Goal: Task Accomplishment & Management: Use online tool/utility

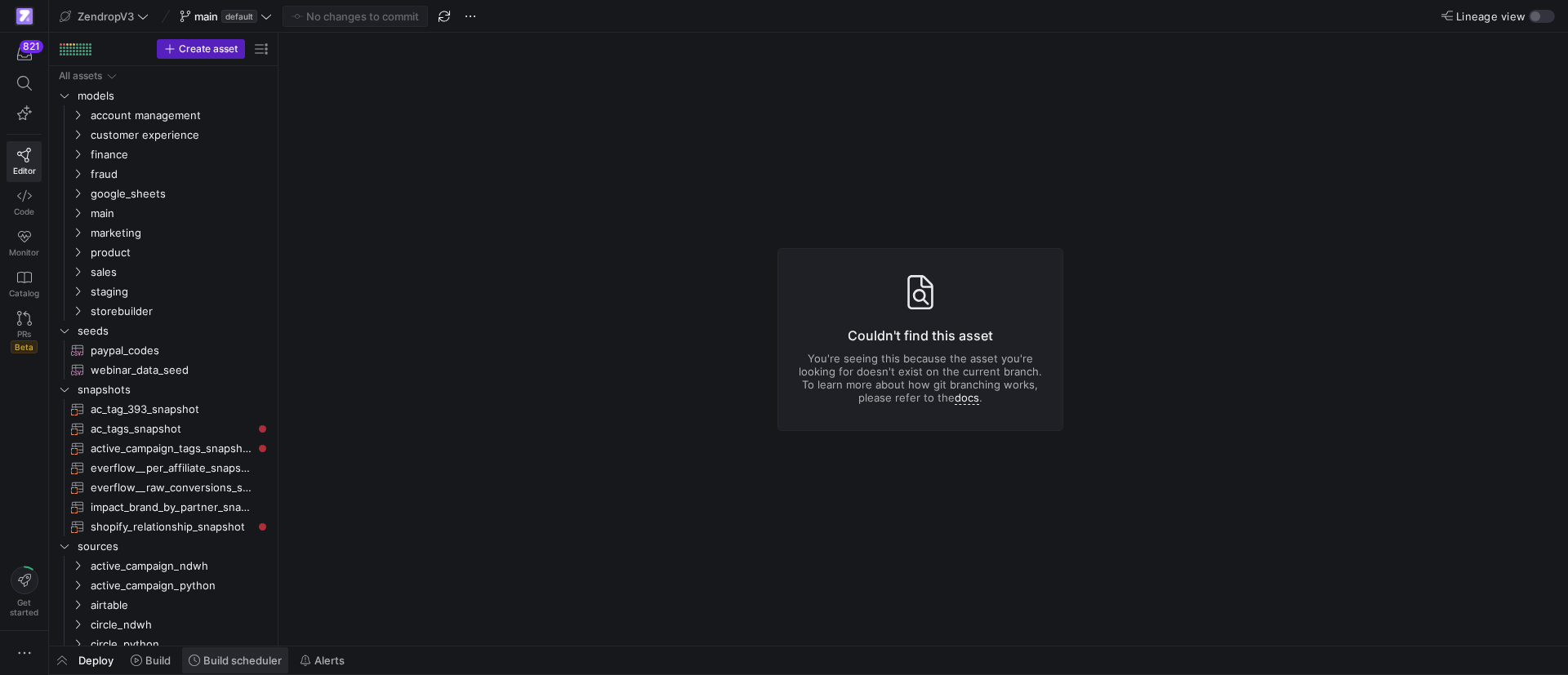
click at [250, 663] on span "Build scheduler" at bounding box center [242, 660] width 78 height 13
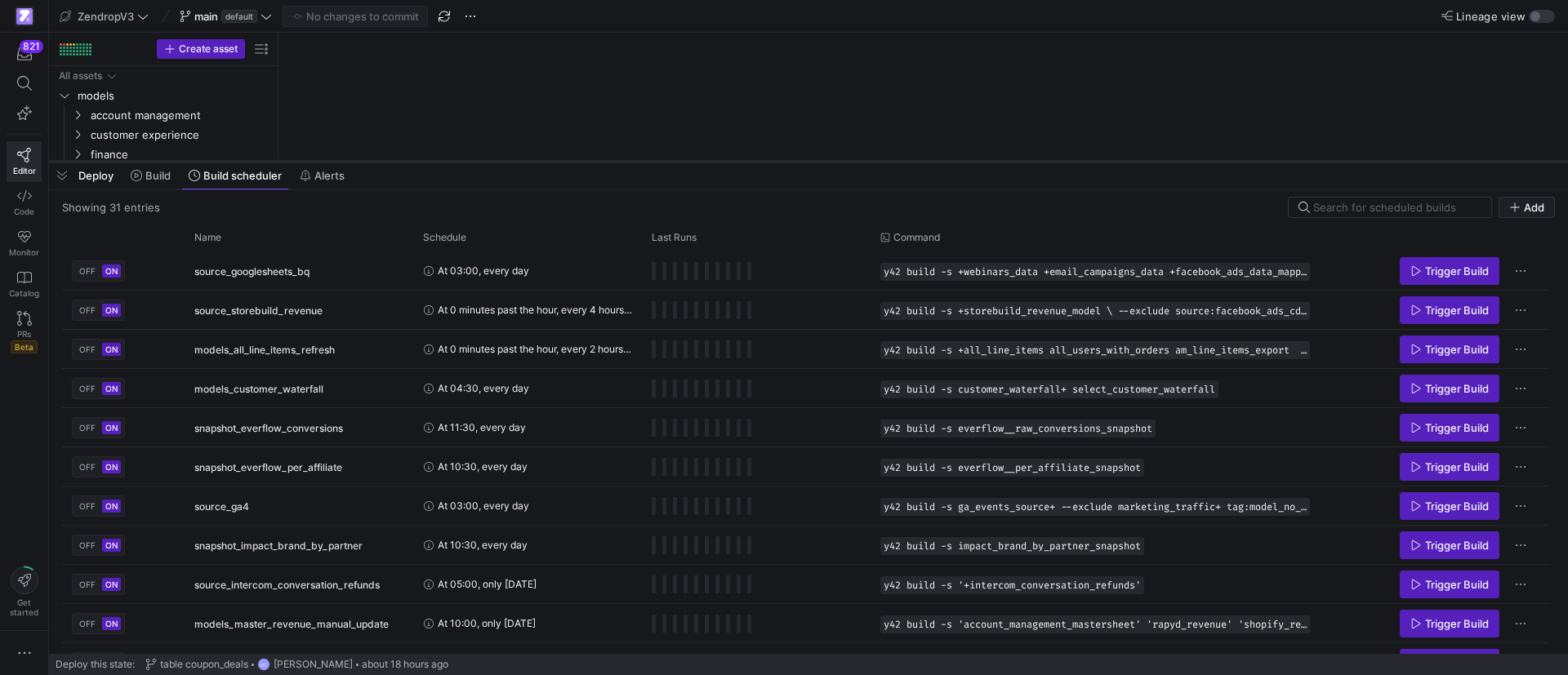
drag, startPoint x: 544, startPoint y: 376, endPoint x: 584, endPoint y: 159, distance: 220.7
click at [584, 159] on div at bounding box center [809, 161] width 1519 height 7
click at [255, 244] on div "Name" at bounding box center [294, 236] width 198 height 18
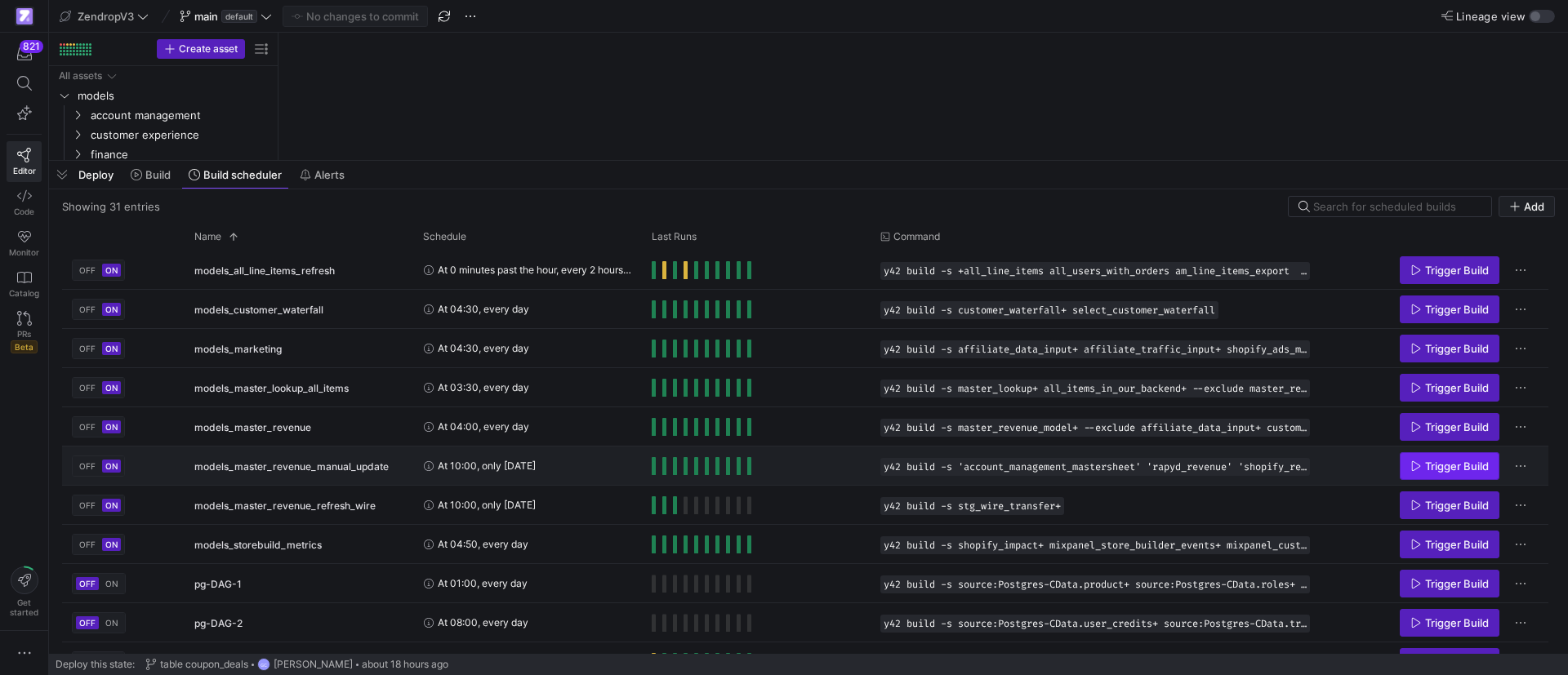
click at [1463, 466] on span "Trigger Build" at bounding box center [1456, 465] width 63 height 13
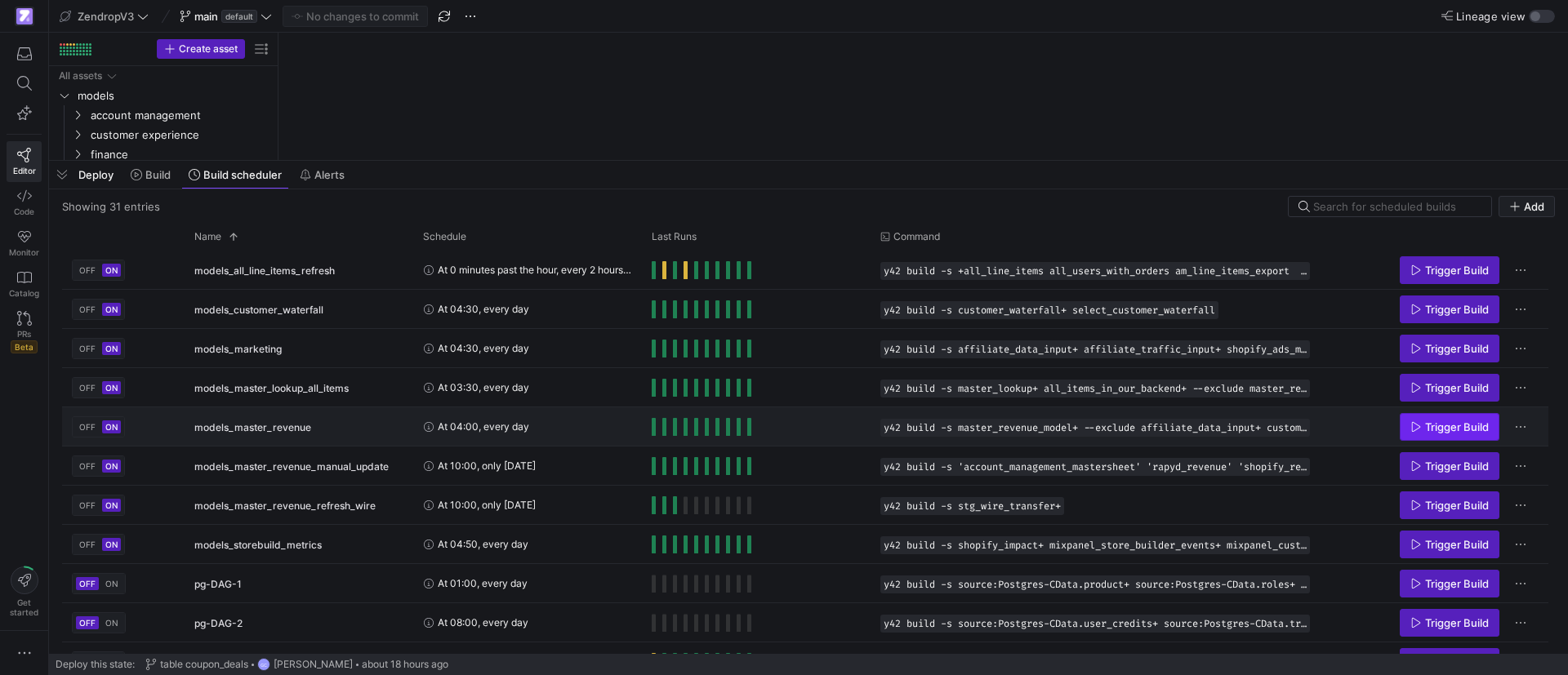
click at [1421, 424] on icon "Press SPACE to select this row." at bounding box center [1416, 427] width 12 height 12
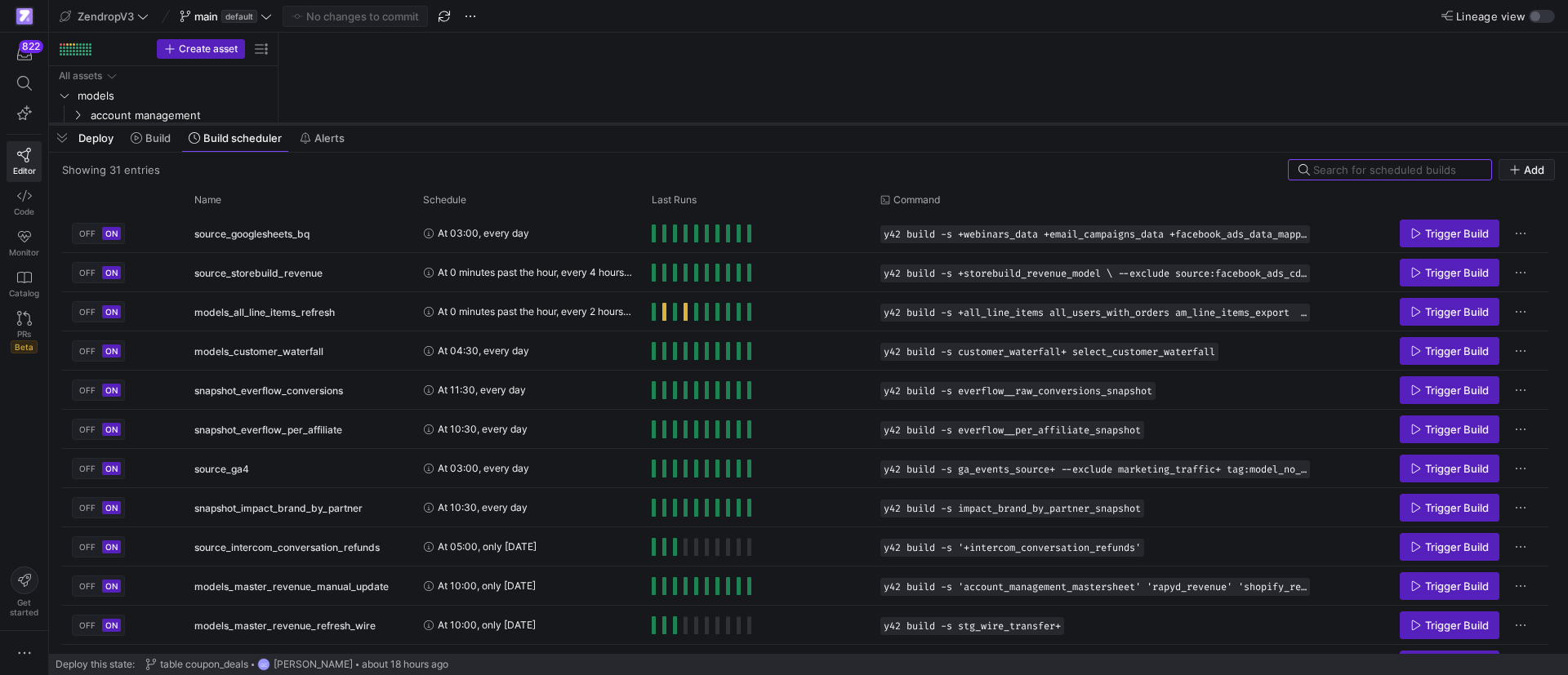
drag, startPoint x: 529, startPoint y: 377, endPoint x: 548, endPoint y: 122, distance: 255.7
click at [548, 122] on div at bounding box center [809, 124] width 1519 height 7
click at [240, 186] on div "Name" at bounding box center [299, 199] width 209 height 26
click at [233, 193] on div "Name" at bounding box center [294, 199] width 198 height 18
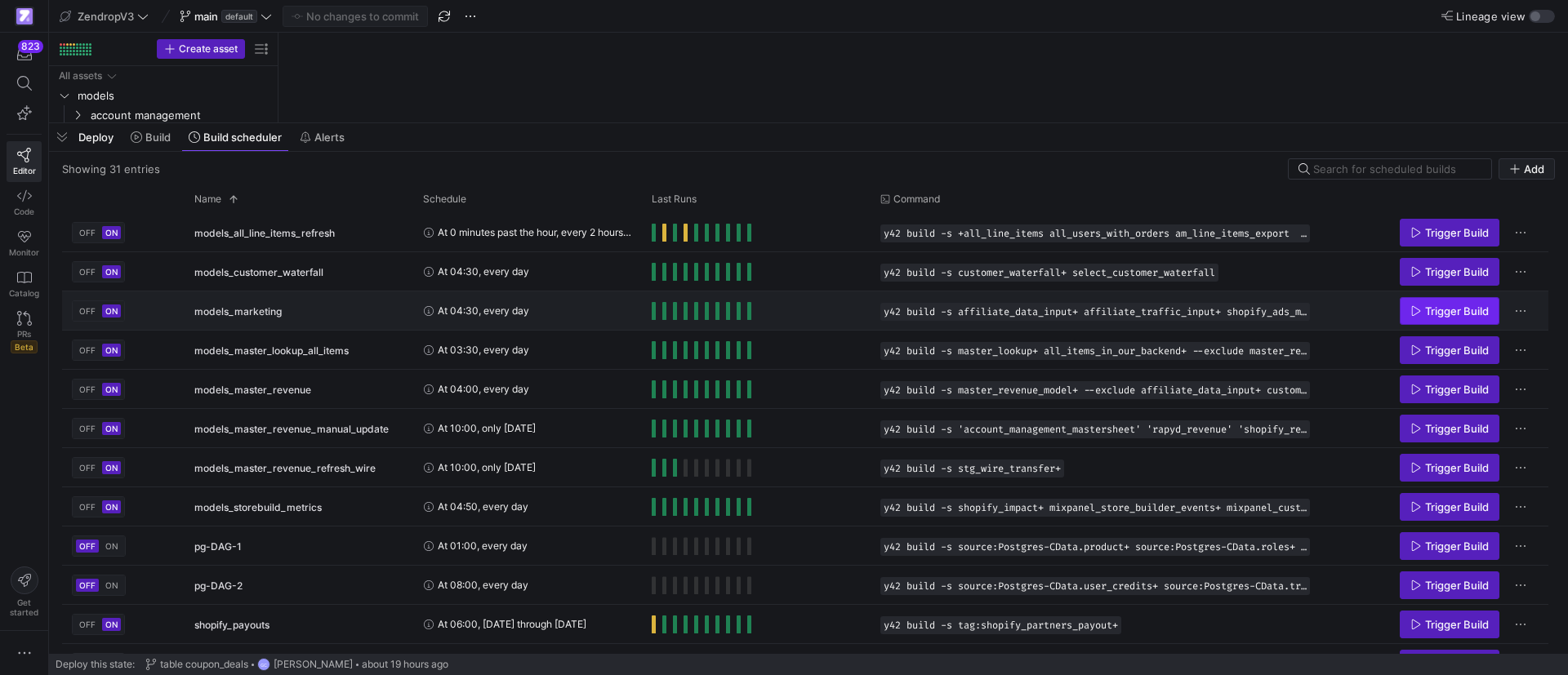
click at [1438, 315] on span "Trigger Build" at bounding box center [1456, 310] width 63 height 13
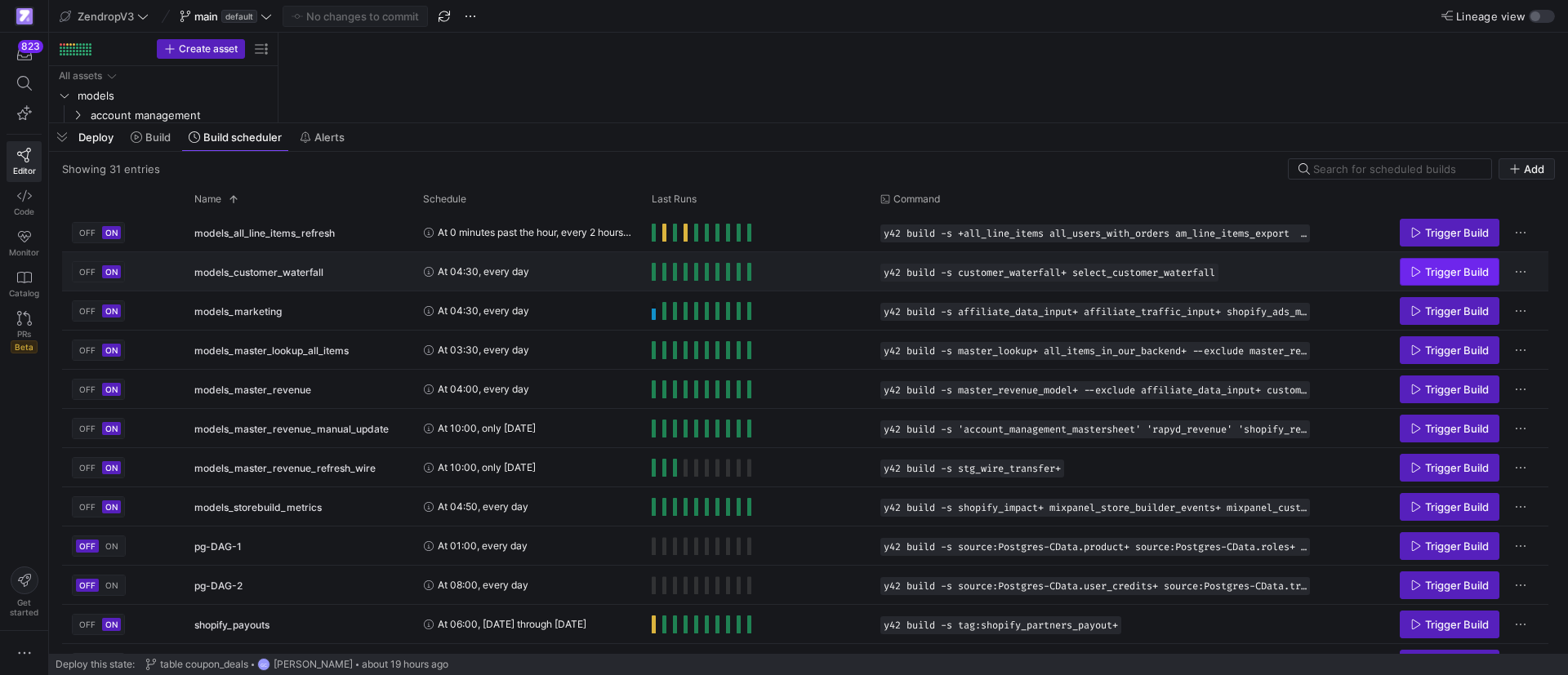
click at [1439, 275] on span "Trigger Build" at bounding box center [1456, 271] width 63 height 13
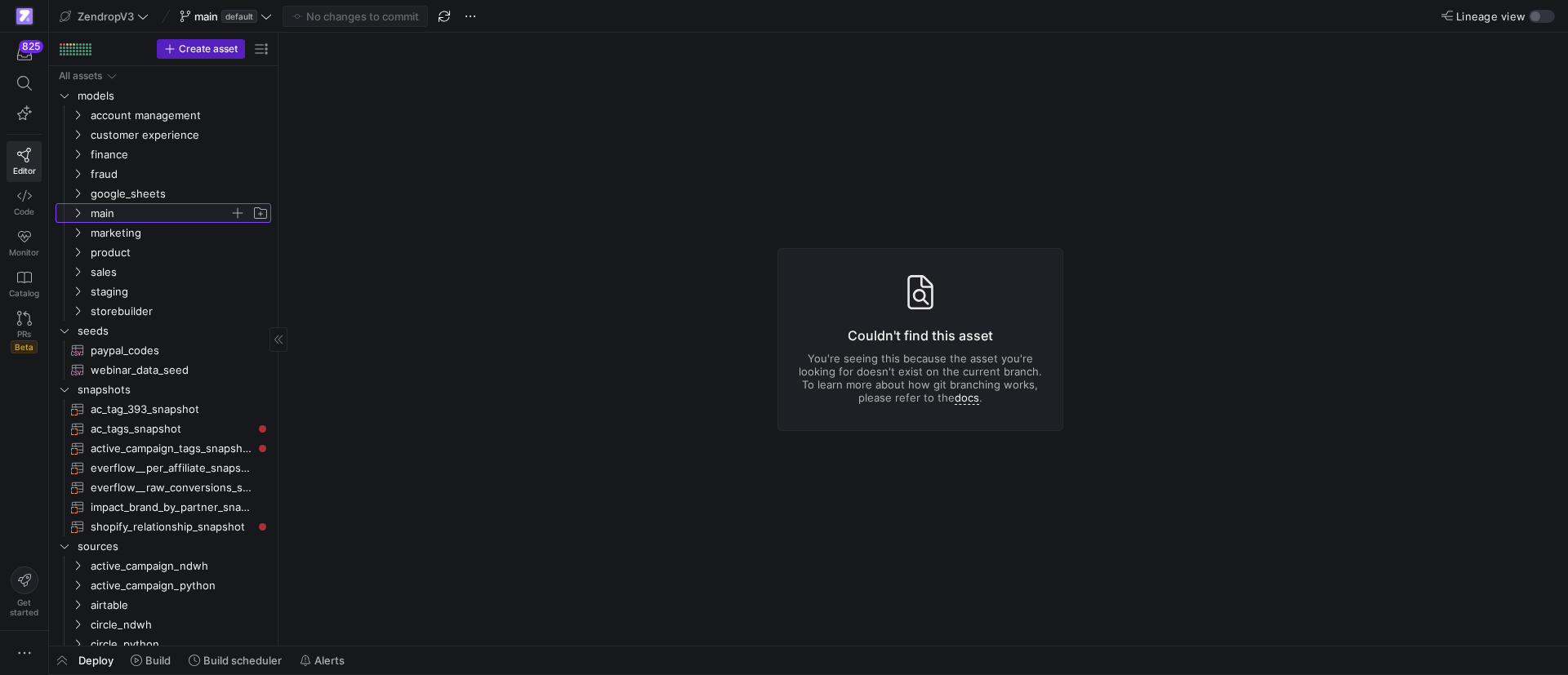
click at [77, 209] on icon "Press SPACE to select this row." at bounding box center [78, 213] width 12 height 10
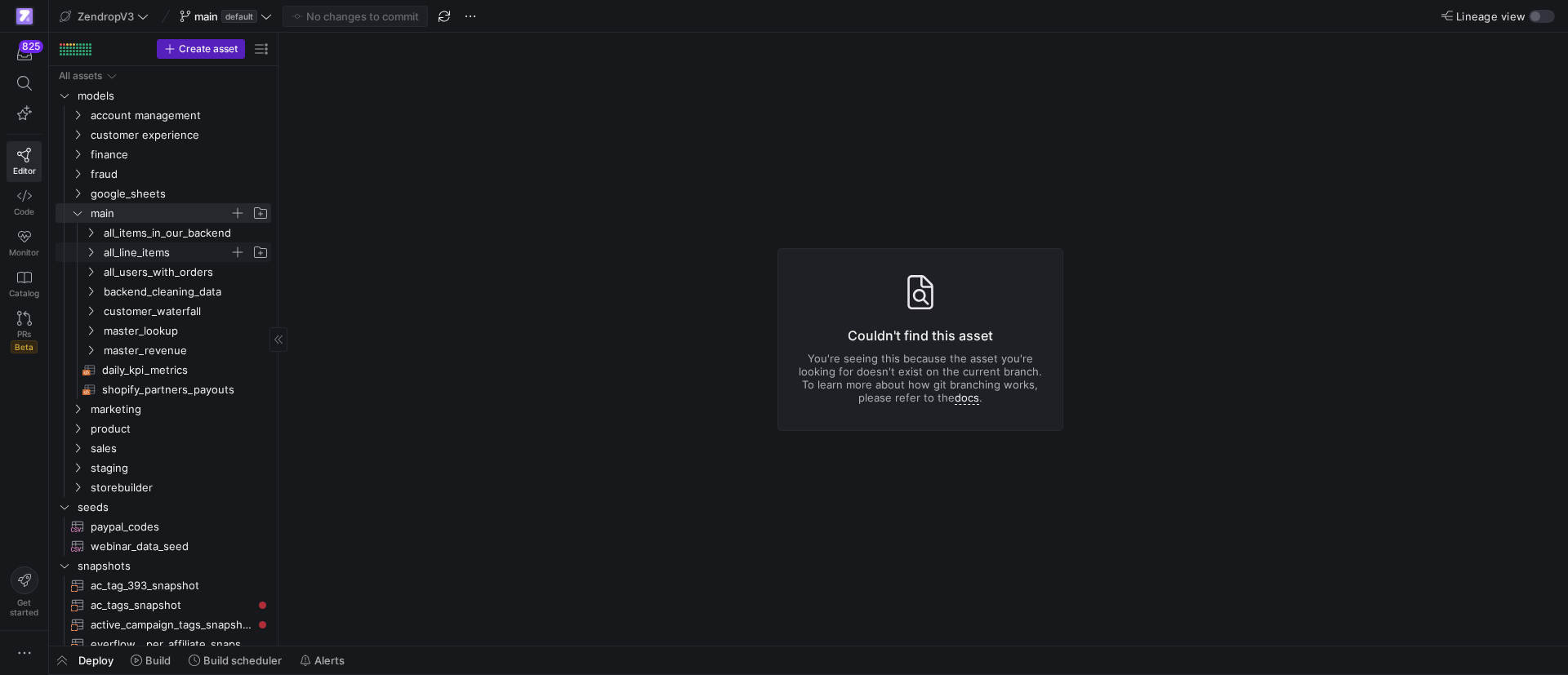
click at [90, 252] on icon "Press SPACE to select this row." at bounding box center [91, 252] width 12 height 10
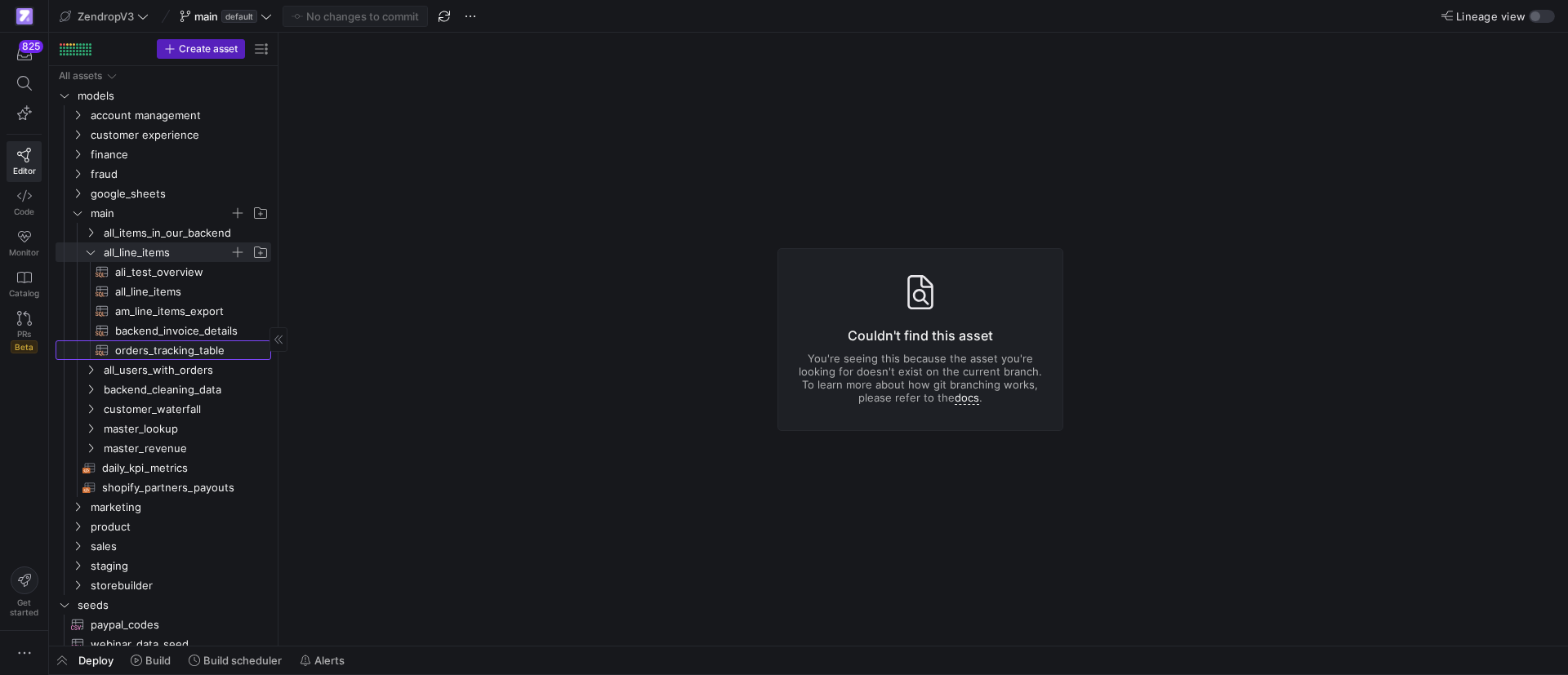
click at [131, 345] on span "orders_tracking_table​​​​​​​​​​" at bounding box center [183, 350] width 137 height 19
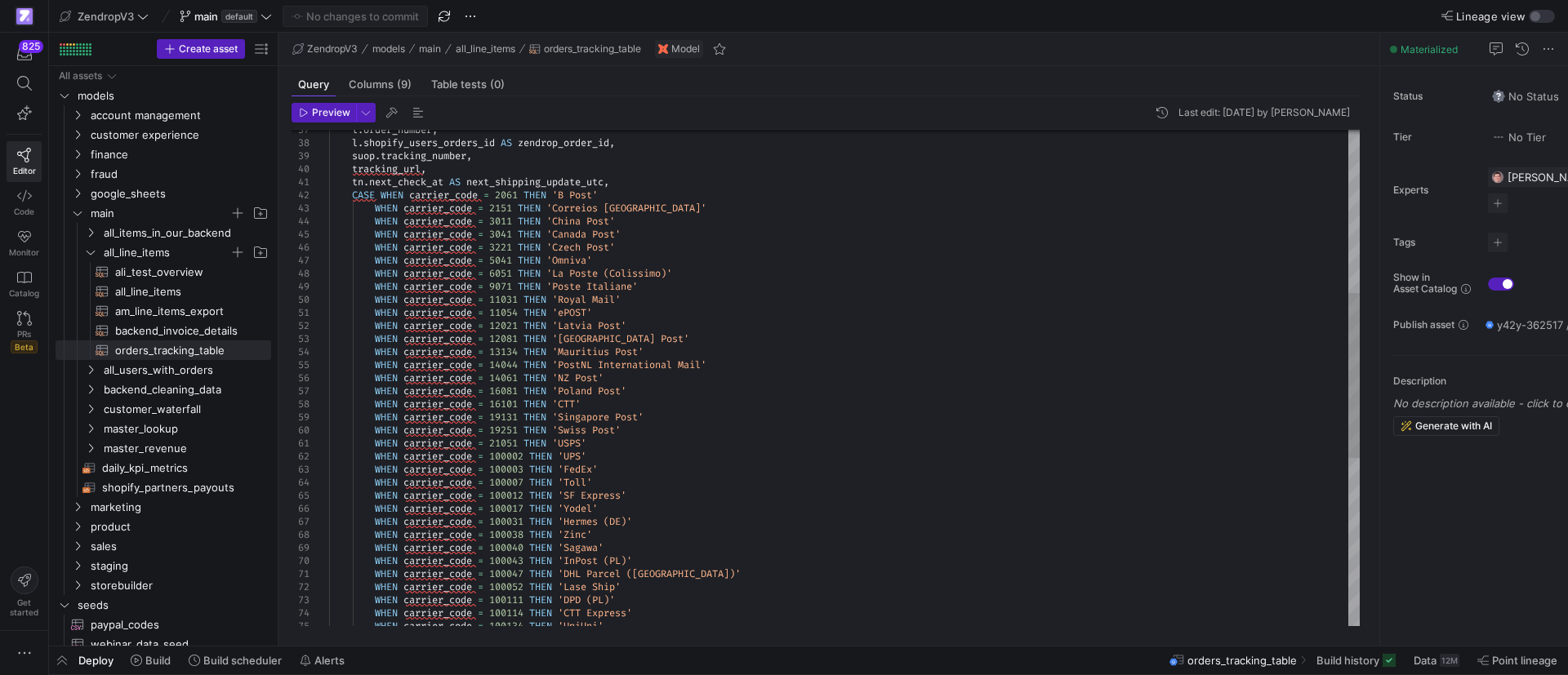
click at [684, 405] on div "l . order_number , l . shopify_users_orders_id AS zendrop_order_id , suop . tra…" at bounding box center [844, 384] width 1030 height 1488
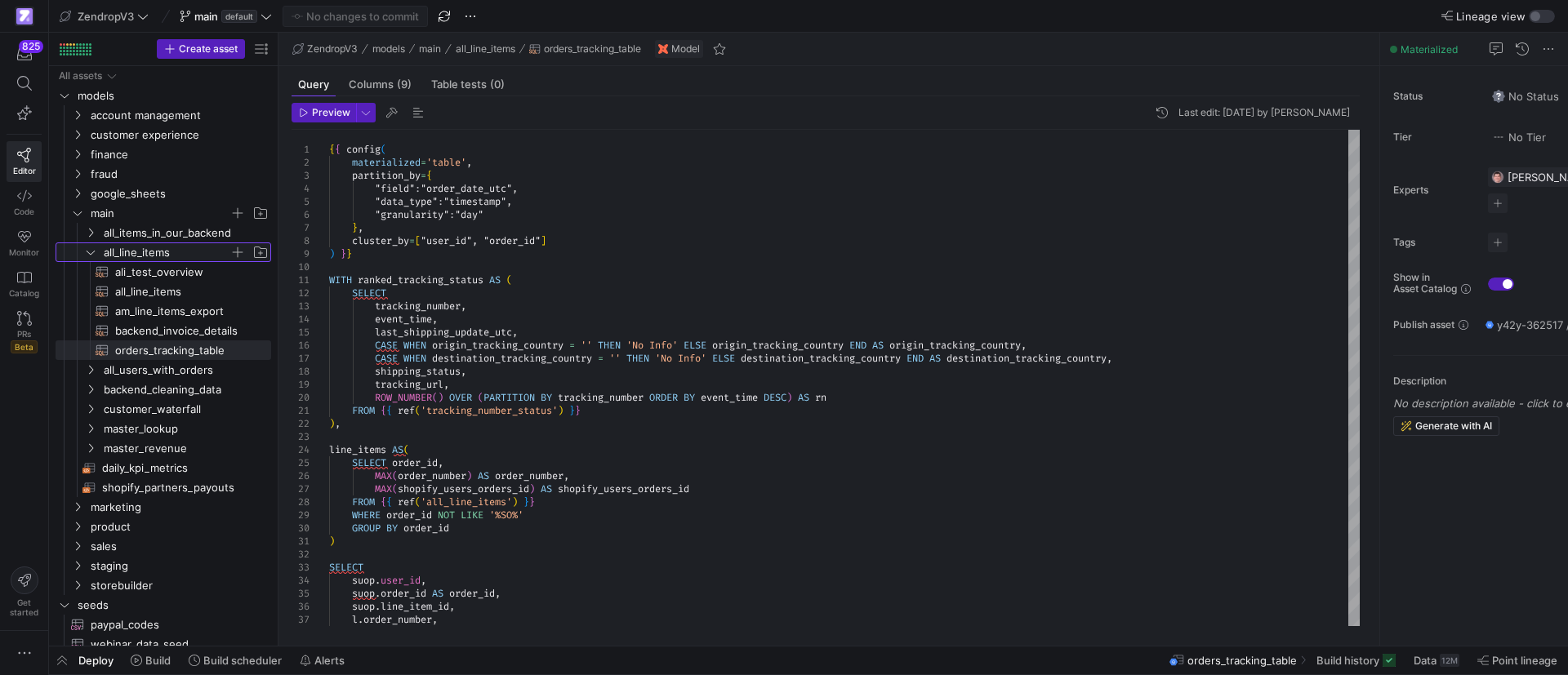
click at [90, 247] on icon "Press SPACE to select this row." at bounding box center [91, 252] width 12 height 10
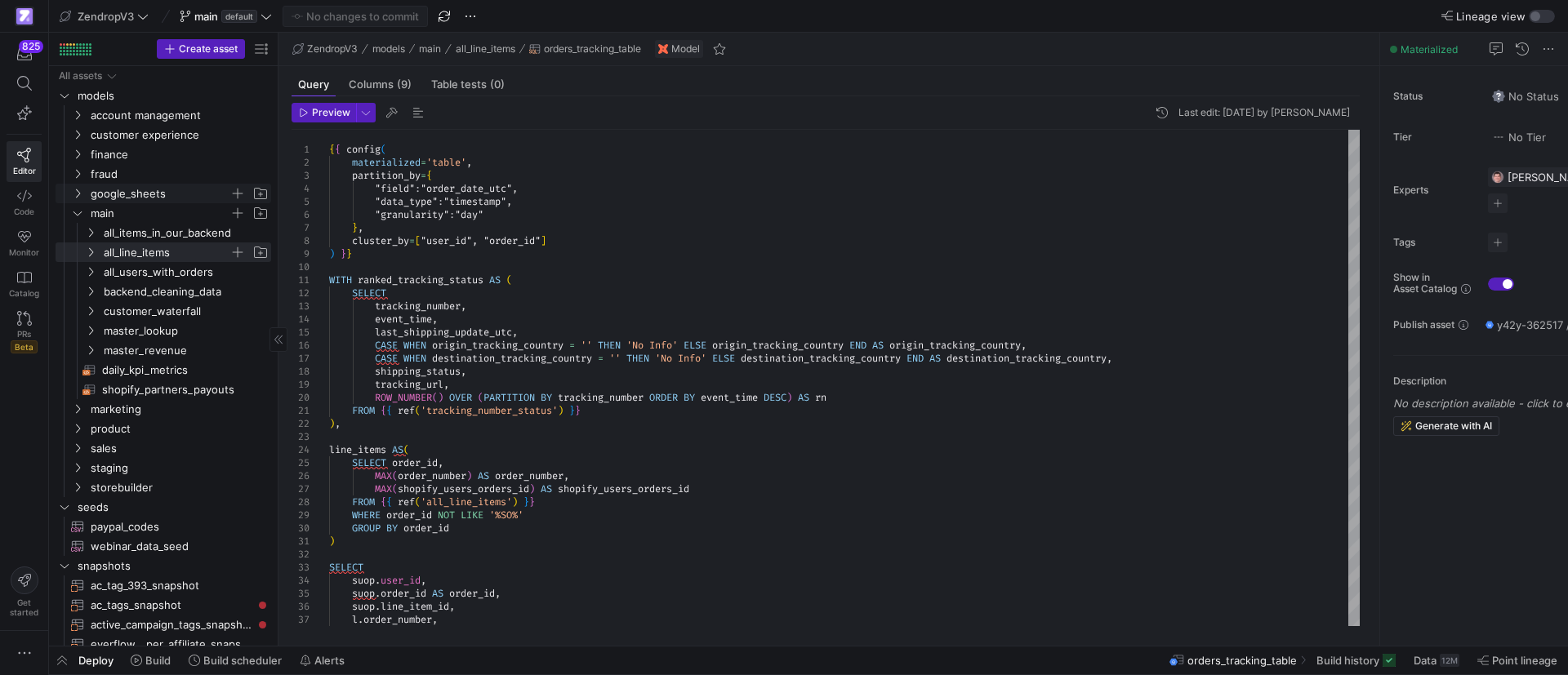
click at [75, 195] on icon "Press SPACE to select this row." at bounding box center [78, 194] width 12 height 10
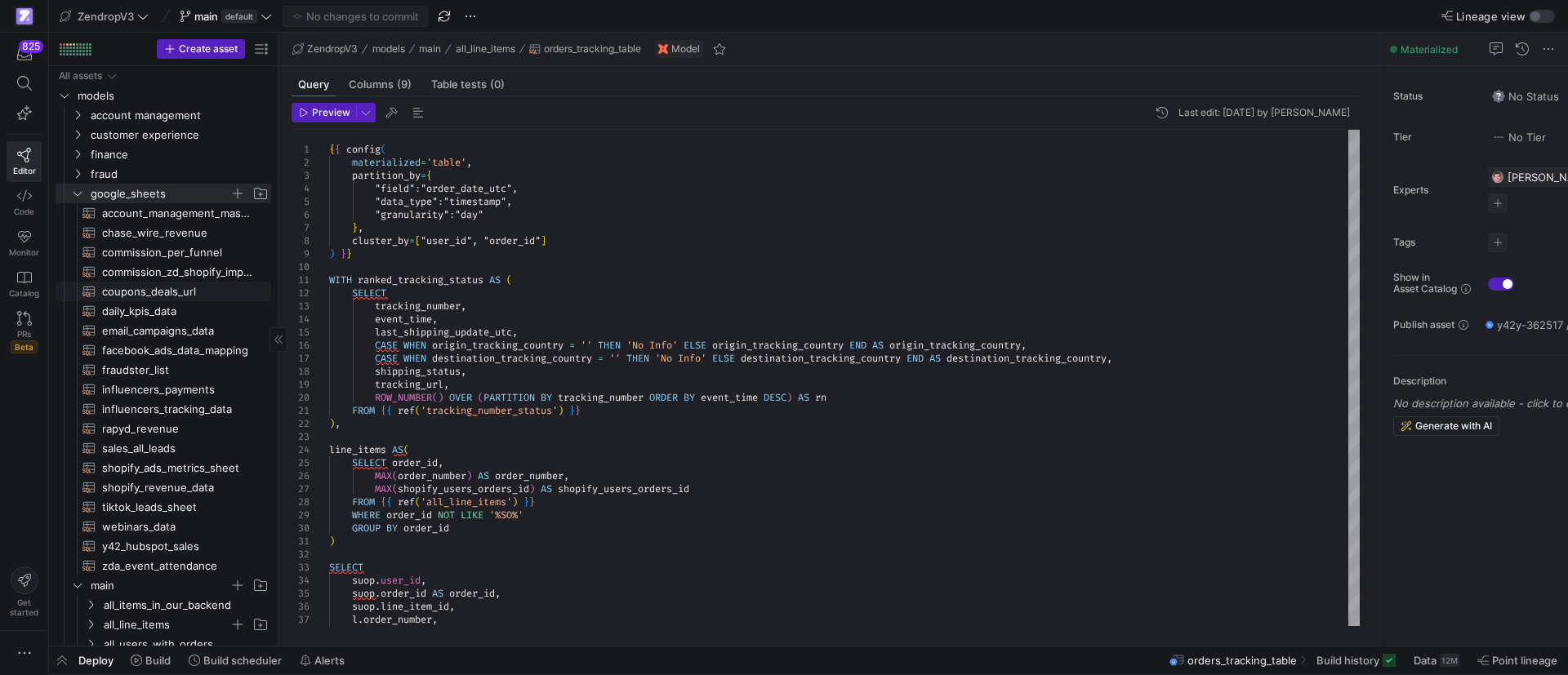
click at [156, 291] on span "coupons_deals_url​​​​​​​​​​" at bounding box center [177, 292] width 150 height 19
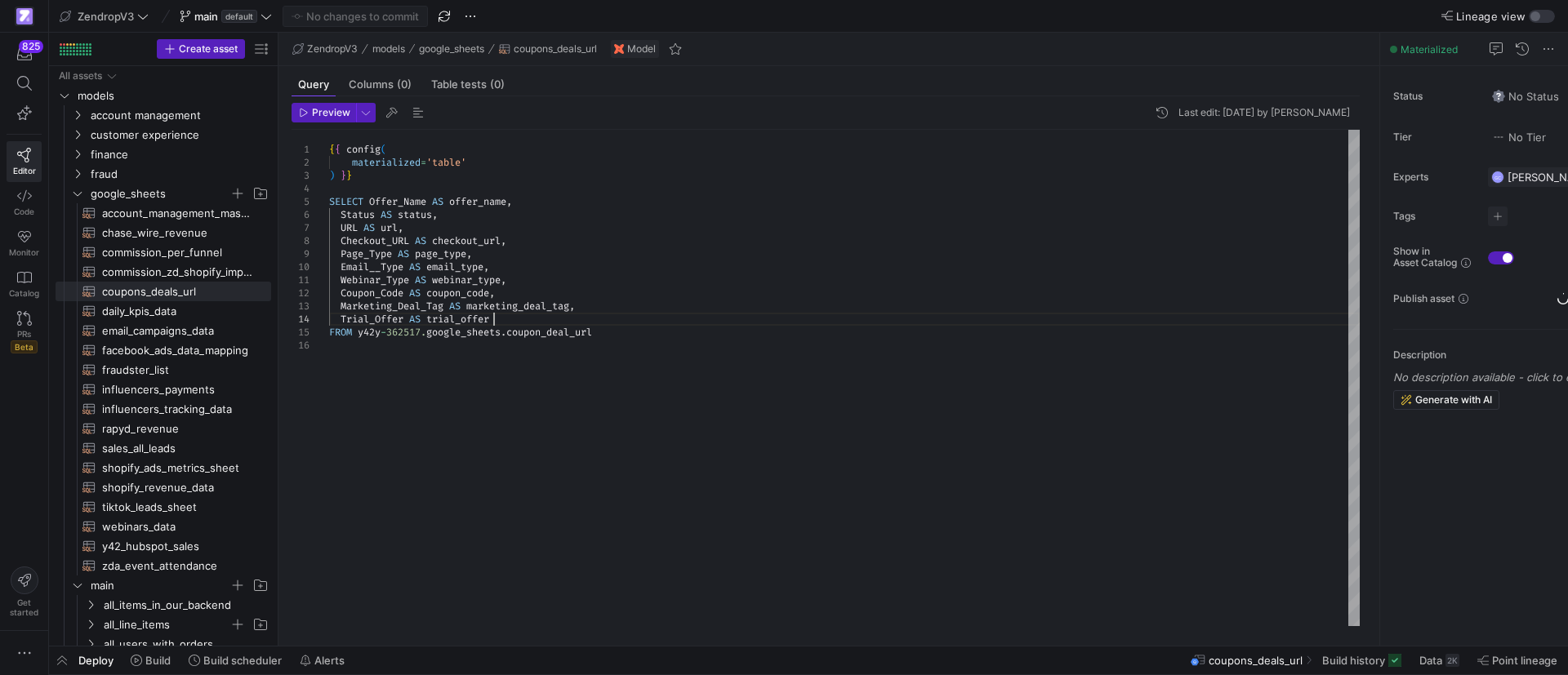
click at [680, 316] on div "{ { config ( materialized = 'table' ) } } SELECT Offer_Name AS offer_name , Sta…" at bounding box center [844, 378] width 1030 height 496
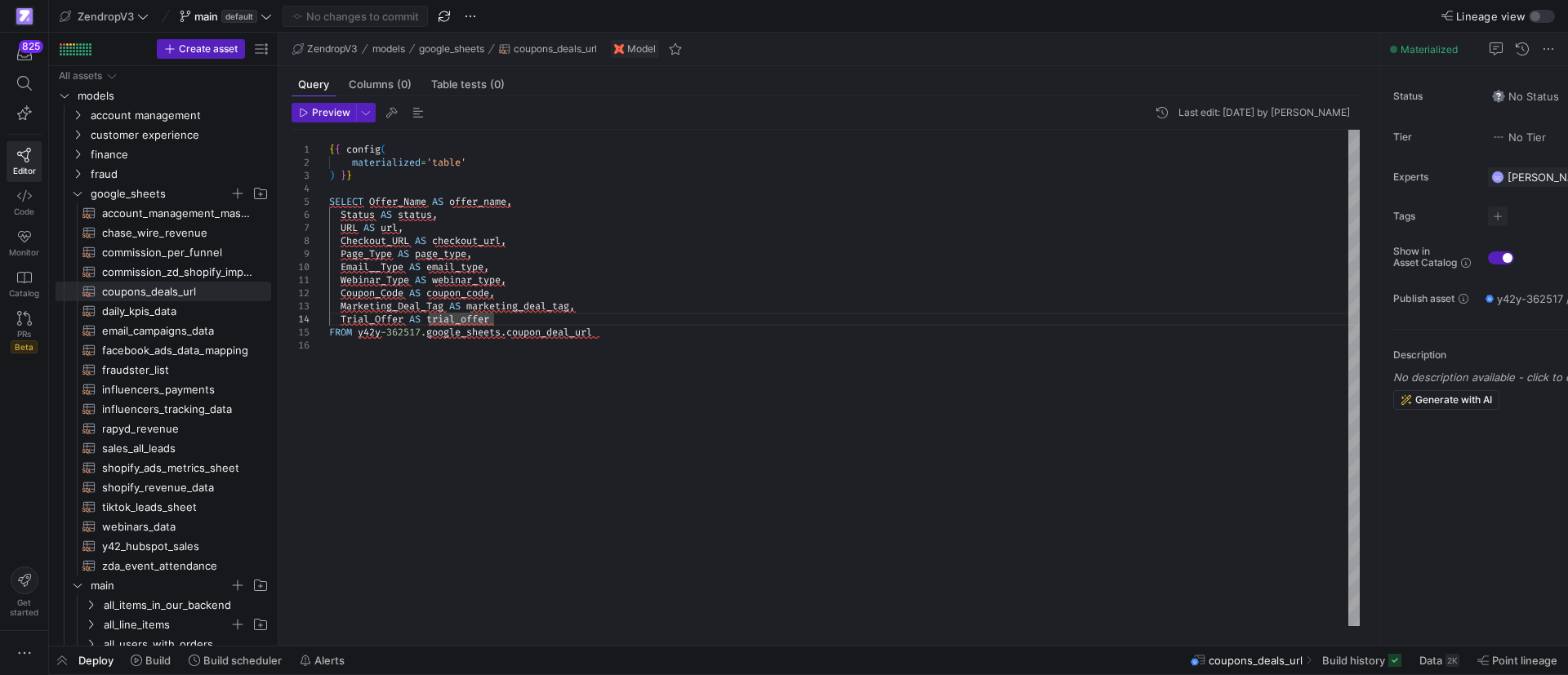
type textarea "{{ config( materialized='table' ) }} SELECT Offer_Name AS offer_name, Status AS…"
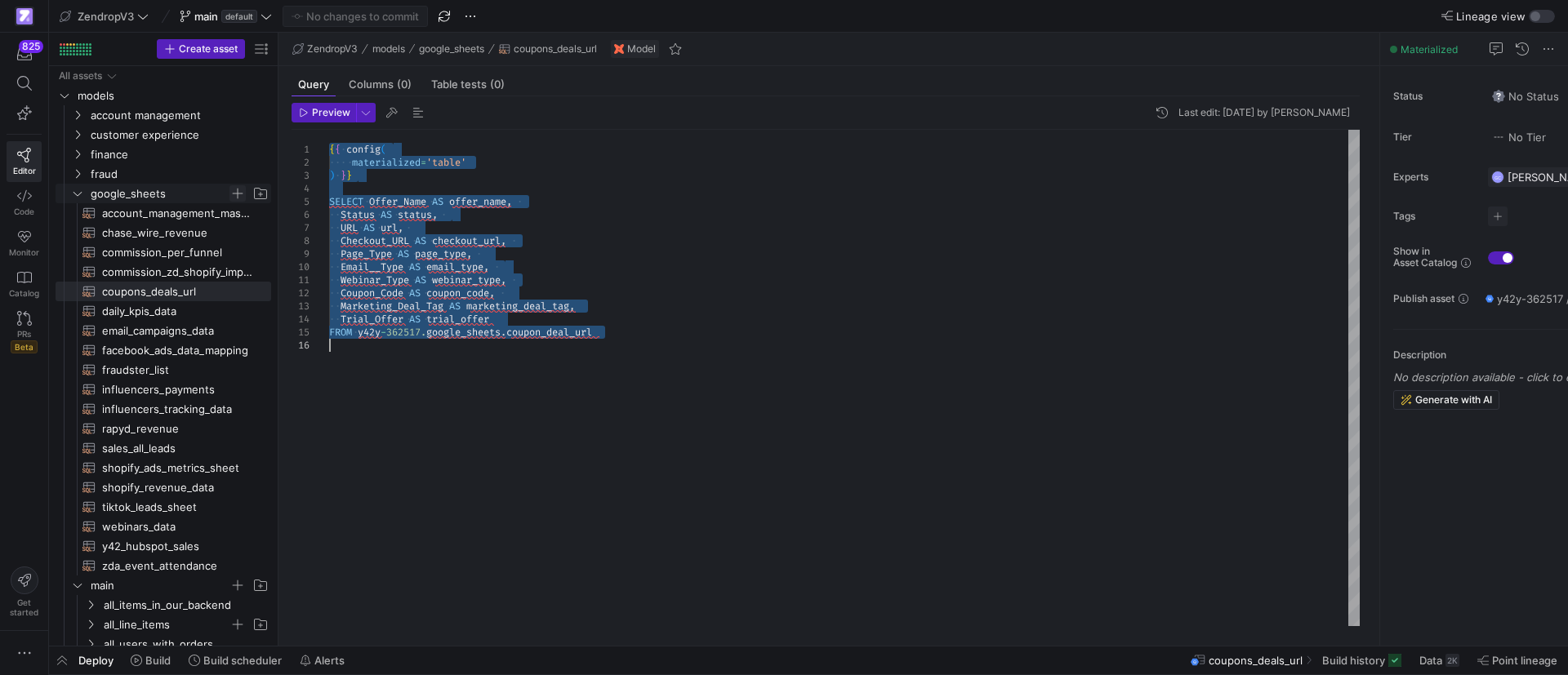
click at [236, 191] on span "Press SPACE to select this row." at bounding box center [237, 193] width 17 height 17
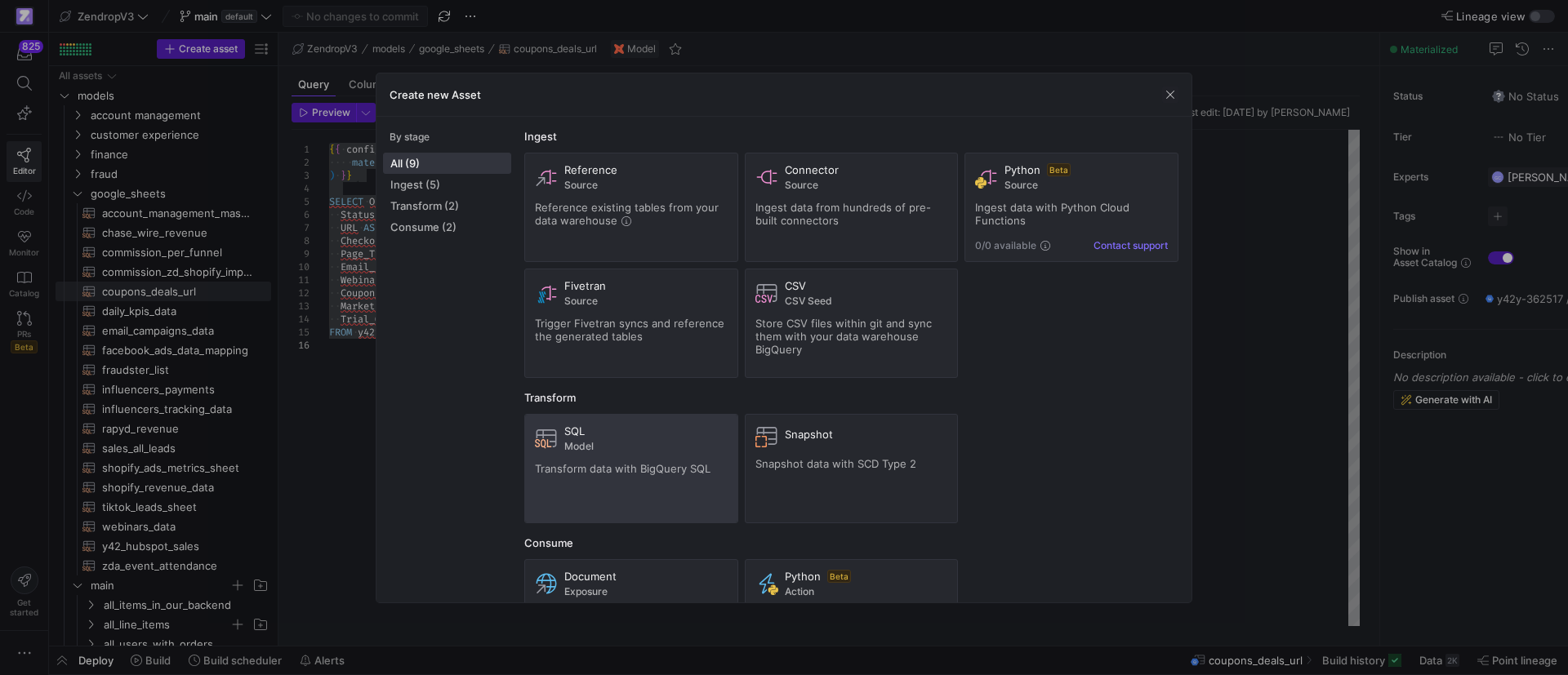
click at [568, 456] on div "SQL Model Transform data with BigQuery SQL" at bounding box center [631, 467] width 193 height 88
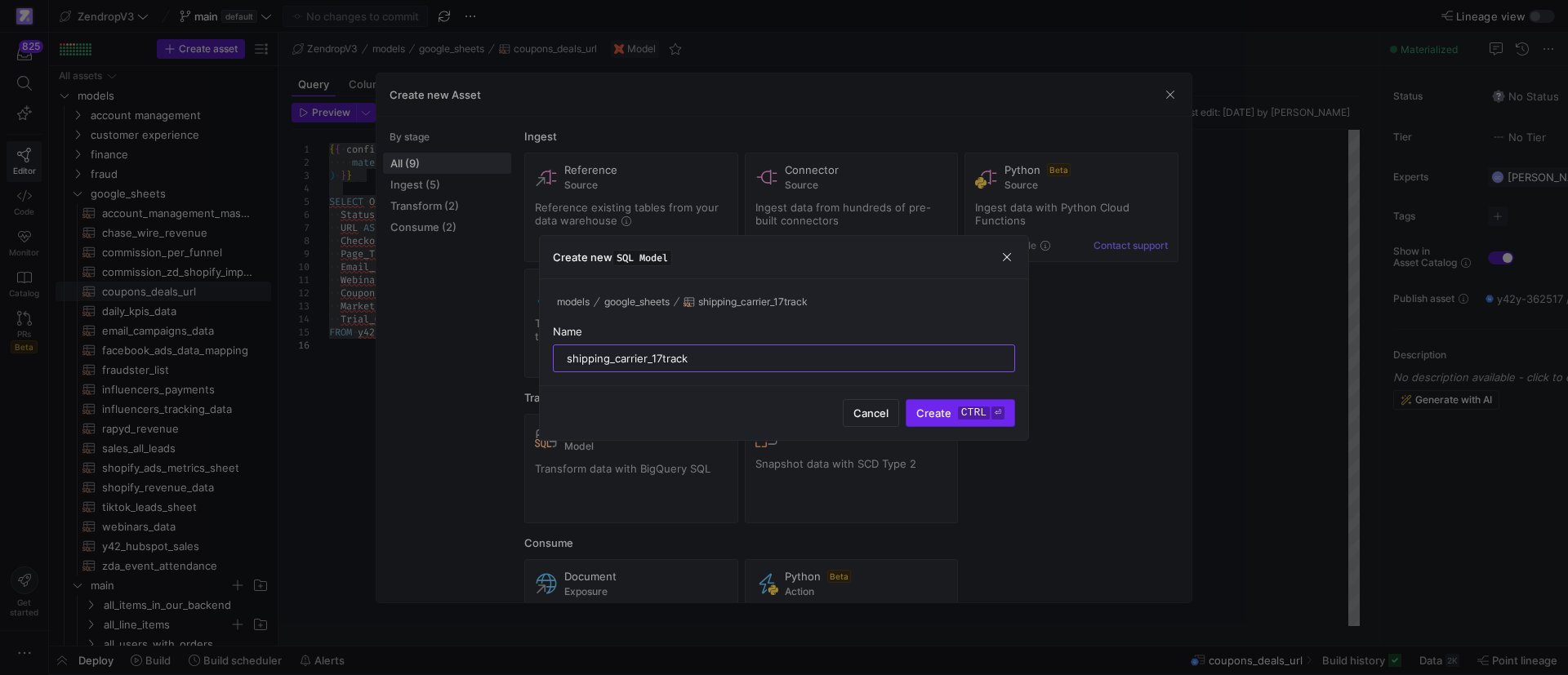
type input "shipping_carrier_17track"
click at [969, 413] on kbd "ctrl" at bounding box center [974, 412] width 32 height 13
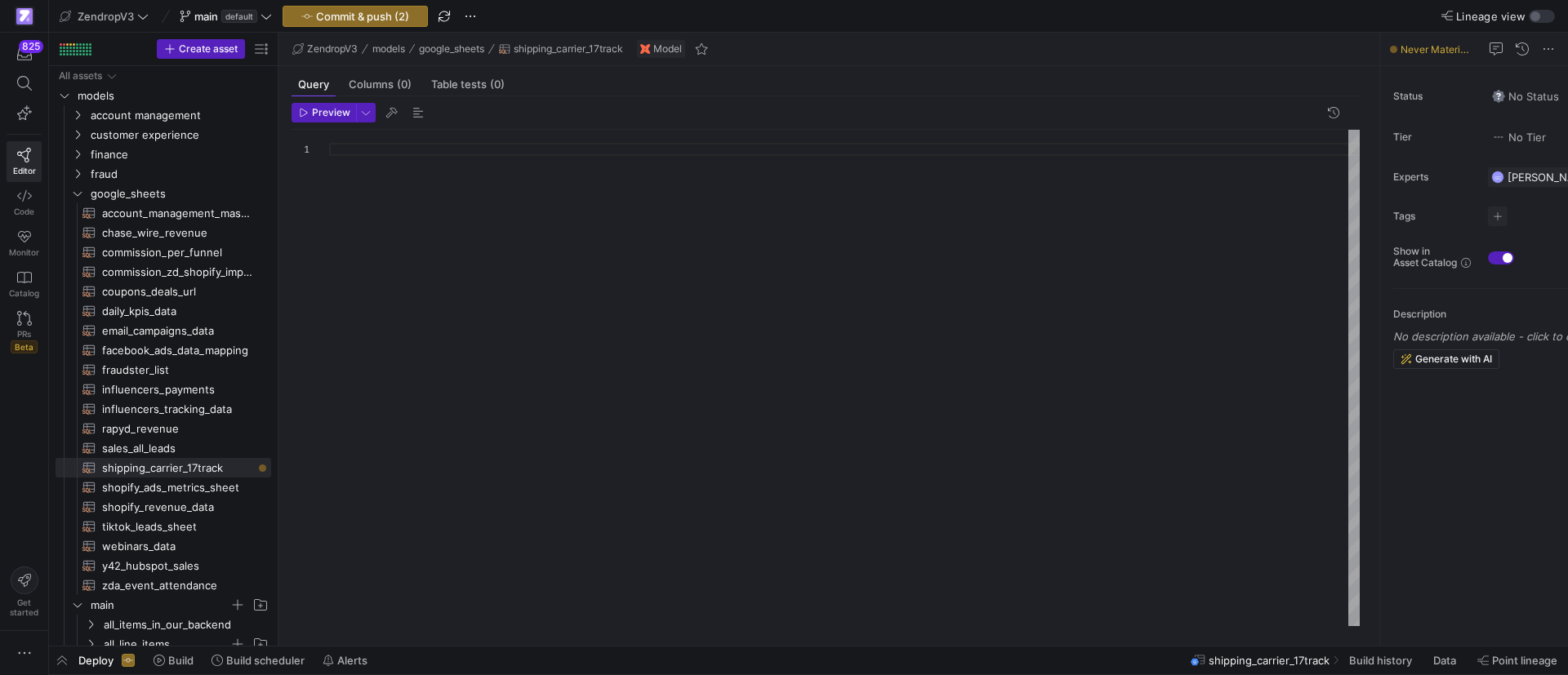
click at [528, 166] on div at bounding box center [844, 378] width 1030 height 496
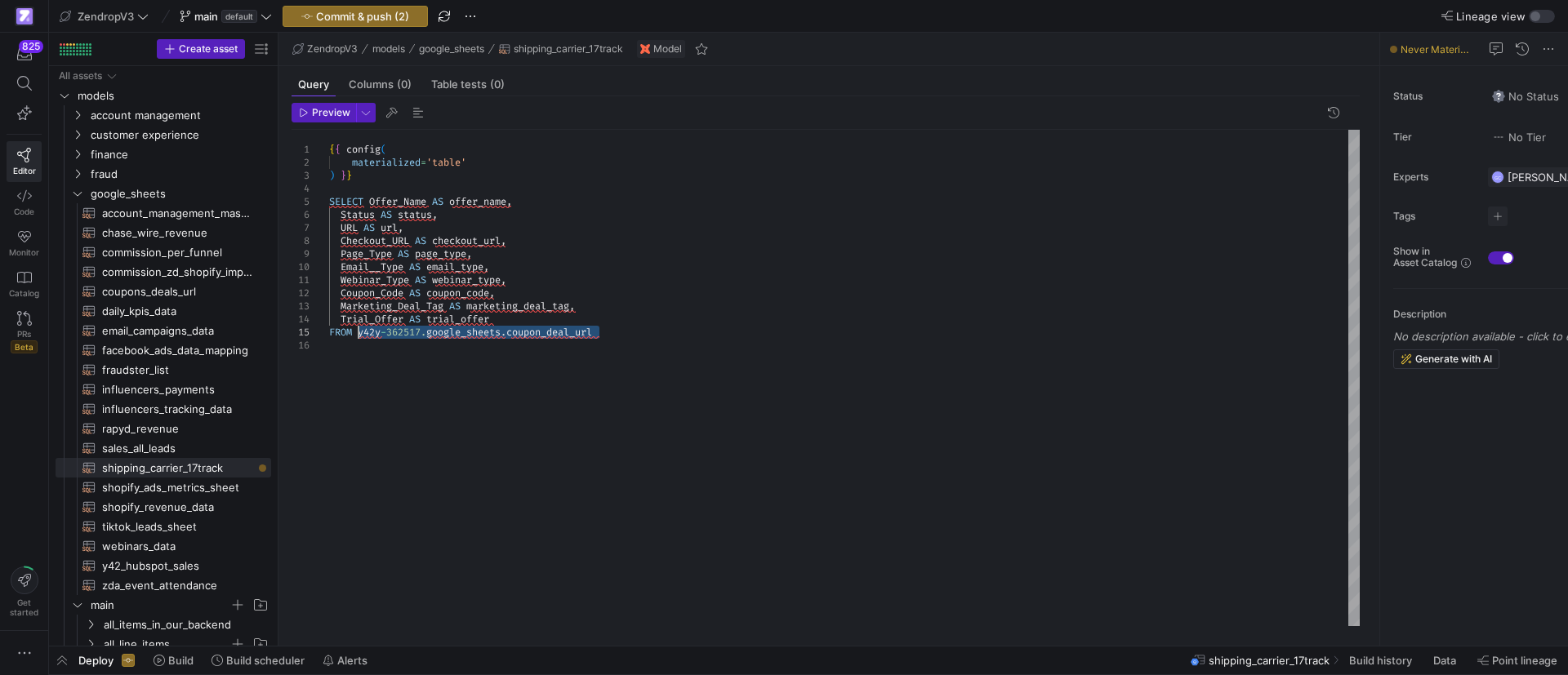
drag, startPoint x: 623, startPoint y: 334, endPoint x: 361, endPoint y: 335, distance: 262.0
click at [361, 335] on div "{ { config ( materialized = 'table' ) } } SELECT Offer_Name AS offer_name , Sta…" at bounding box center [844, 378] width 1030 height 496
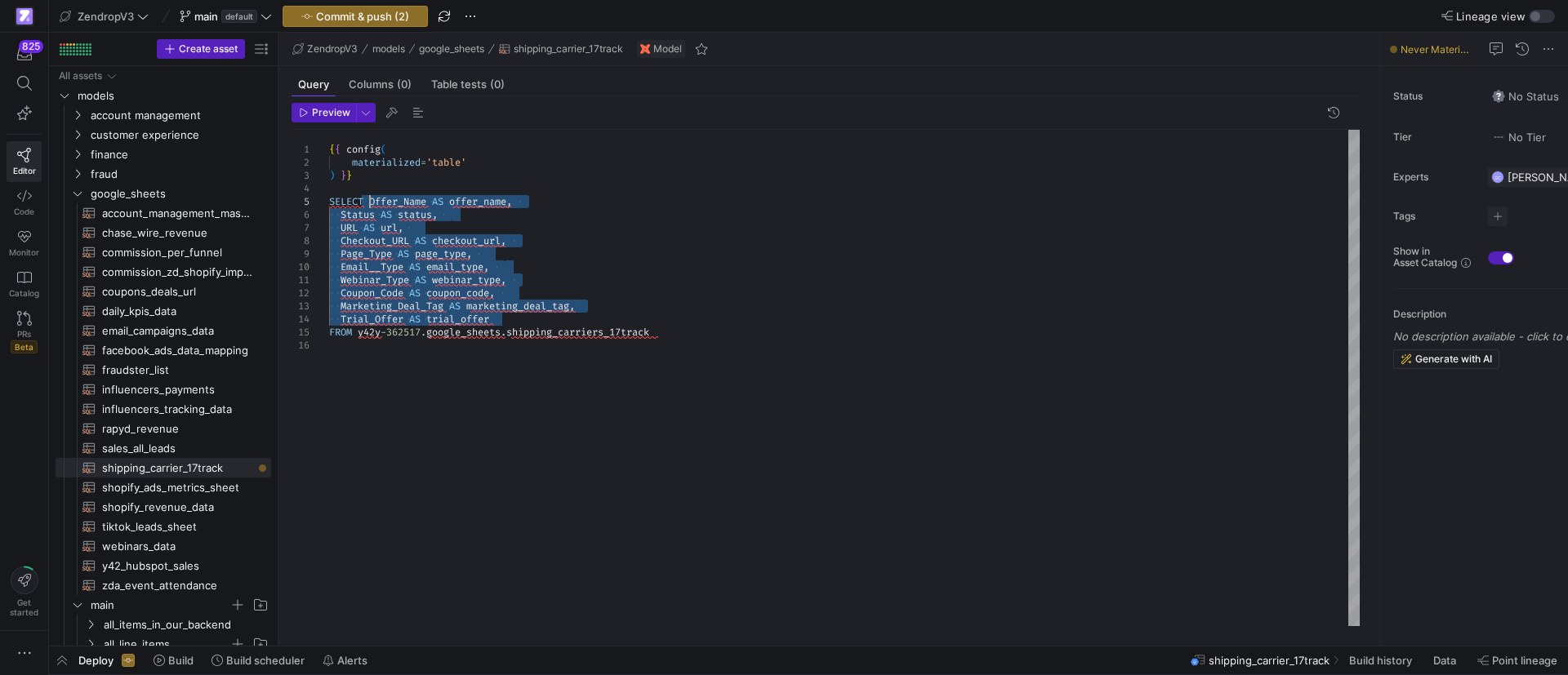
drag, startPoint x: 508, startPoint y: 317, endPoint x: 370, endPoint y: 200, distance: 180.9
click at [370, 200] on div "{ { config ( materialized = 'table' ) } } SELECT Offer_Name AS offer_name , Sta…" at bounding box center [844, 378] width 1030 height 496
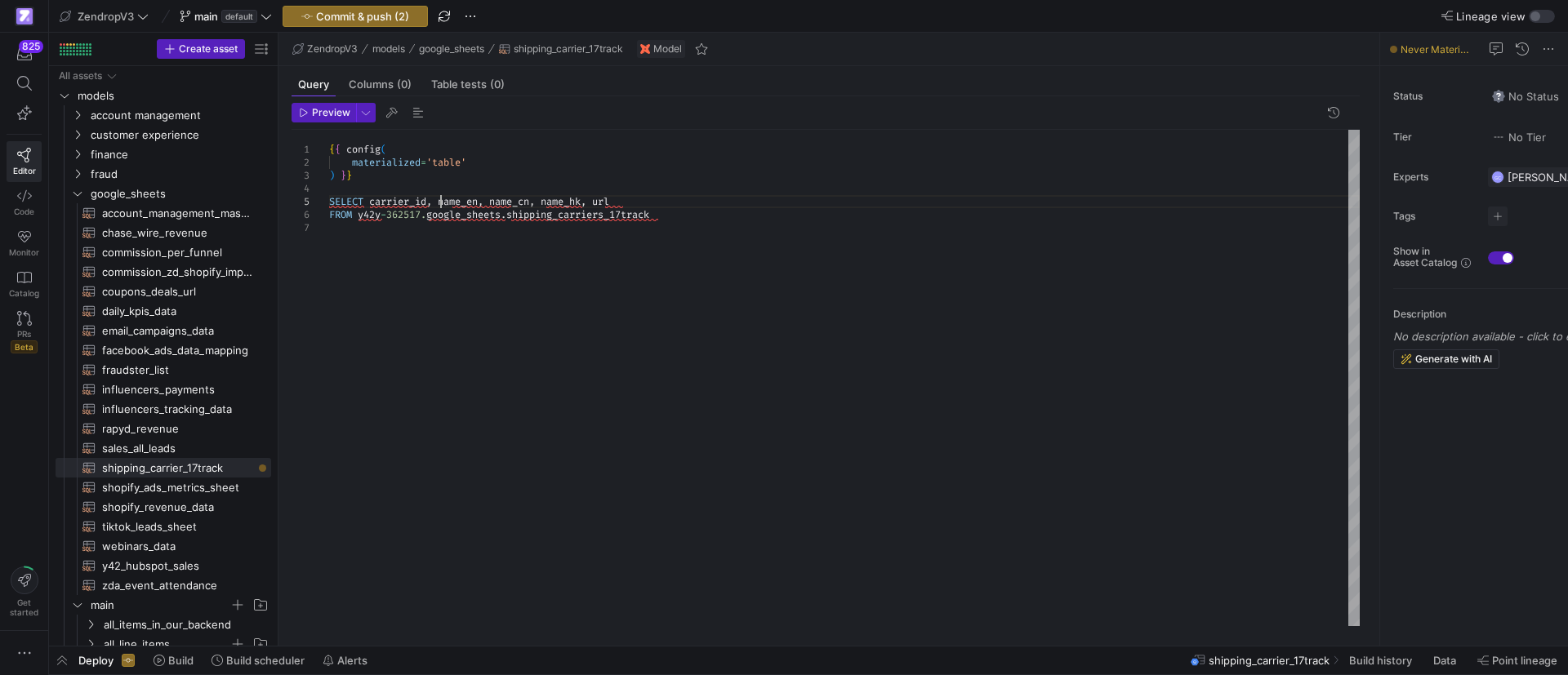
click at [441, 202] on div "{ { config ( materialized = 'table' ) } } SELECT carrier_id , name_en , name_cn…" at bounding box center [844, 378] width 1030 height 496
click at [405, 214] on div "{ { config ( materialized = 'table' ) } } SELECT carrier_id , FROM y42y - 36251…" at bounding box center [844, 378] width 1030 height 496
click at [405, 228] on div "{ { config ( materialized = 'table' ) } } SELECT carrier_id , FROM y42y - 36251…" at bounding box center [844, 378] width 1030 height 496
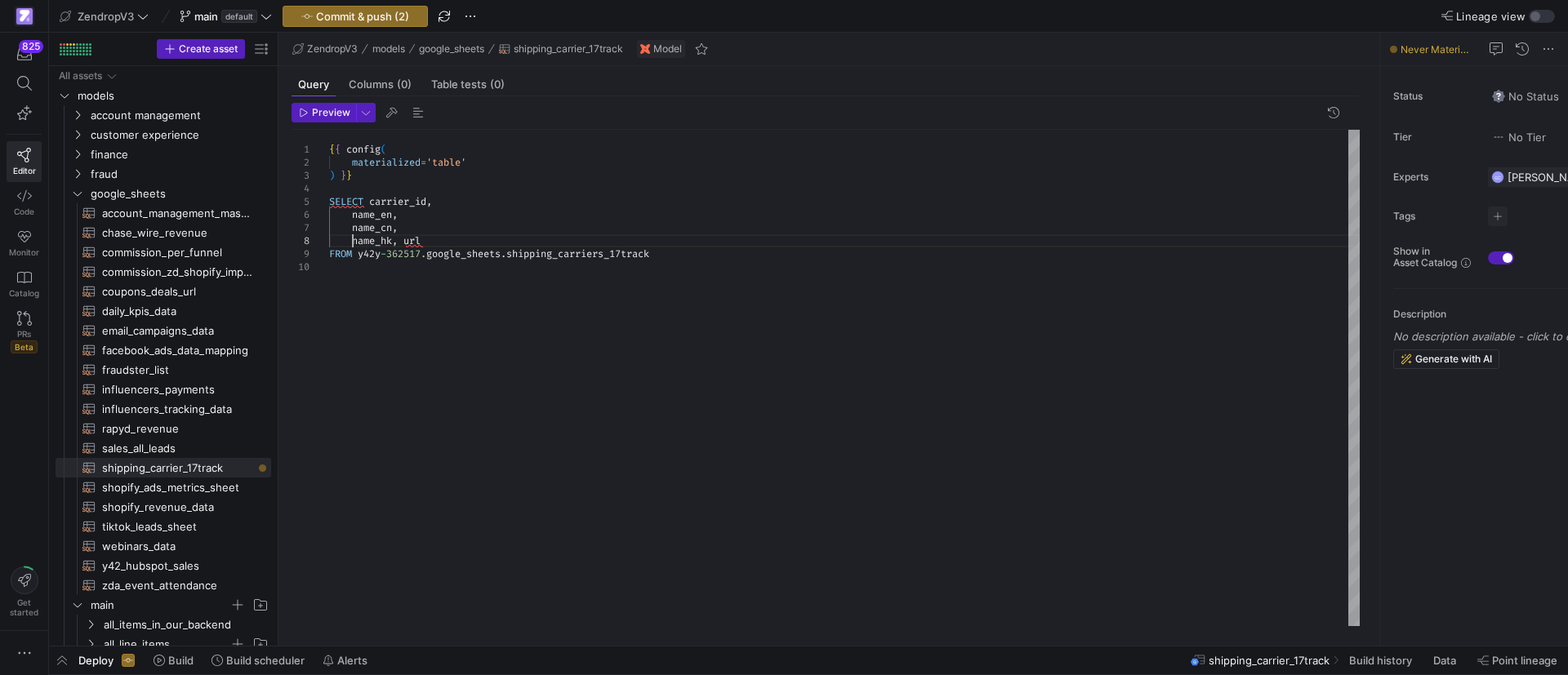
scroll to position [92, 23]
click at [402, 242] on div "{ { config ( materialized = 'table' ) } } SELECT carrier_id , FROM y42y - 36251…" at bounding box center [844, 378] width 1030 height 496
type textarea "{{ config( materialized='table' ) }} SELECT carrier_id, name_en, name_cn, name_…"
click at [444, 249] on div "{ { config ( materialized = 'table' ) } } SELECT carrier_id , FROM y42y - 36251…" at bounding box center [844, 378] width 1030 height 496
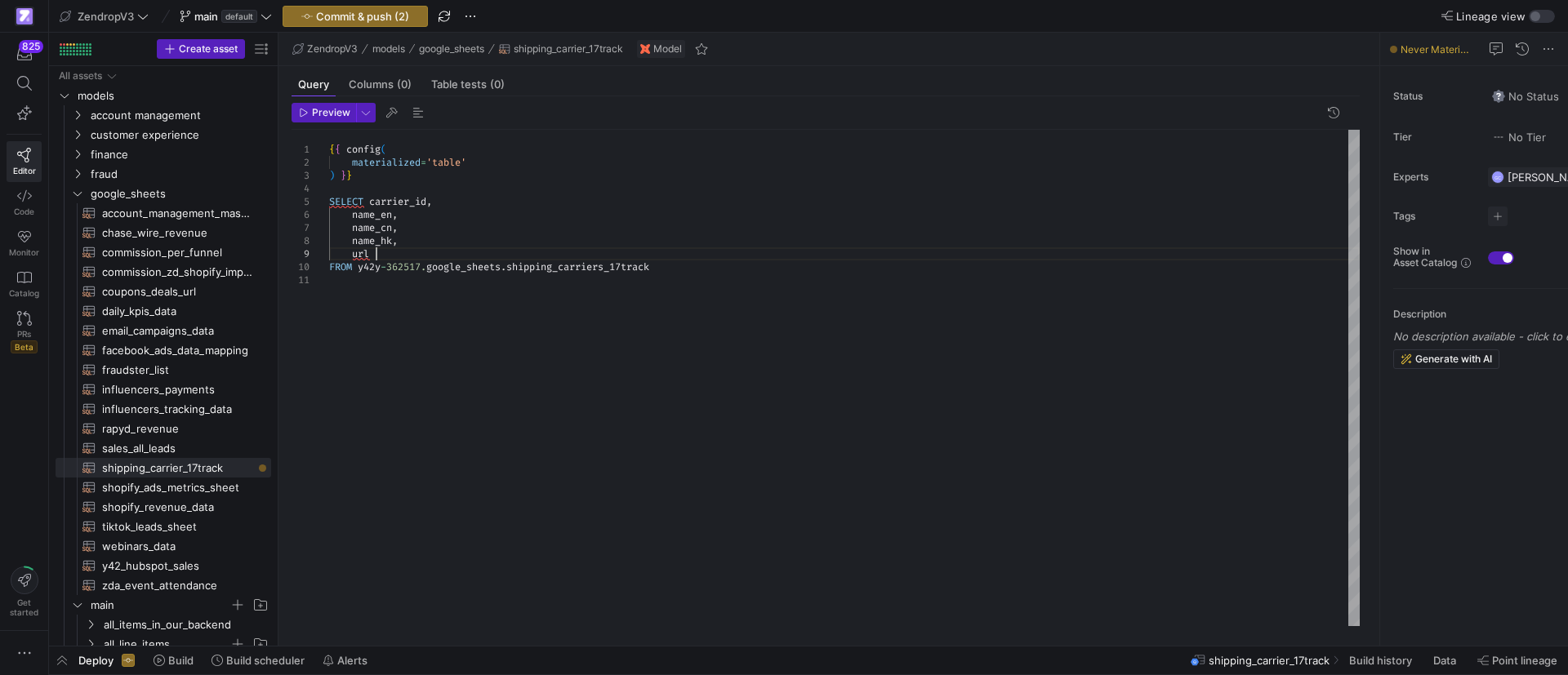
click at [746, 261] on div "{ { config ( materialized = 'table' ) } } SELECT carrier_id , FROM y42y - 36251…" at bounding box center [844, 378] width 1030 height 496
click at [364, 284] on div "{ { config ( materialized = 'table' ) } } SELECT carrier_id , FROM y42y - 36251…" at bounding box center [844, 378] width 1030 height 496
drag, startPoint x: 373, startPoint y: 19, endPoint x: 578, endPoint y: 241, distance: 302.2
click at [575, 238] on y42-editor-shell "ZendropV3 main default Commit & push (2) Lineage view Create asset Drag here to…" at bounding box center [809, 322] width 1519 height 645
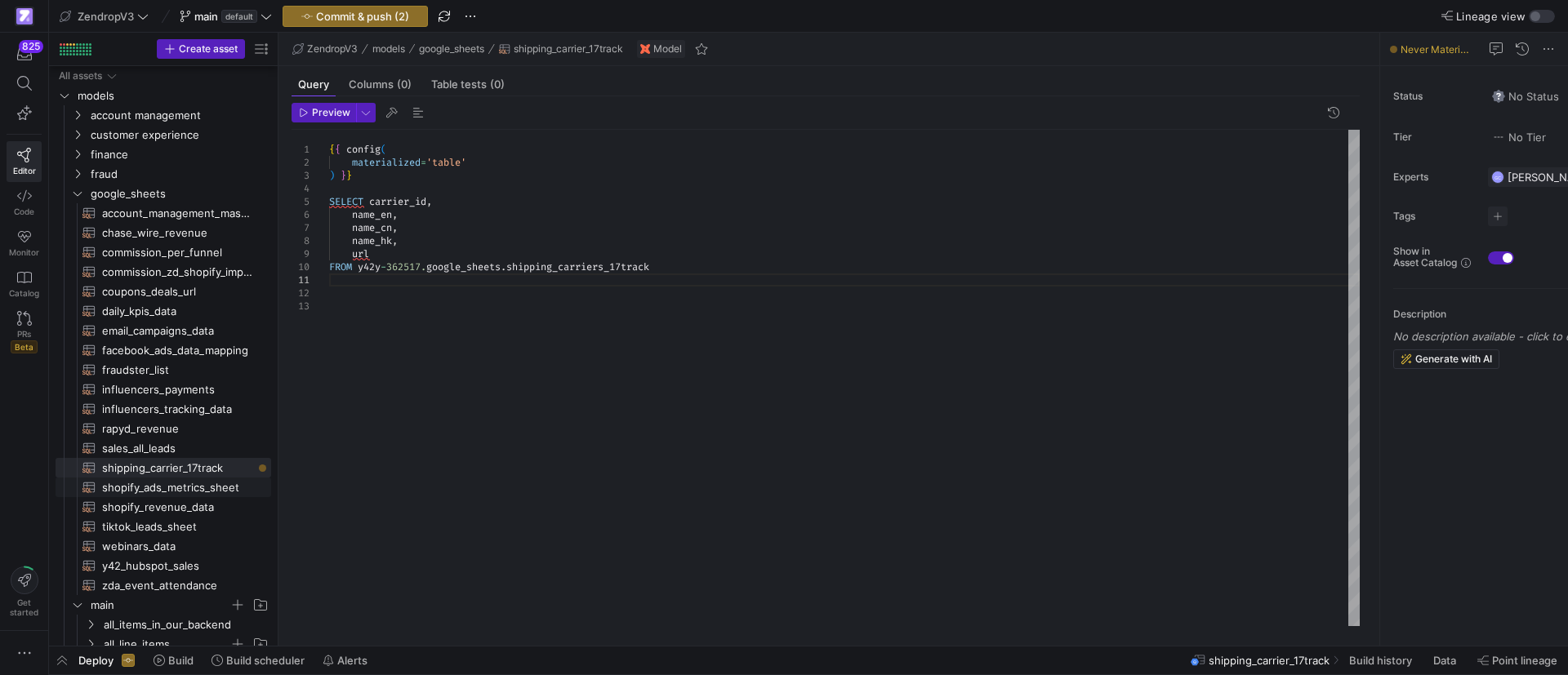
scroll to position [123, 0]
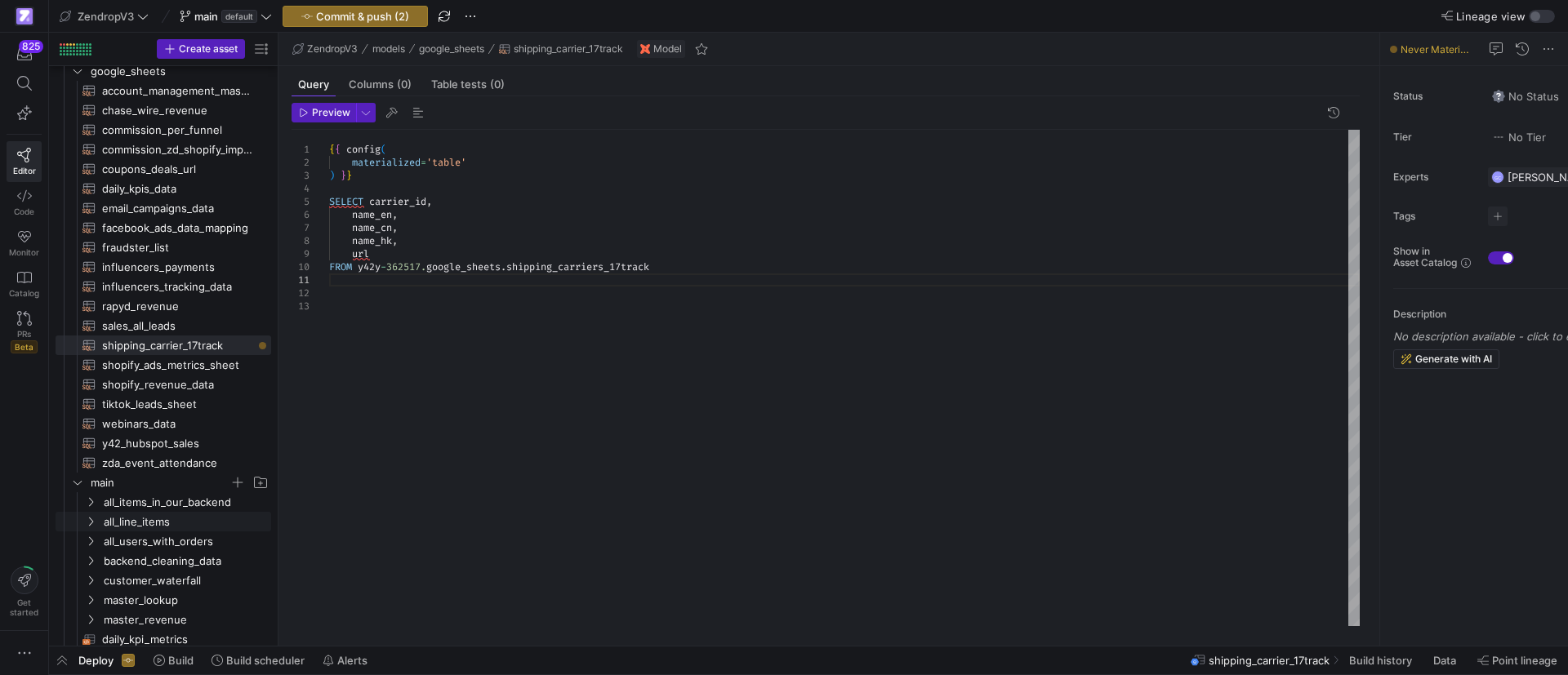
click at [92, 521] on icon "Press SPACE to select this row." at bounding box center [91, 522] width 12 height 10
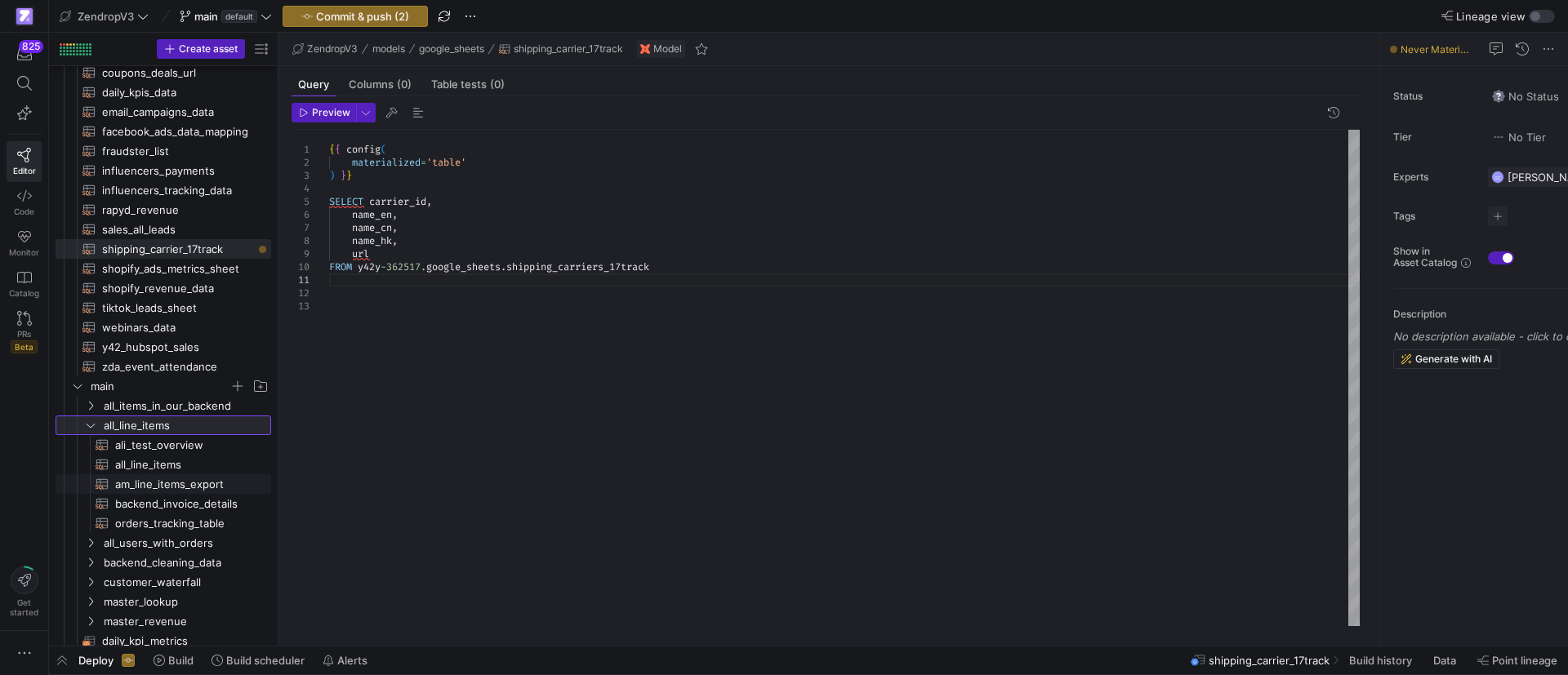
scroll to position [245, 0]
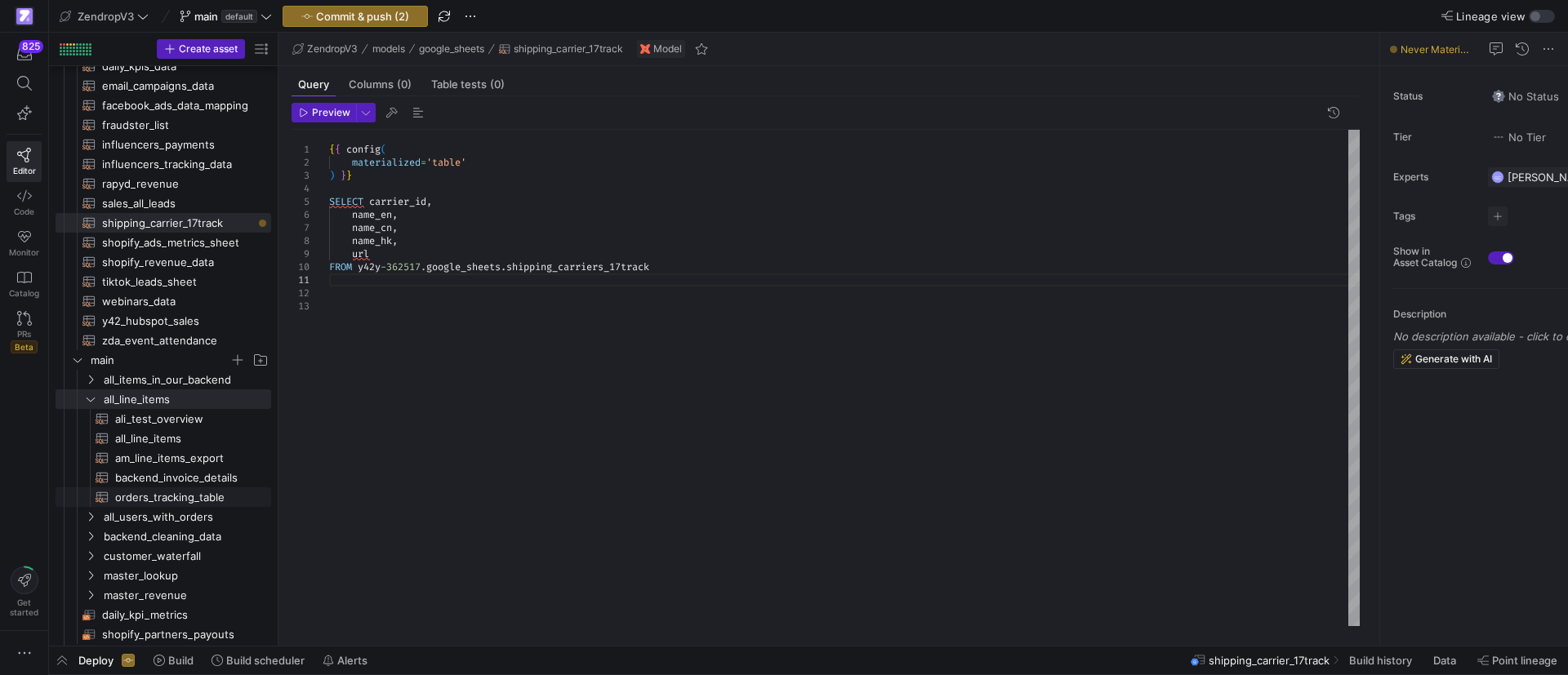
click at [158, 503] on span "orders_tracking_table​​​​​​​​​​" at bounding box center [183, 497] width 137 height 19
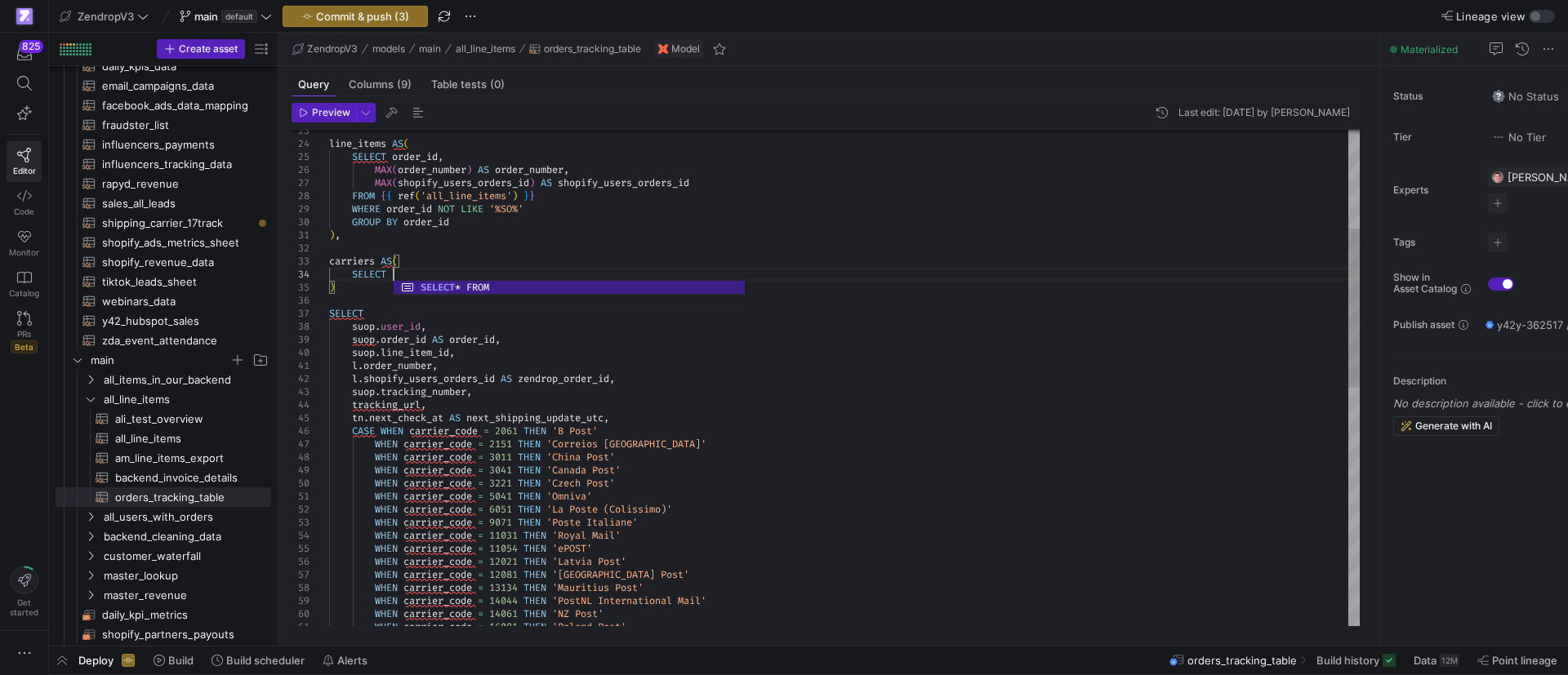
scroll to position [51, 63]
click at [444, 274] on div "line_items AS ( SELECT order_id , MAX ( order_number ) AS order_number , MAX ( …" at bounding box center [844, 594] width 1030 height 1541
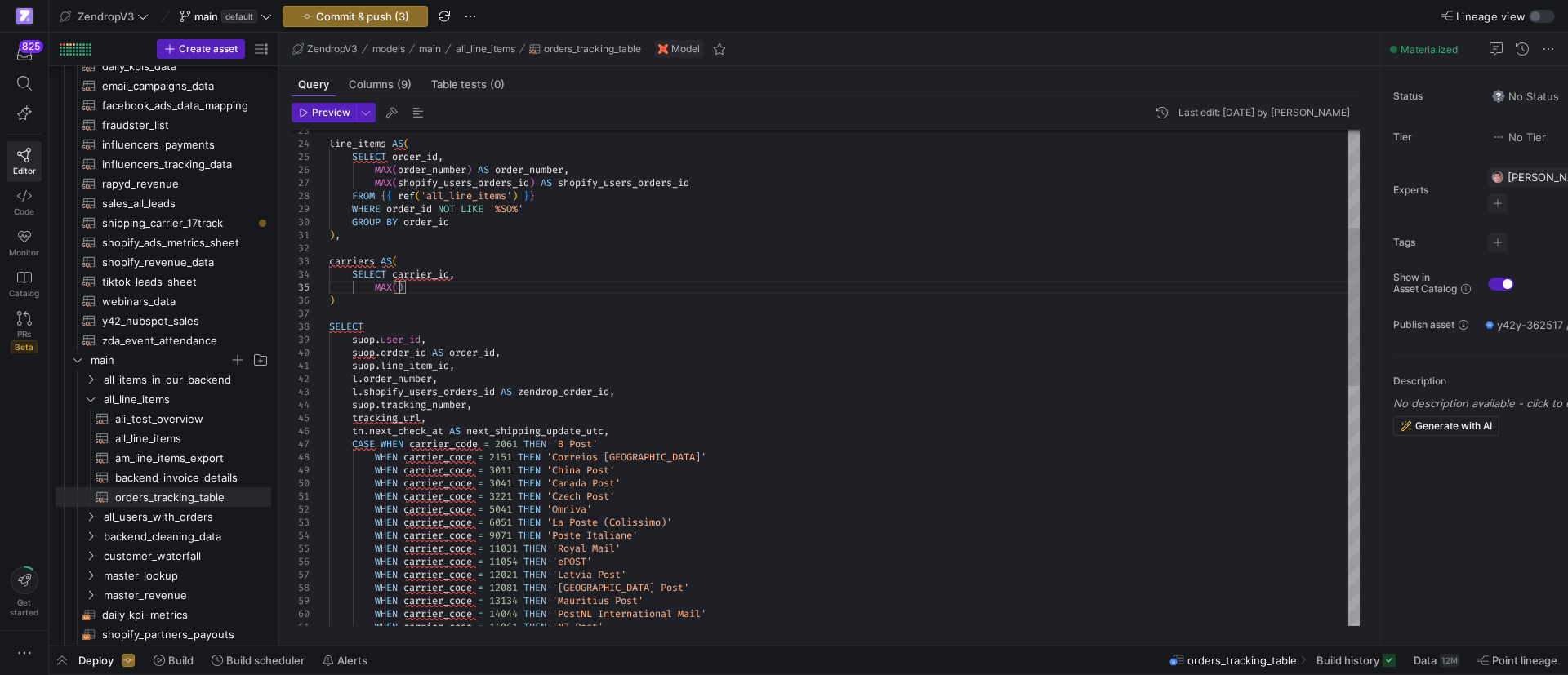
scroll to position [52, 70]
click at [399, 290] on div "SELECT suop . user_id , suop . order_id AS order_id , suop . line_item_id , l .…" at bounding box center [844, 601] width 1030 height 1555
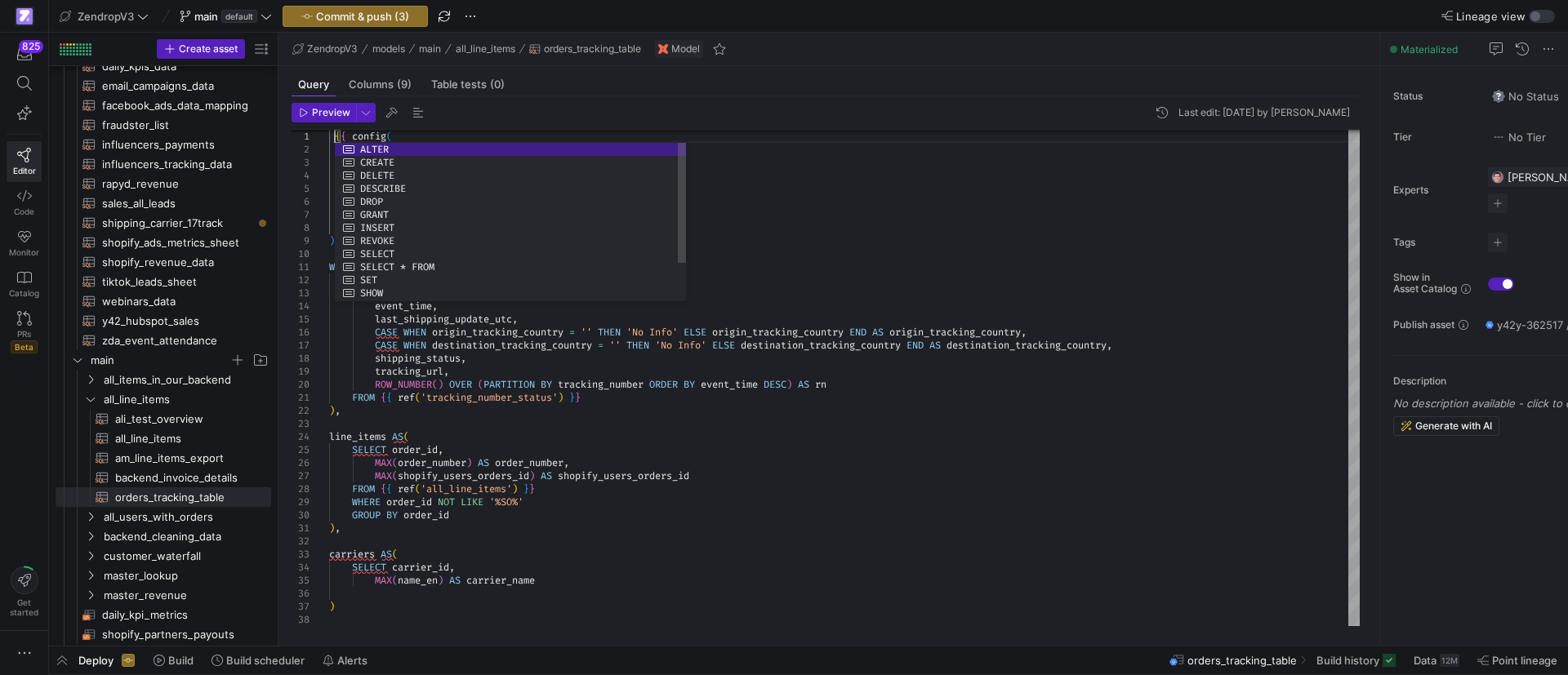
scroll to position [12, 6]
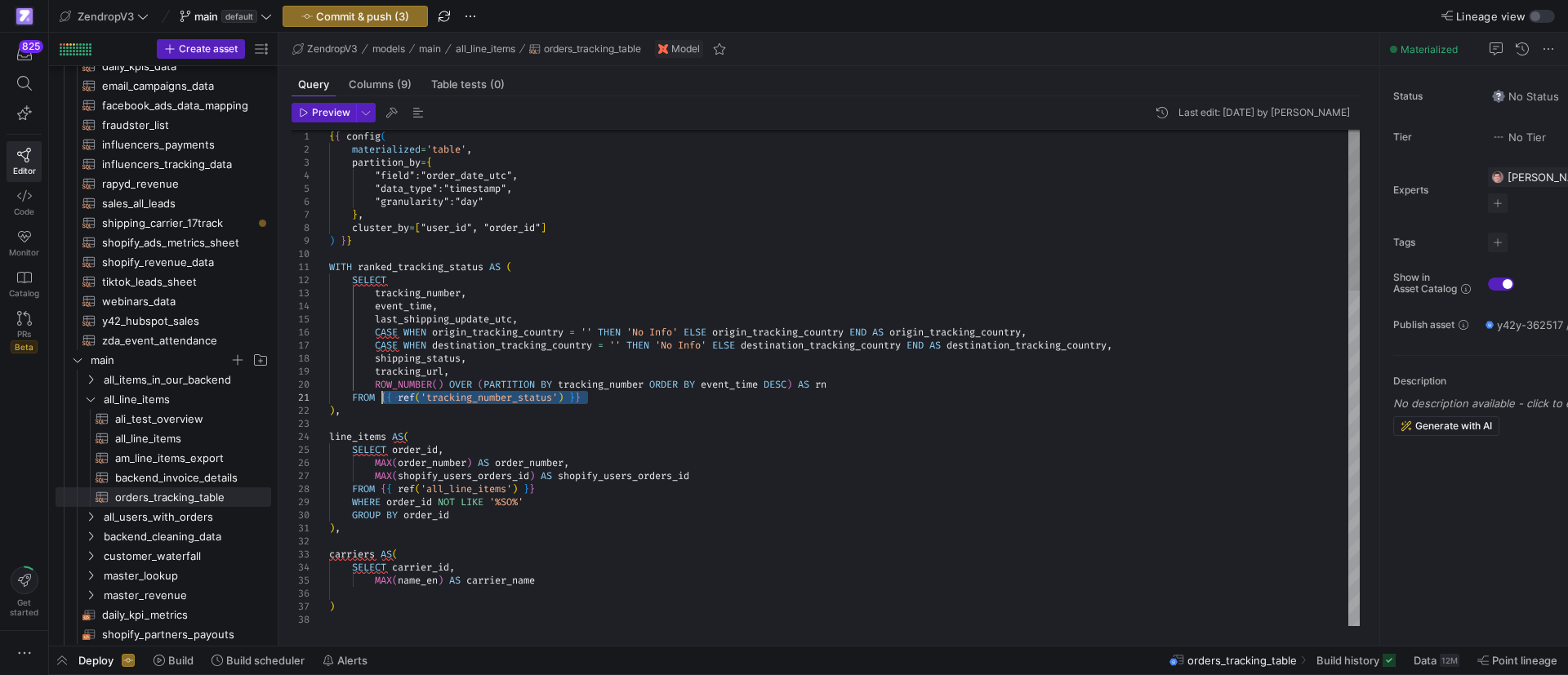
drag, startPoint x: 605, startPoint y: 397, endPoint x: 382, endPoint y: 395, distance: 223.0
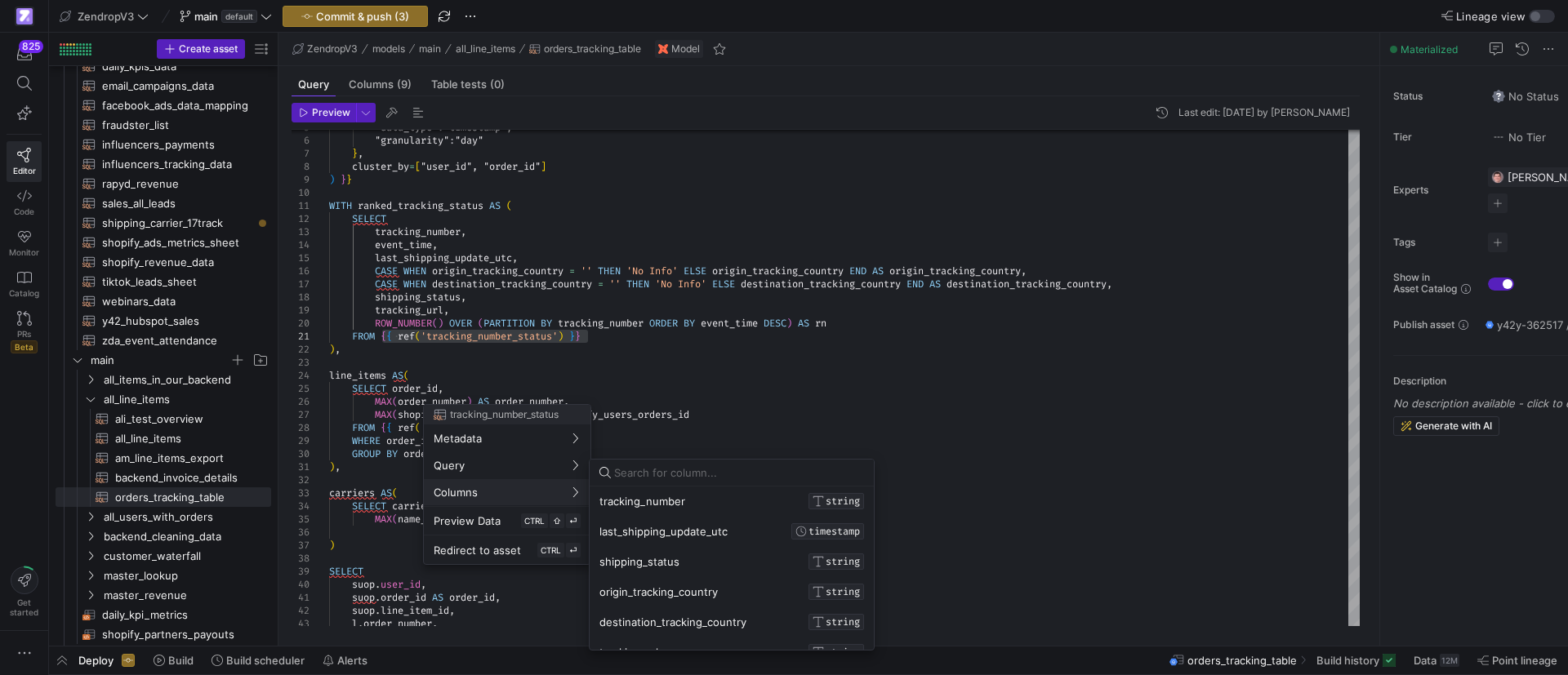
click at [360, 567] on div at bounding box center [784, 337] width 1568 height 675
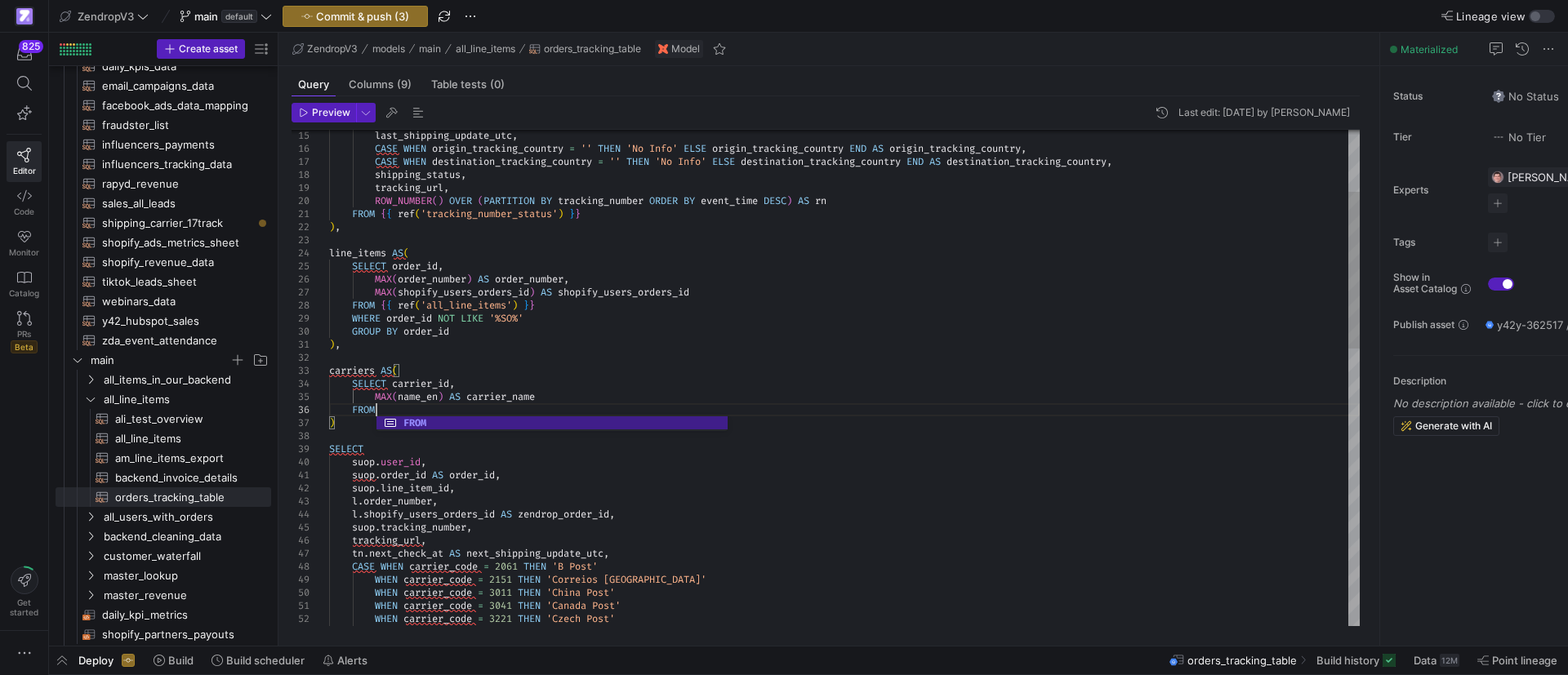
scroll to position [65, 51]
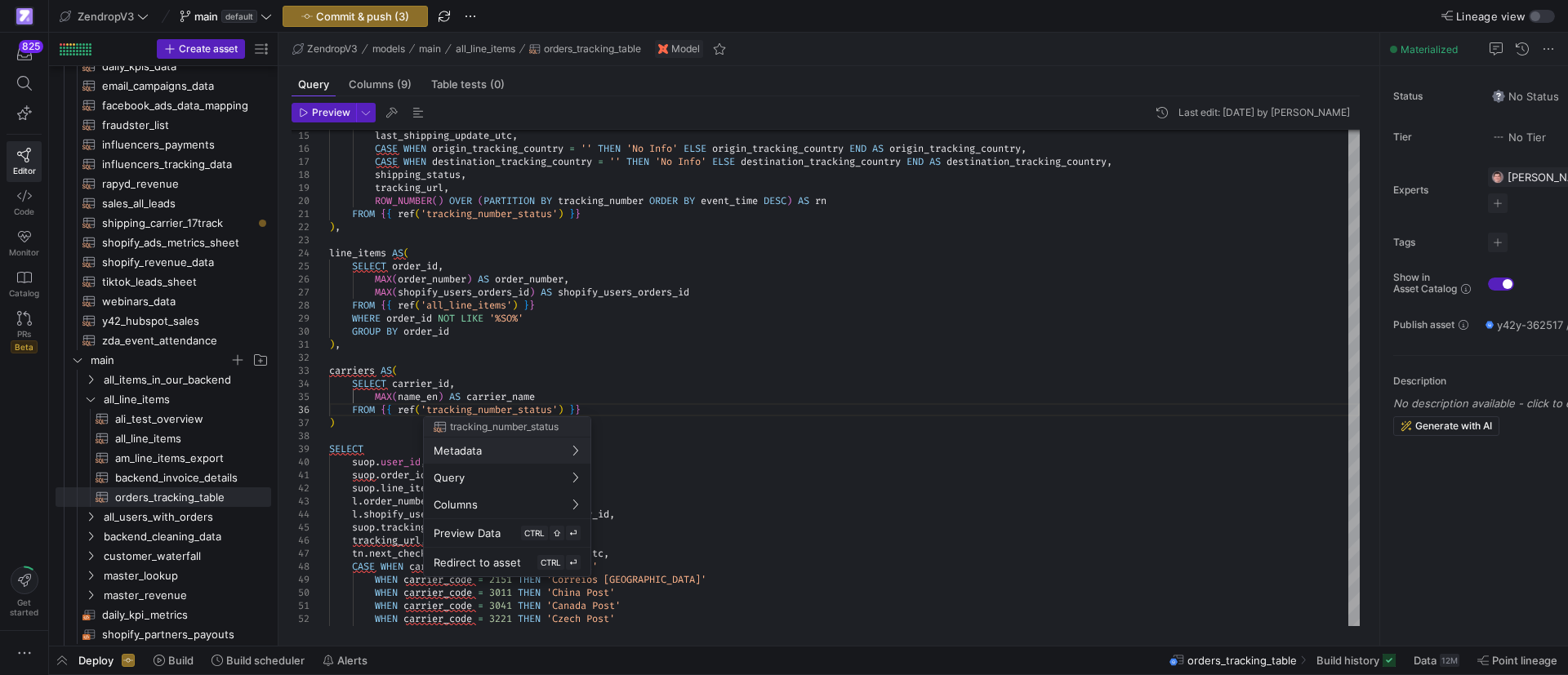
click at [474, 410] on div at bounding box center [784, 337] width 1568 height 675
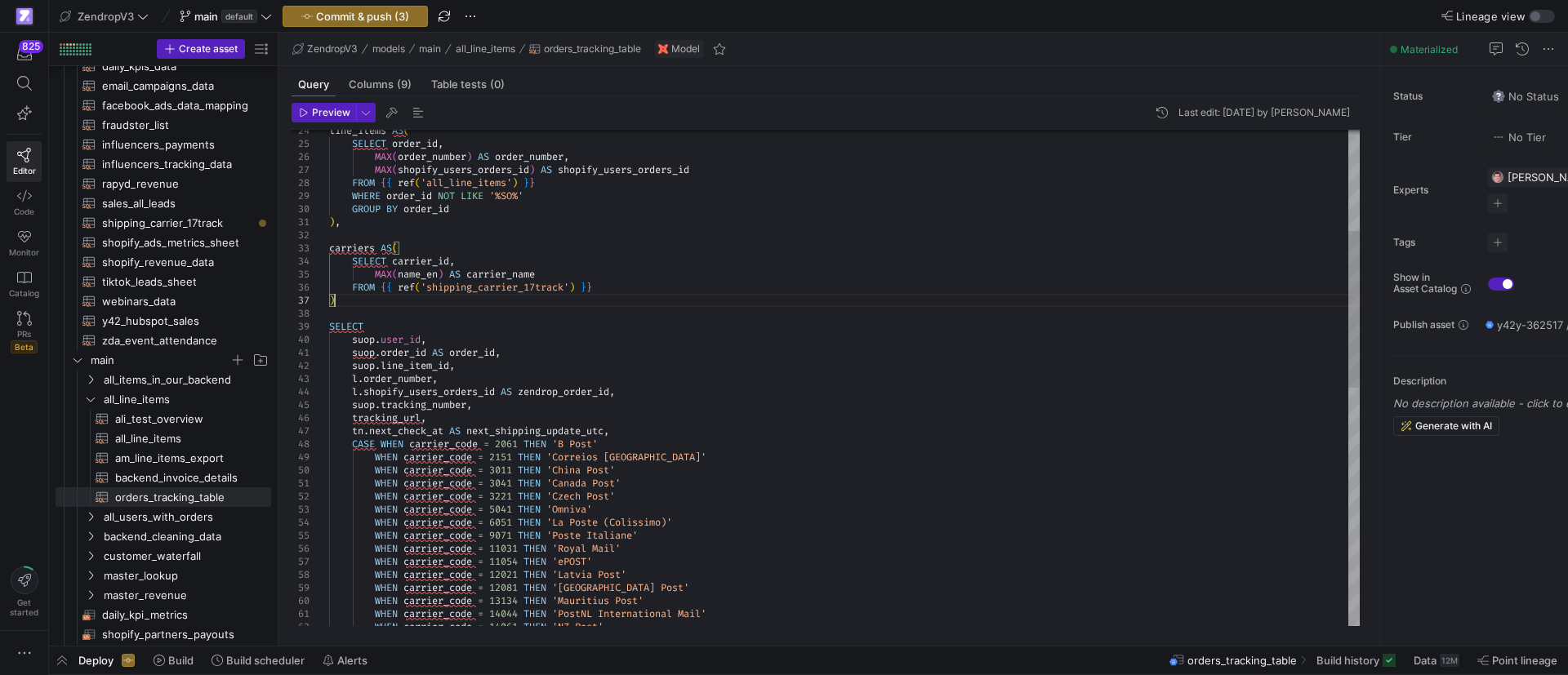
click at [624, 286] on div "line_items AS ( SELECT order_id , MAX ( order_number ) AS order_number , MAX ( …" at bounding box center [844, 594] width 1030 height 1567
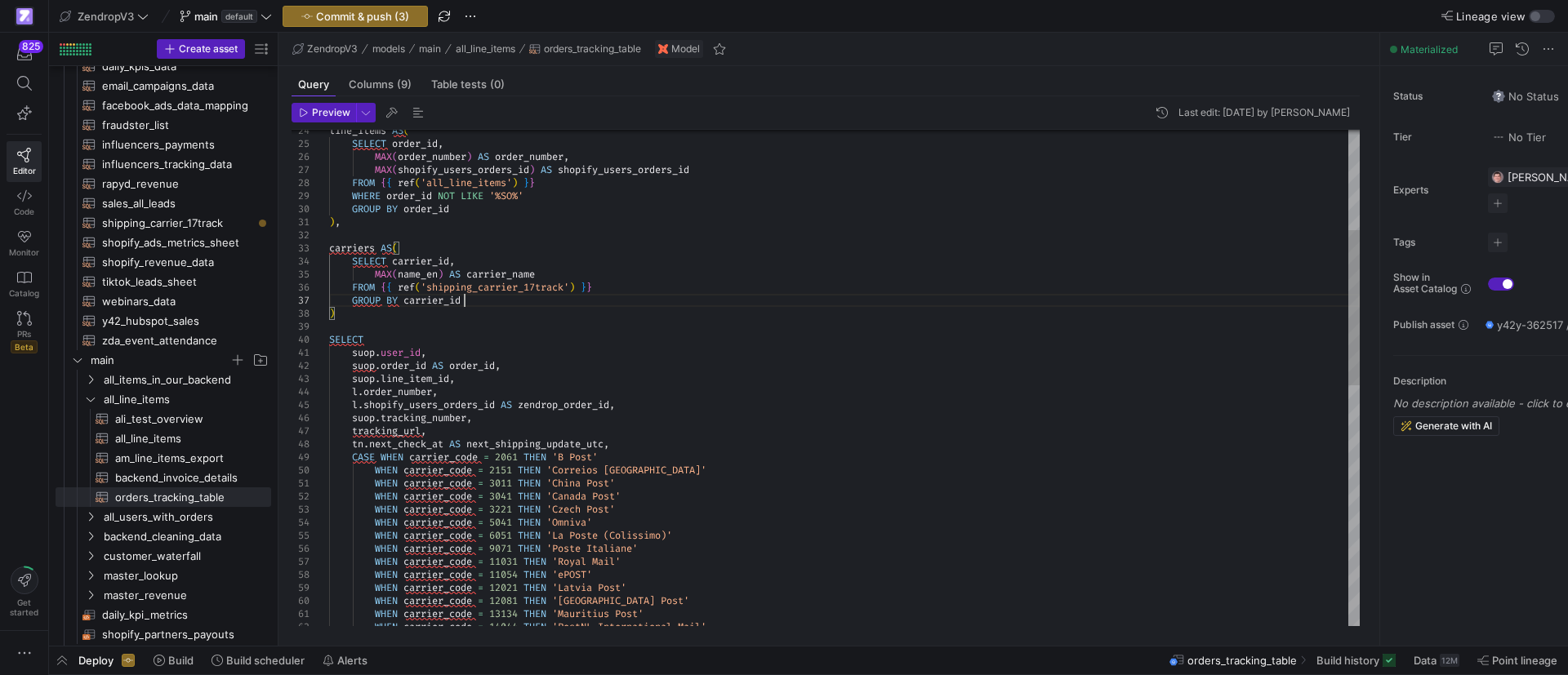
scroll to position [78, 133]
click at [444, 316] on div "line_items AS ( SELECT order_id , MAX ( order_number ) AS order_number , MAX ( …" at bounding box center [844, 600] width 1030 height 1580
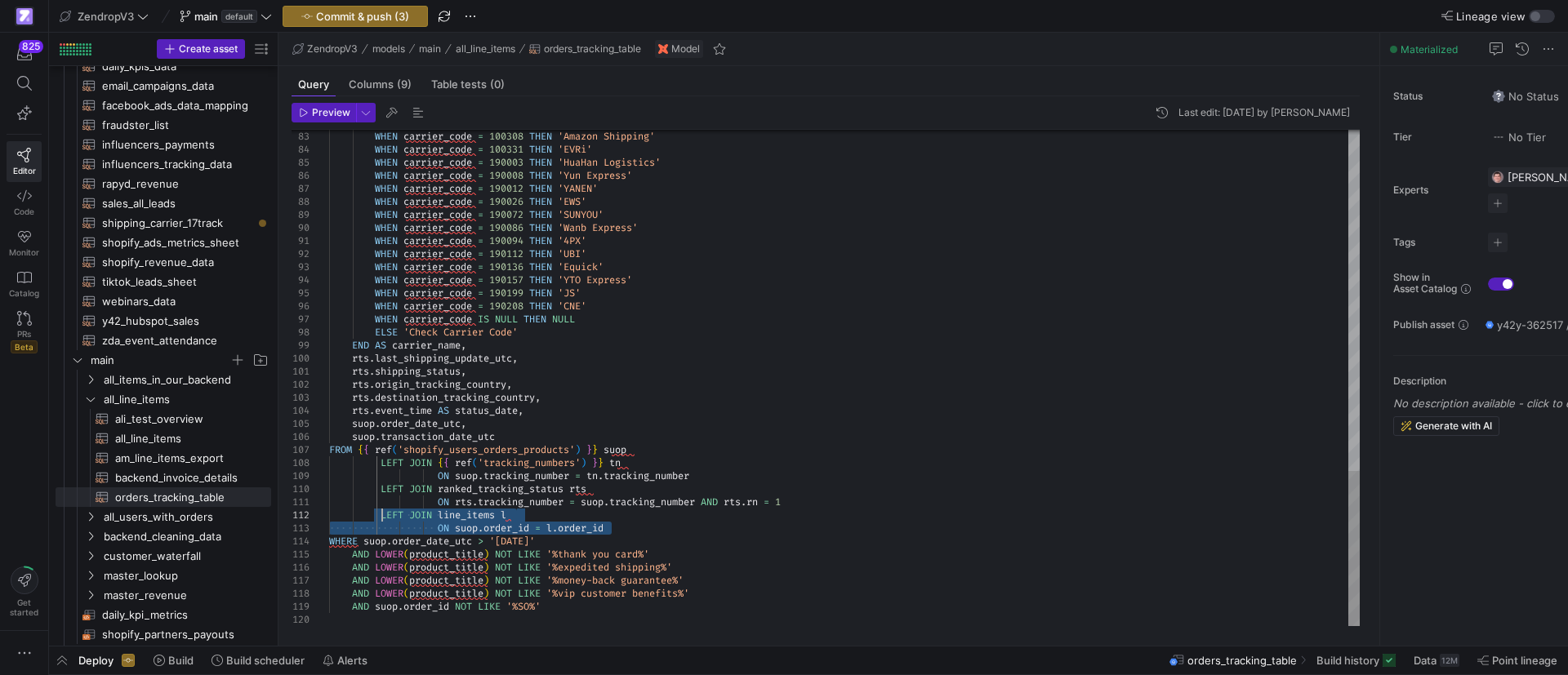
drag, startPoint x: 628, startPoint y: 524, endPoint x: 383, endPoint y: 514, distance: 245.2
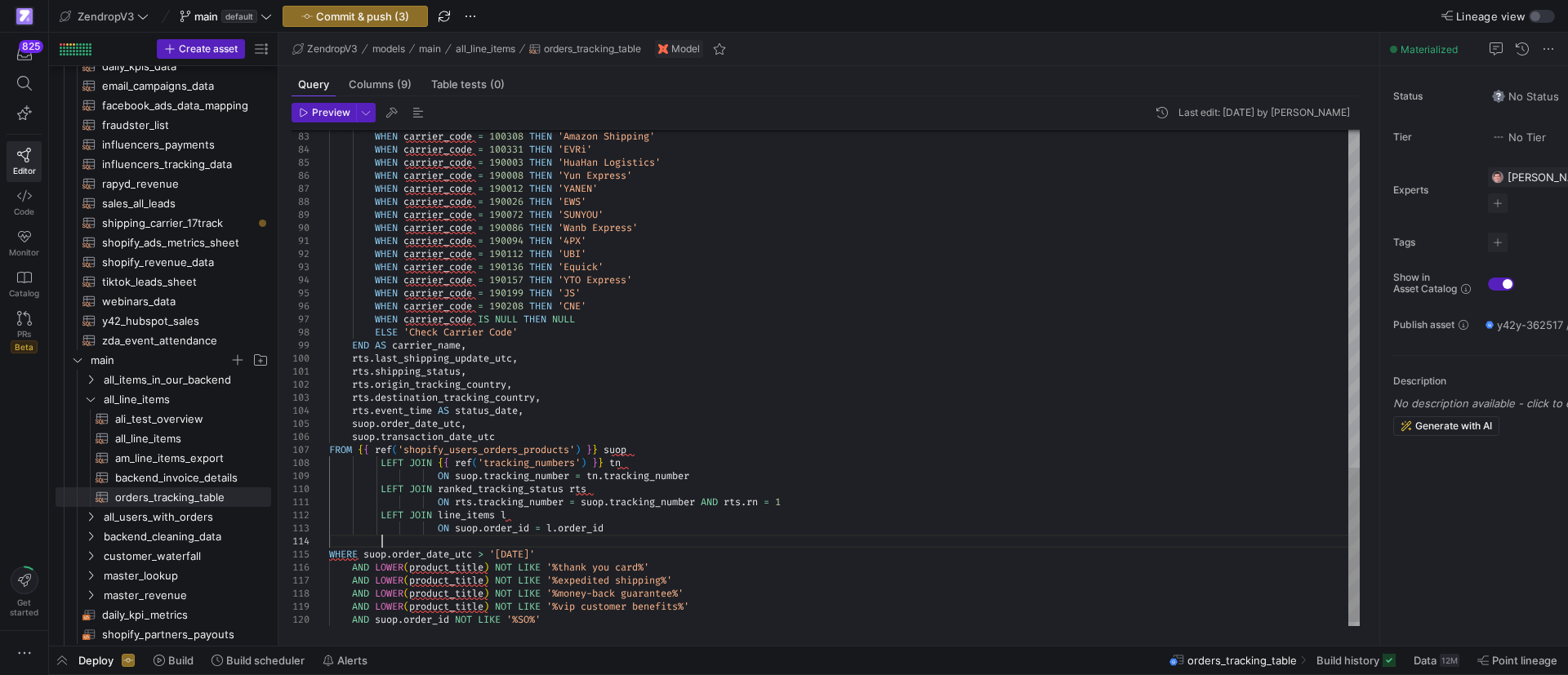
scroll to position [51, 52]
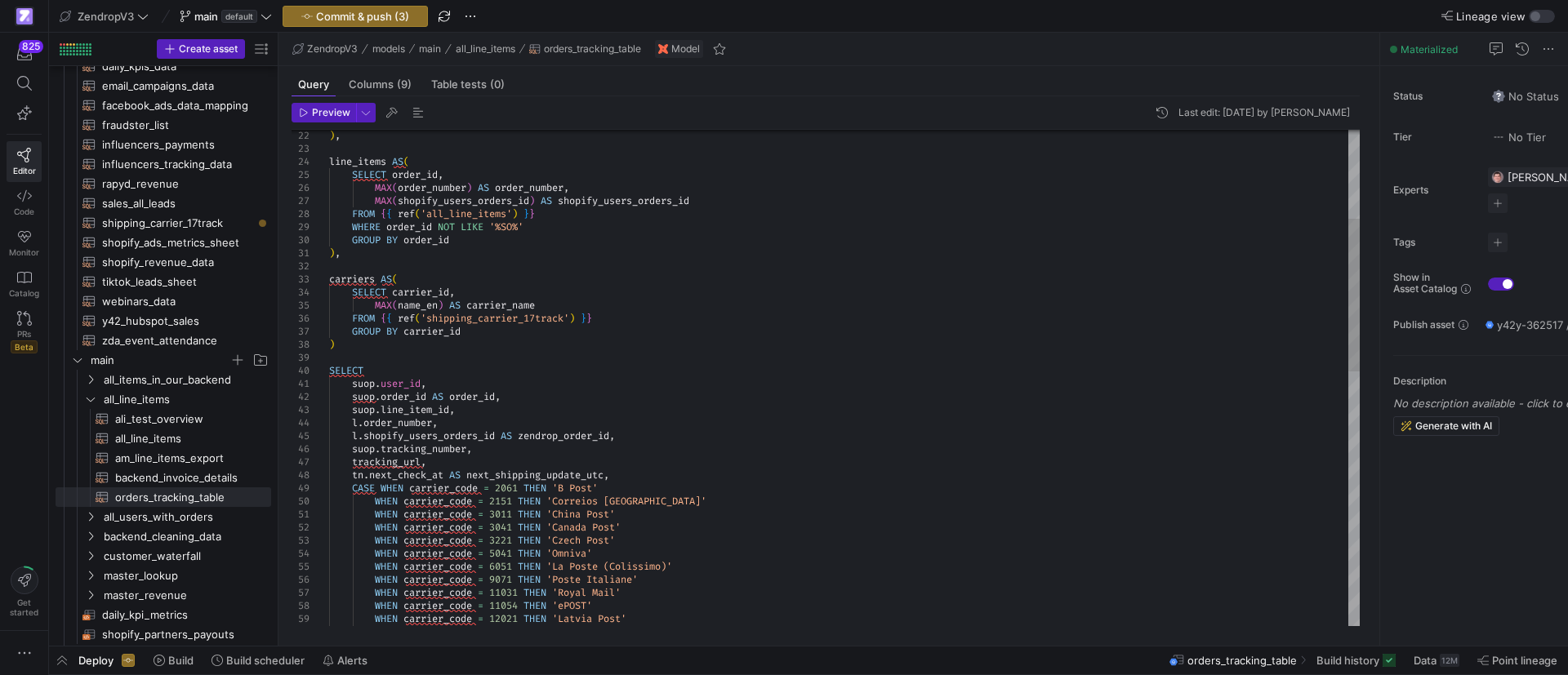
click at [357, 279] on div "WHEN carrier_code = 12021 THEN '[GEOGRAPHIC_DATA] Post' WHEN carrier_code = 120…" at bounding box center [844, 644] width 1030 height 1606
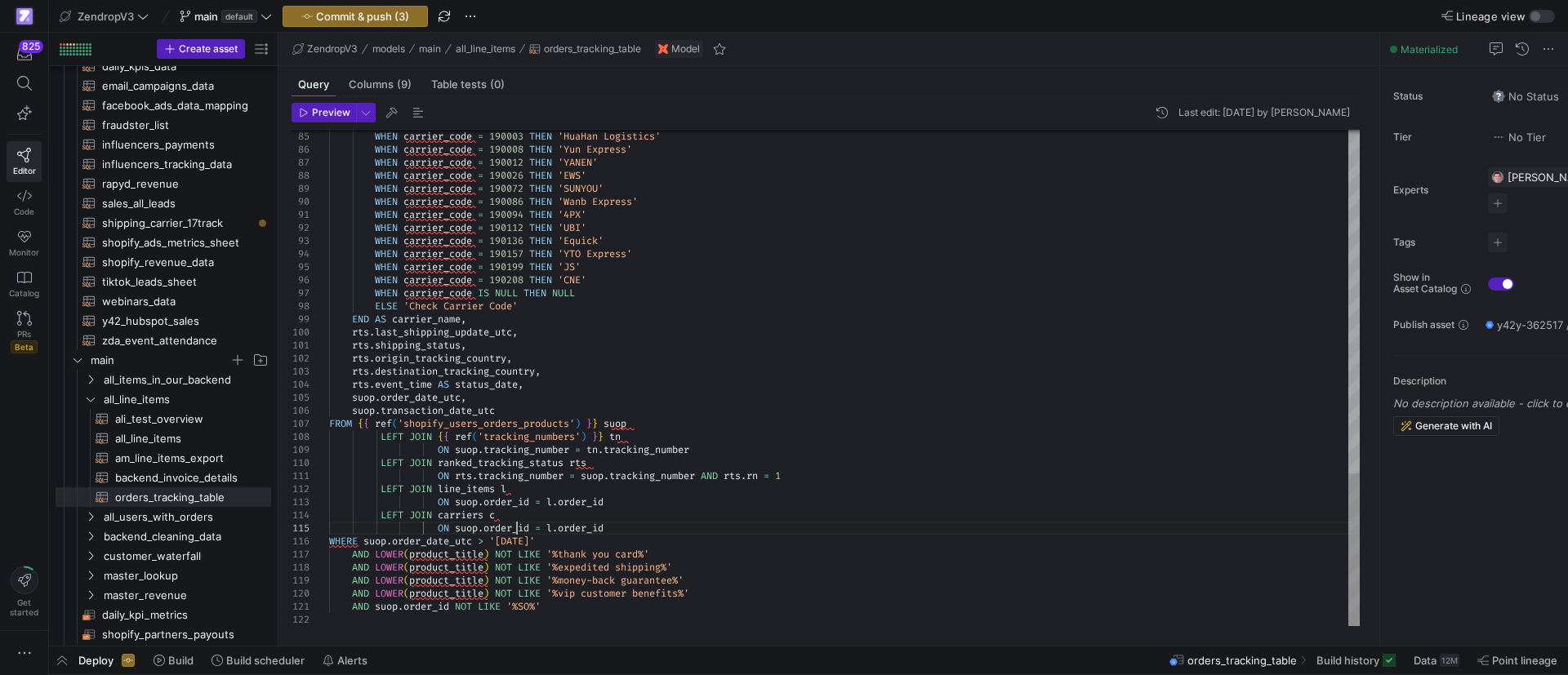
drag, startPoint x: 617, startPoint y: 527, endPoint x: 553, endPoint y: 529, distance: 64.0
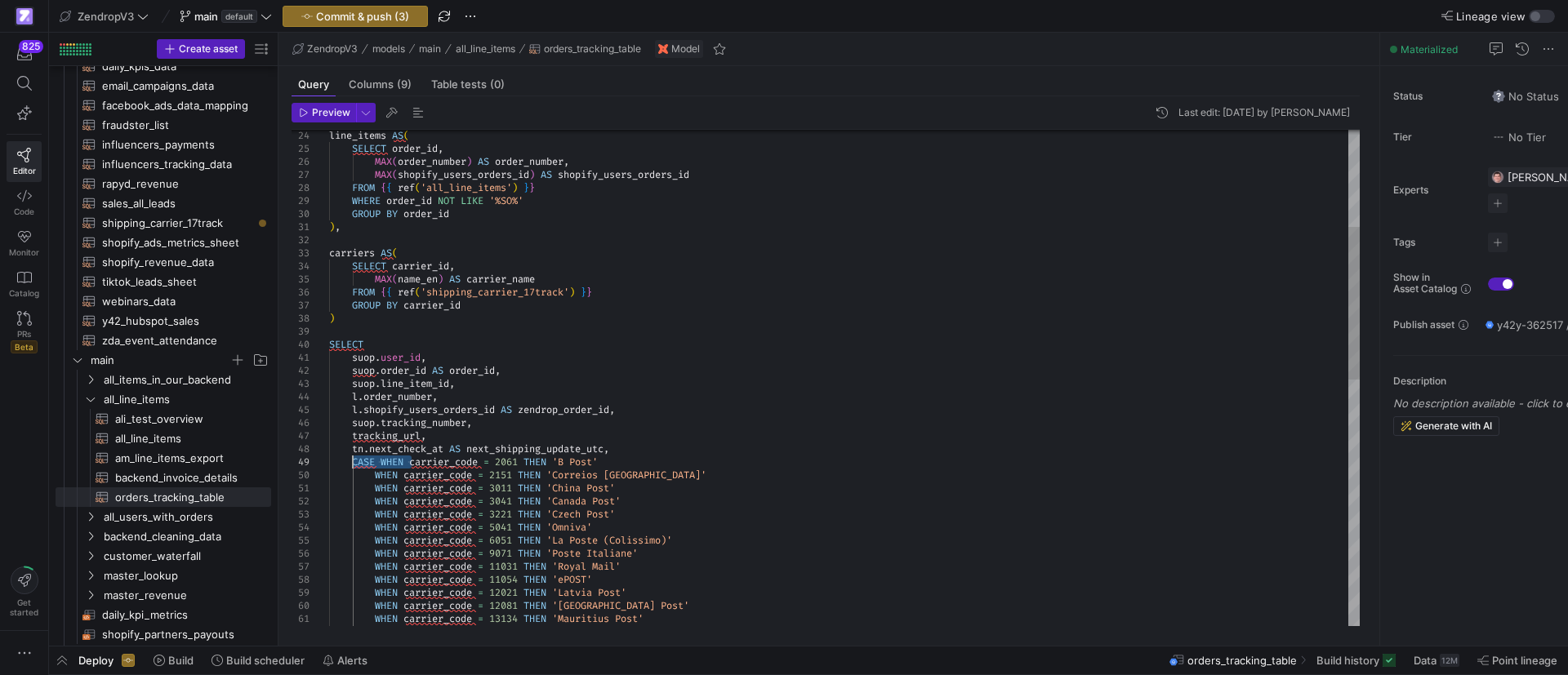
drag, startPoint x: 404, startPoint y: 464, endPoint x: 352, endPoint y: 463, distance: 52.0
click at [352, 463] on div "WHEN carrier_code = 13134 THEN '[GEOGRAPHIC_DATA] Post' WHEN carrier_code = 140…" at bounding box center [844, 618] width 1030 height 1606
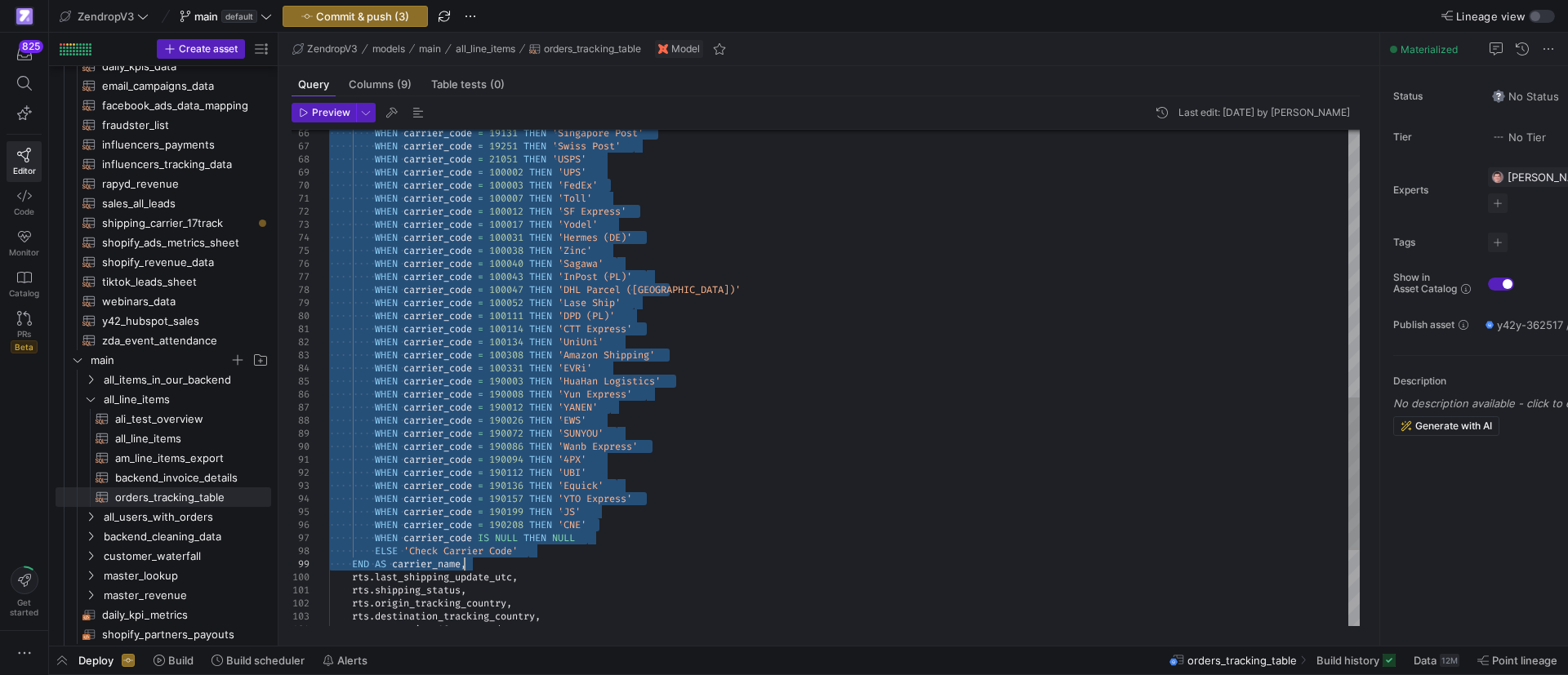
drag, startPoint x: 454, startPoint y: 400, endPoint x: 467, endPoint y: 564, distance: 164.5
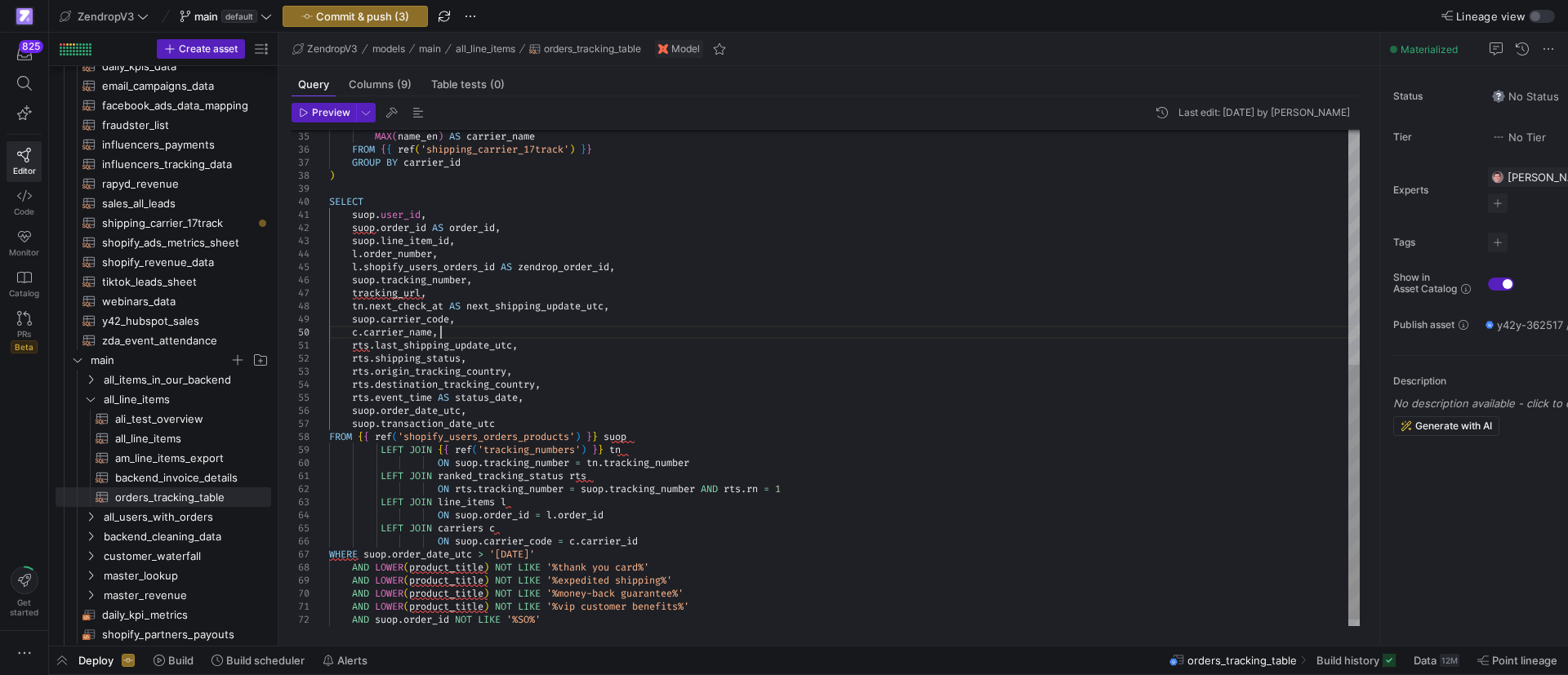
scroll to position [118, 110]
click at [477, 321] on div "rts . last_shipping_update_utc , rts . shipping_status , rts . origin_tracking_…" at bounding box center [844, 156] width 1030 height 967
click at [468, 331] on div "rts . last_shipping_update_utc , rts . shipping_status , rts . origin_tracking_…" at bounding box center [844, 156] width 1030 height 967
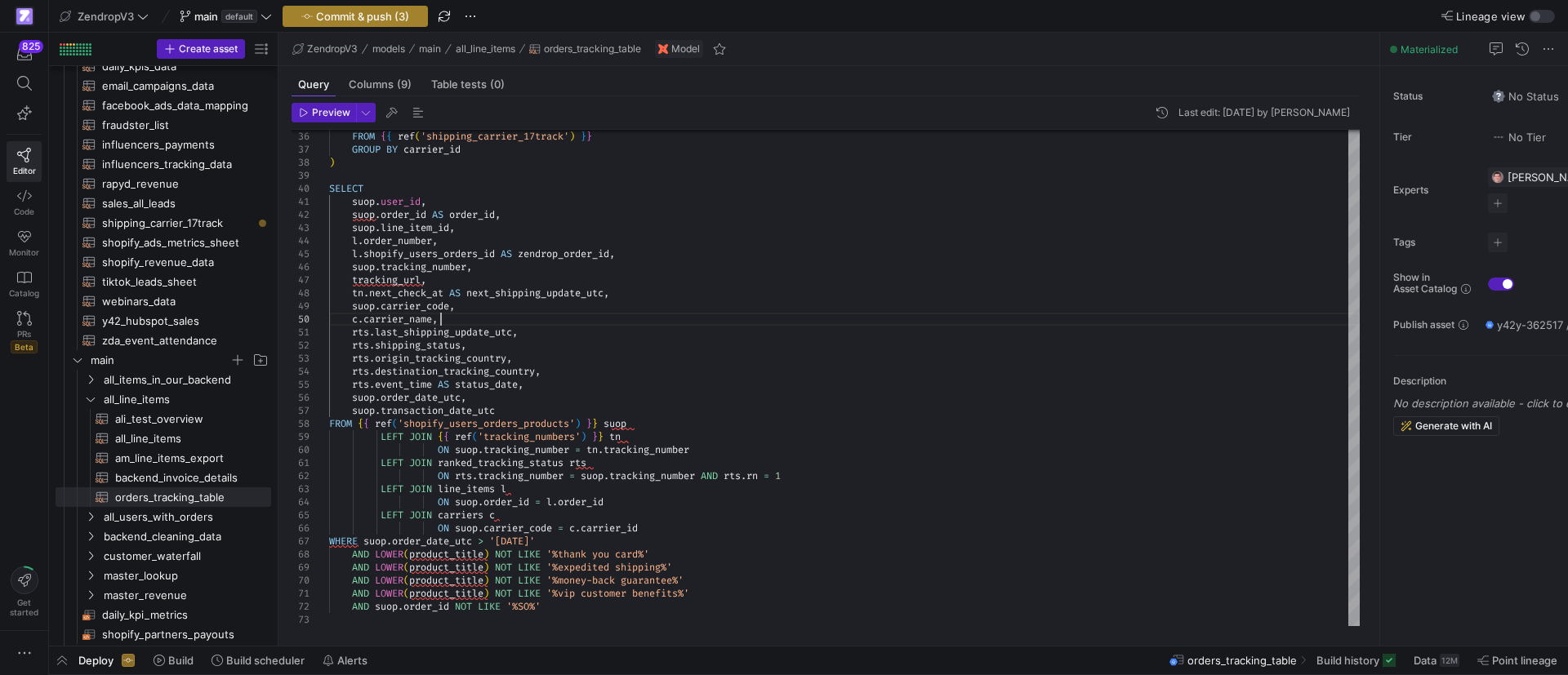
type textarea "suop.user_id, suop.order_id AS order_id, suop.line_item_id, l.order_number, l.s…"
click at [378, 14] on span "Commit & push (3)" at bounding box center [363, 16] width 93 height 13
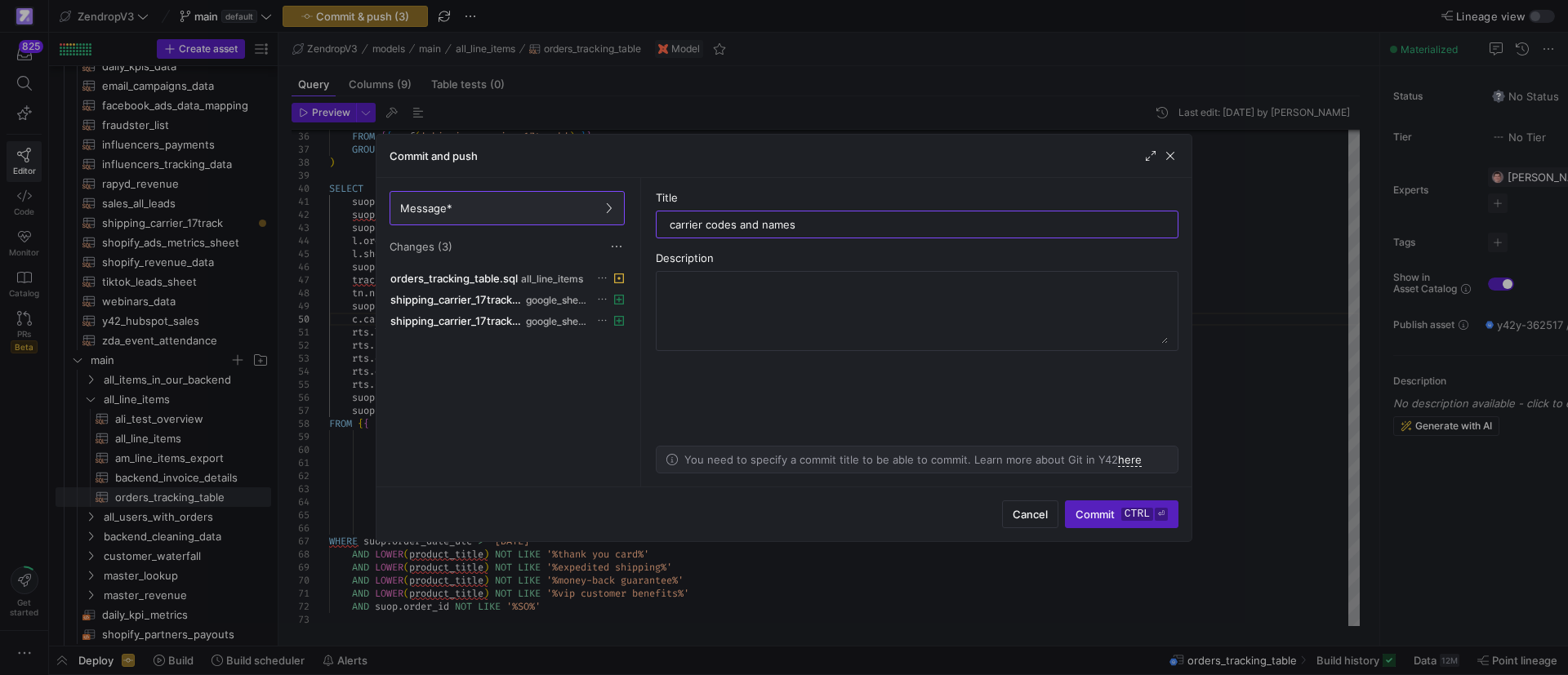
type input "carrier codes and names"
drag, startPoint x: 1119, startPoint y: 531, endPoint x: 1121, endPoint y: 518, distance: 13.2
click at [1119, 527] on div "Cancel Commit ctrl ⏎" at bounding box center [784, 513] width 815 height 54
click at [1121, 517] on kbd "ctrl" at bounding box center [1137, 514] width 32 height 13
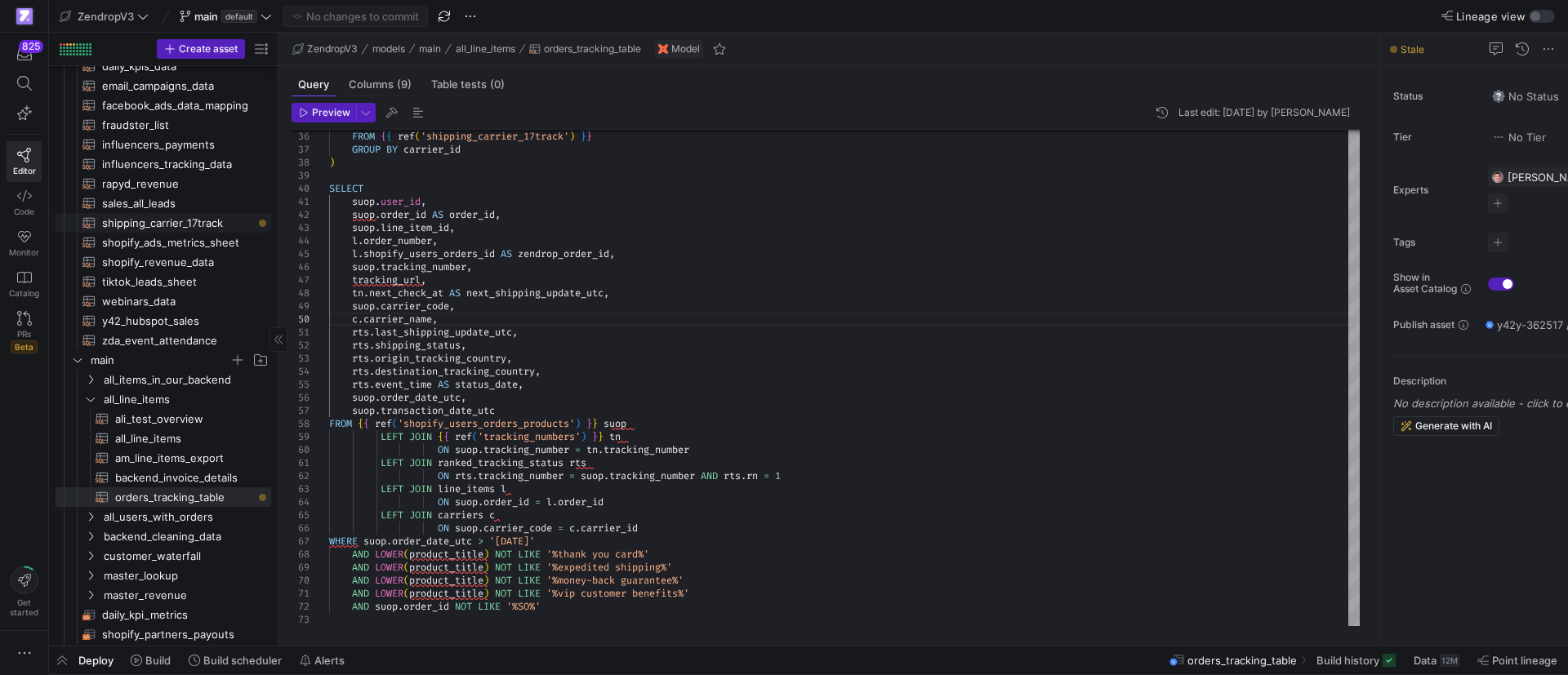
drag, startPoint x: 191, startPoint y: 227, endPoint x: 206, endPoint y: 231, distance: 15.5
click at [191, 226] on span "shipping_carrier_17track​​​​​​​​​​" at bounding box center [177, 222] width 150 height 19
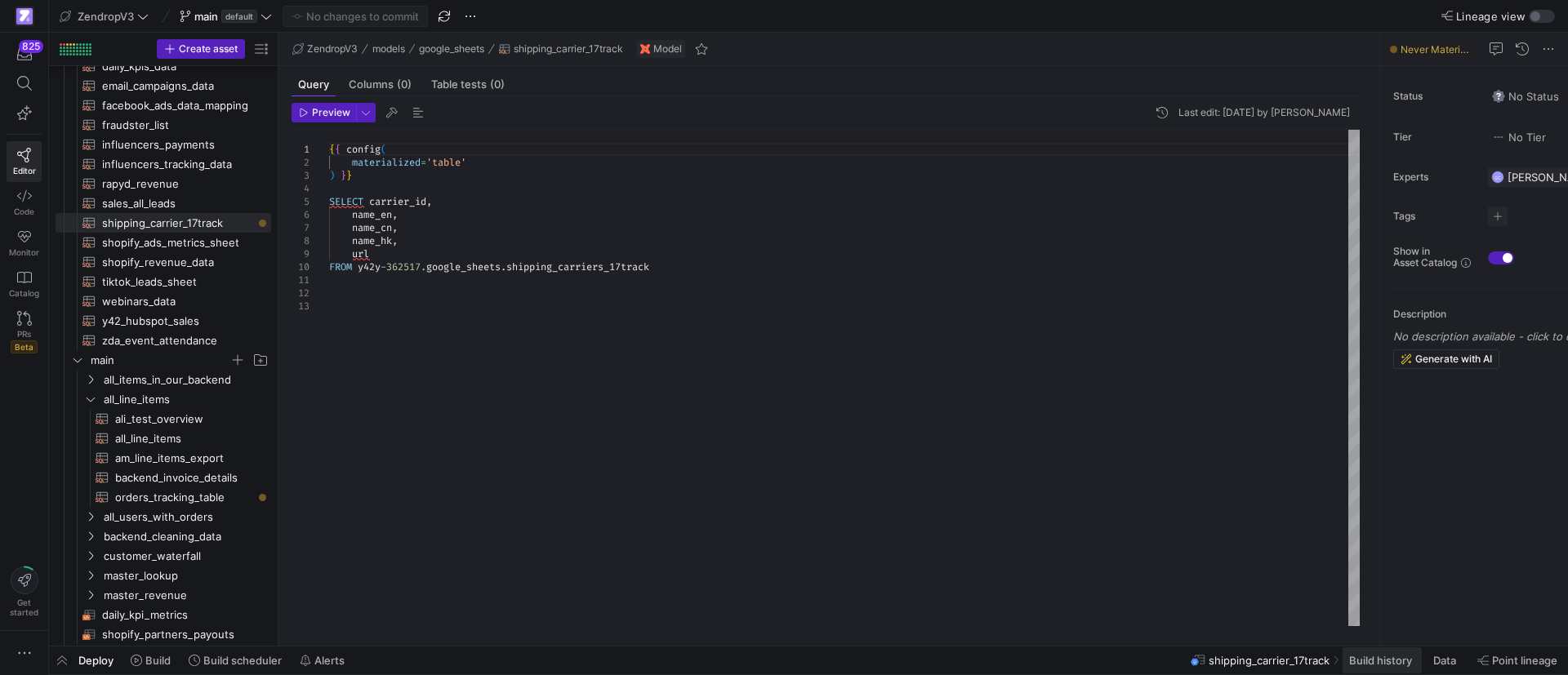
click at [1383, 663] on span "Build history" at bounding box center [1380, 660] width 63 height 13
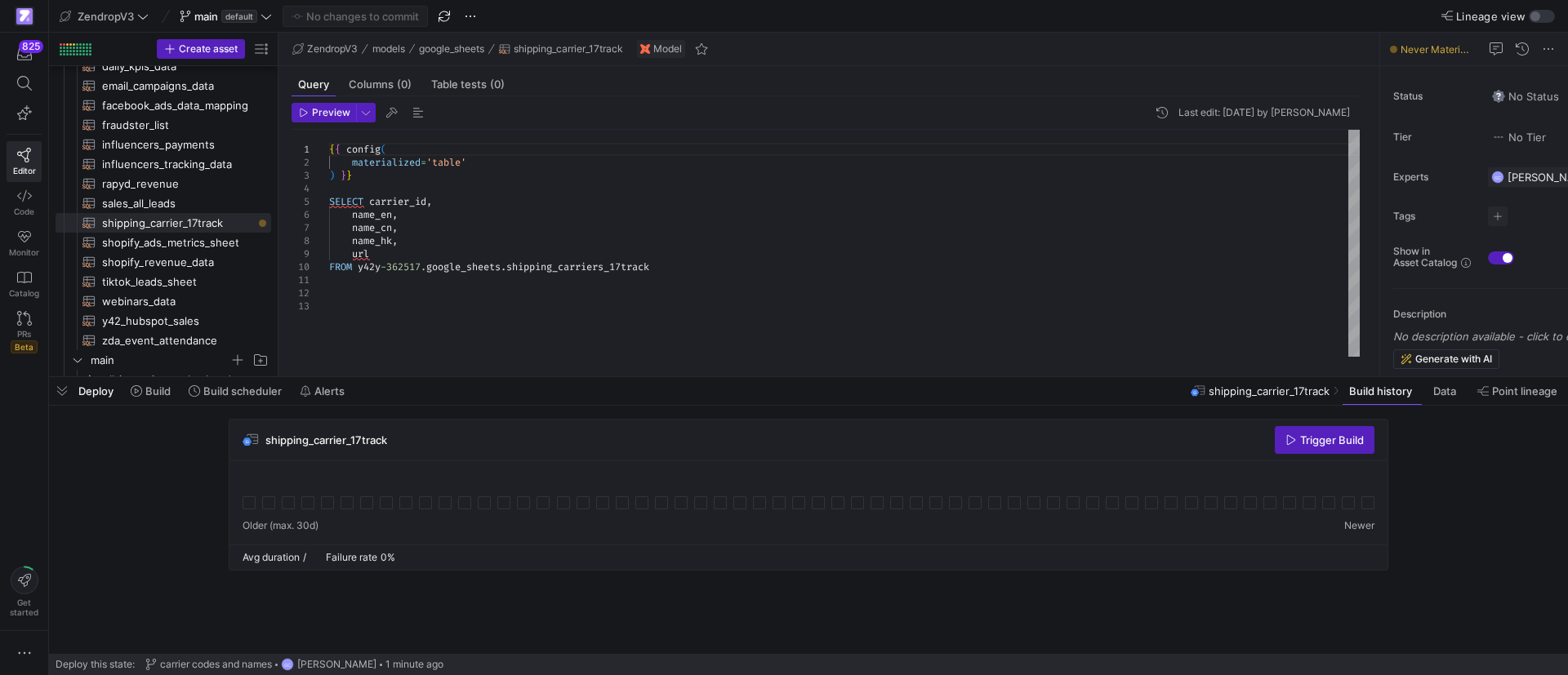
click at [1311, 447] on span "button" at bounding box center [1324, 440] width 98 height 26
click at [163, 201] on span "sales_all_leads​​​​​​​​​​" at bounding box center [177, 204] width 150 height 19
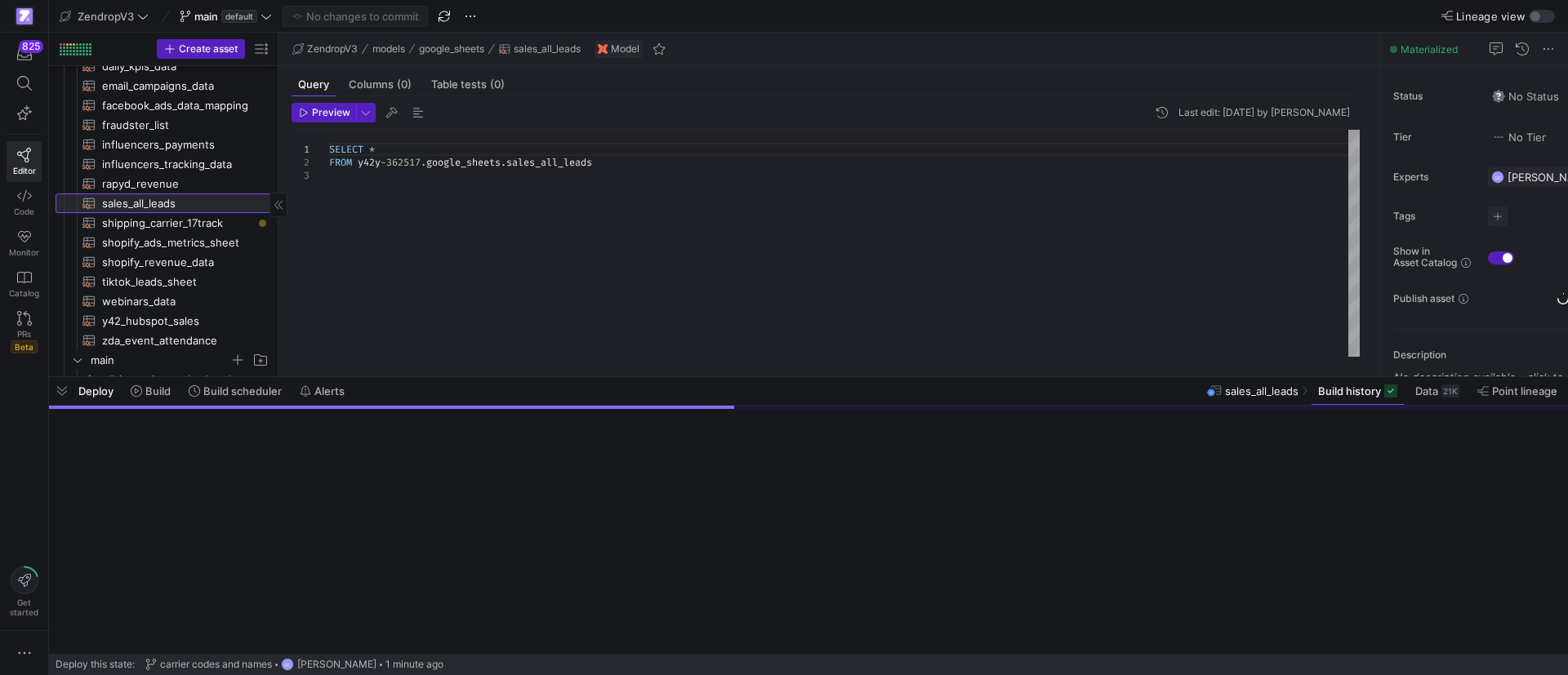
scroll to position [39, 110]
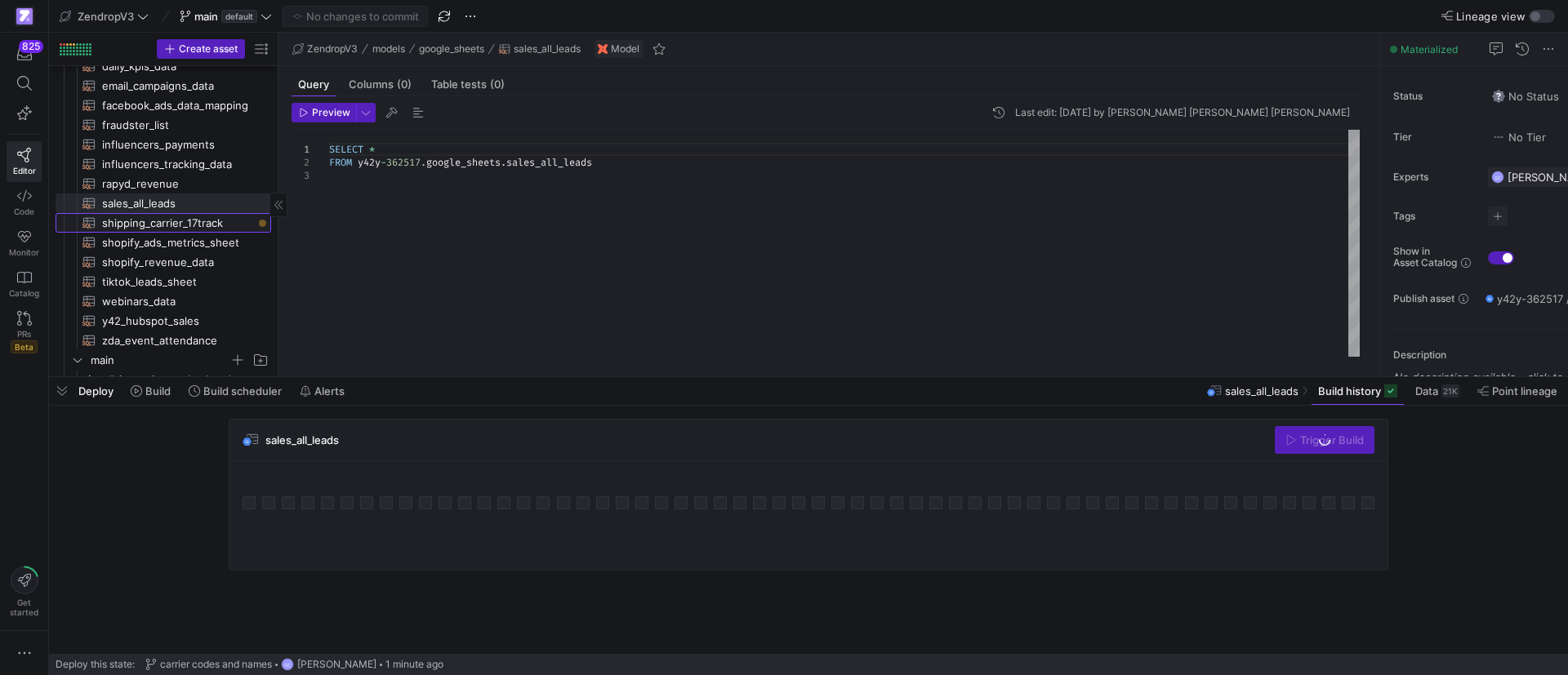
click at [190, 224] on span "shipping_carrier_17track​​​​​​​​​​" at bounding box center [177, 222] width 150 height 19
type textarea "{{ config( materialized='table' ) }} SELECT carrier_id, name_en, name_cn, name_…"
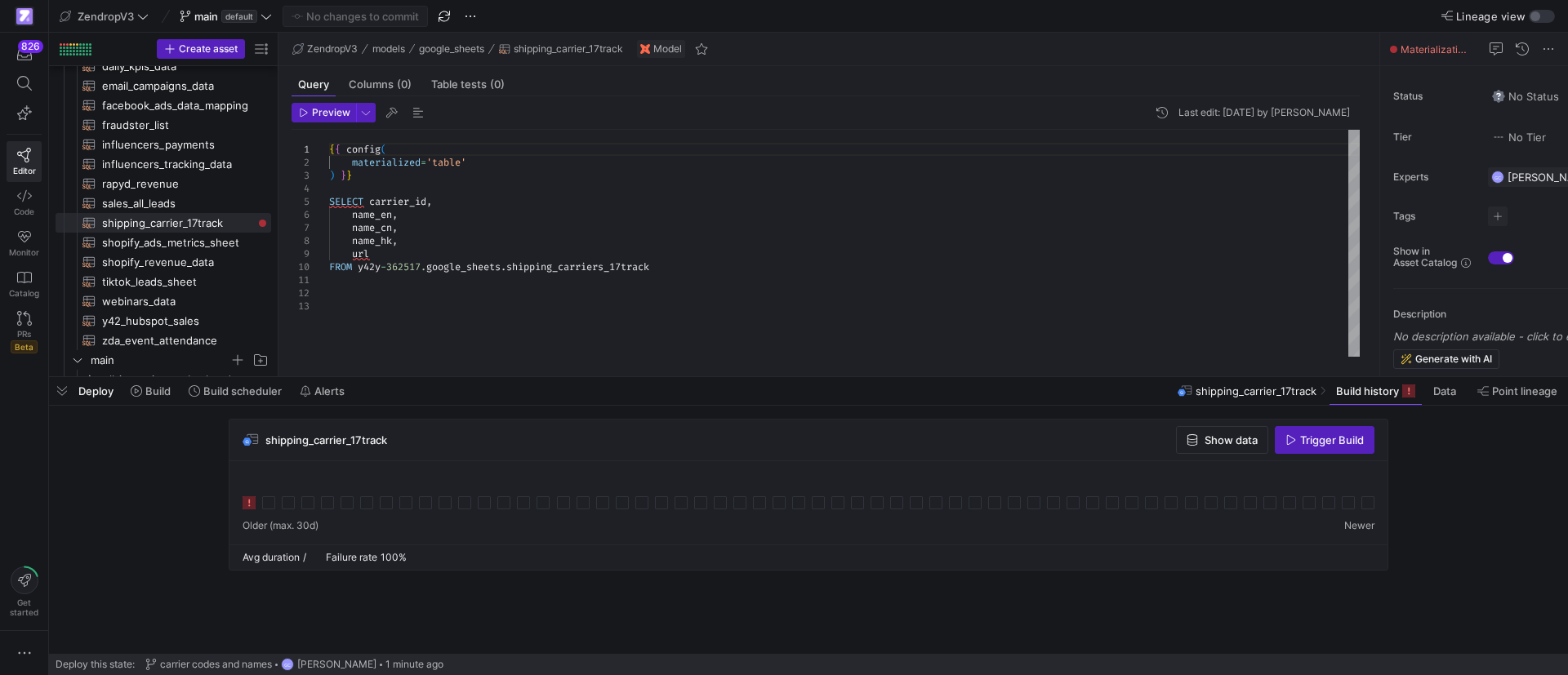
click at [545, 287] on div "{ { config ( materialized = 'table' ) } } SELECT carrier_id , name_en , name_cn…" at bounding box center [844, 243] width 1030 height 227
type textarea "{{ config( materialized='table' ) }} SELECT carrier_id, name_en, name_cn, name_…"
click at [734, 264] on div "{ { config ( materialized = 'table' ) } } SELECT carrier_id , name_en , name_cn…" at bounding box center [844, 243] width 1030 height 227
click at [727, 319] on div "{ { config ( materialized = 'table' ) } } SELECT carrier_id , name_en , name_cn…" at bounding box center [844, 243] width 1030 height 227
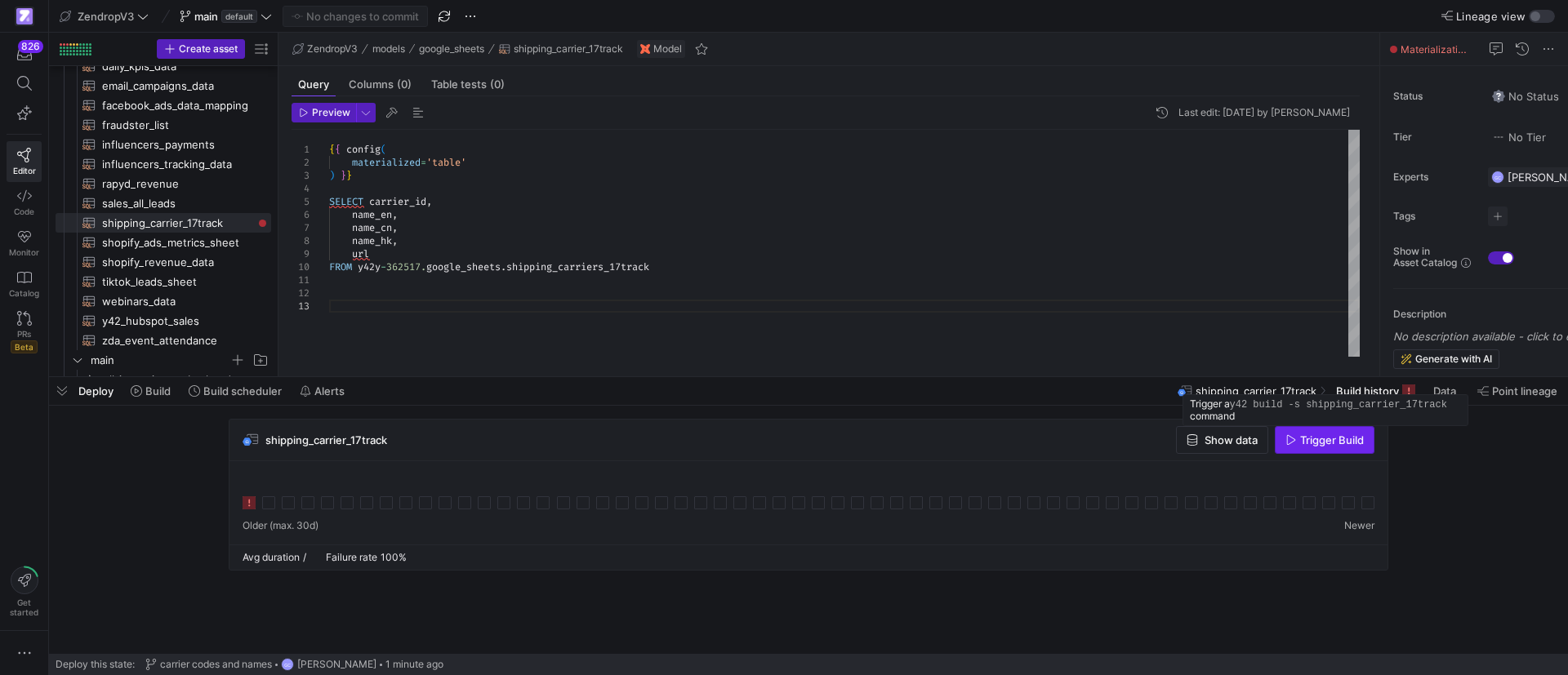
click at [1334, 444] on span "Trigger Build" at bounding box center [1332, 440] width 63 height 13
drag, startPoint x: 813, startPoint y: 455, endPoint x: 189, endPoint y: 339, distance: 634.7
click at [788, 454] on div "shipping_carrier_17track Show data Trigger Build" at bounding box center [808, 441] width 1158 height 42
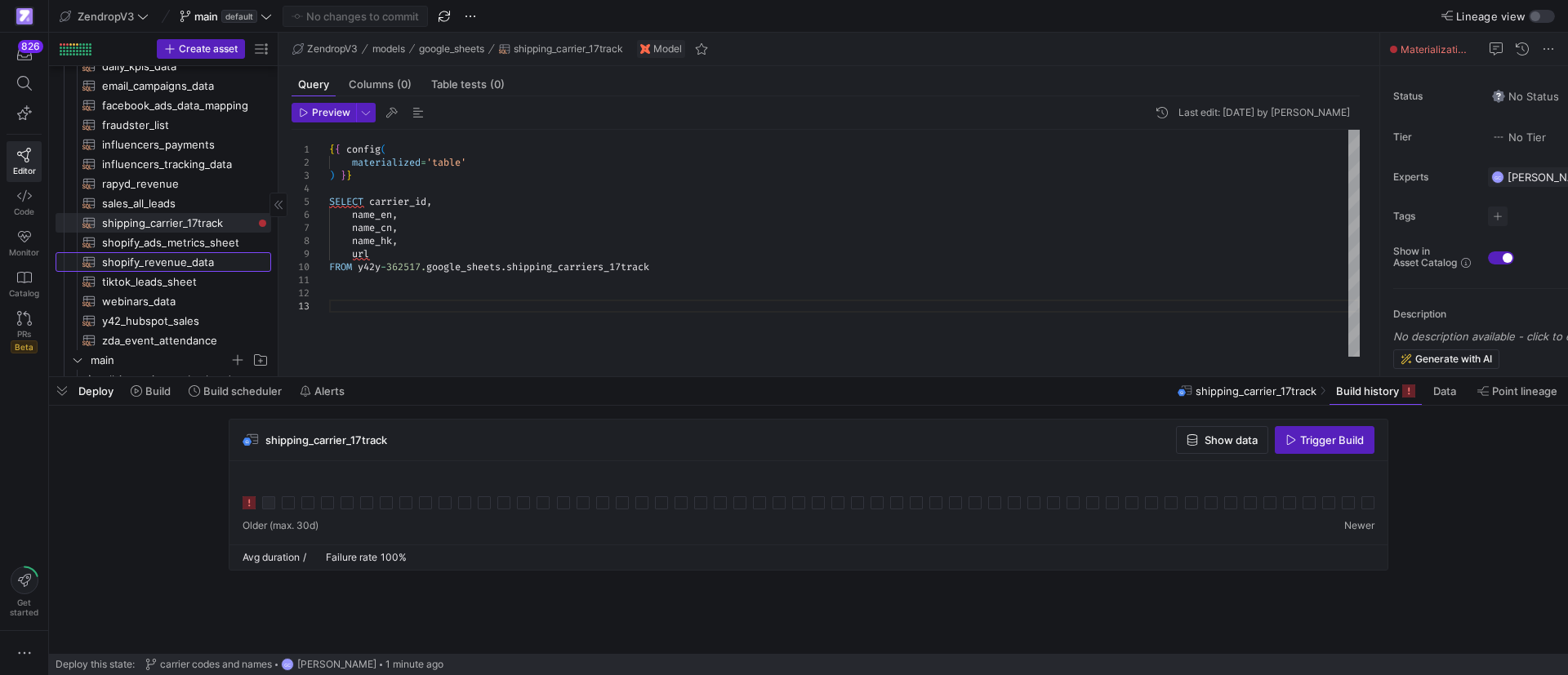
click at [141, 257] on span "shopify_revenue_data​​​​​​​​​​" at bounding box center [177, 262] width 150 height 19
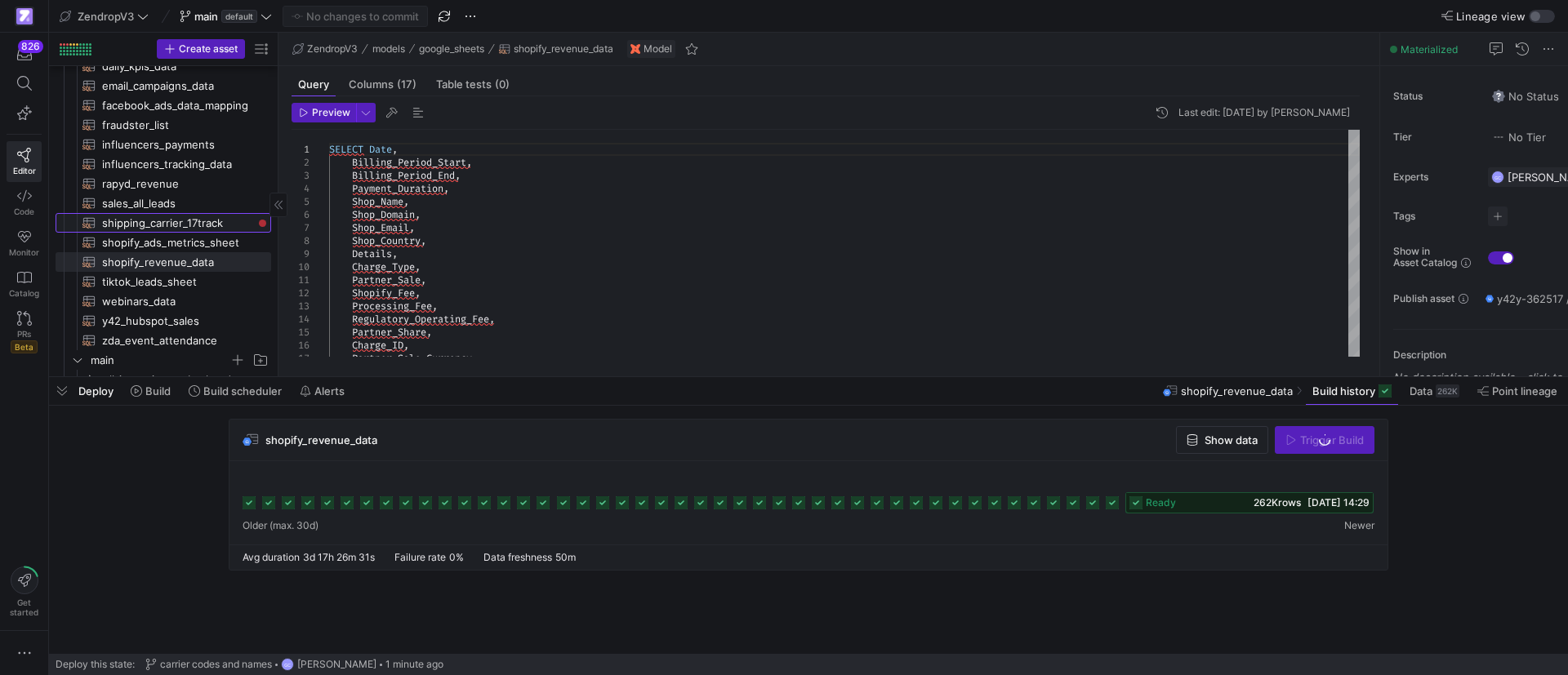
click at [187, 220] on span "shipping_carrier_17track​​​​​​​​​​" at bounding box center [177, 222] width 150 height 19
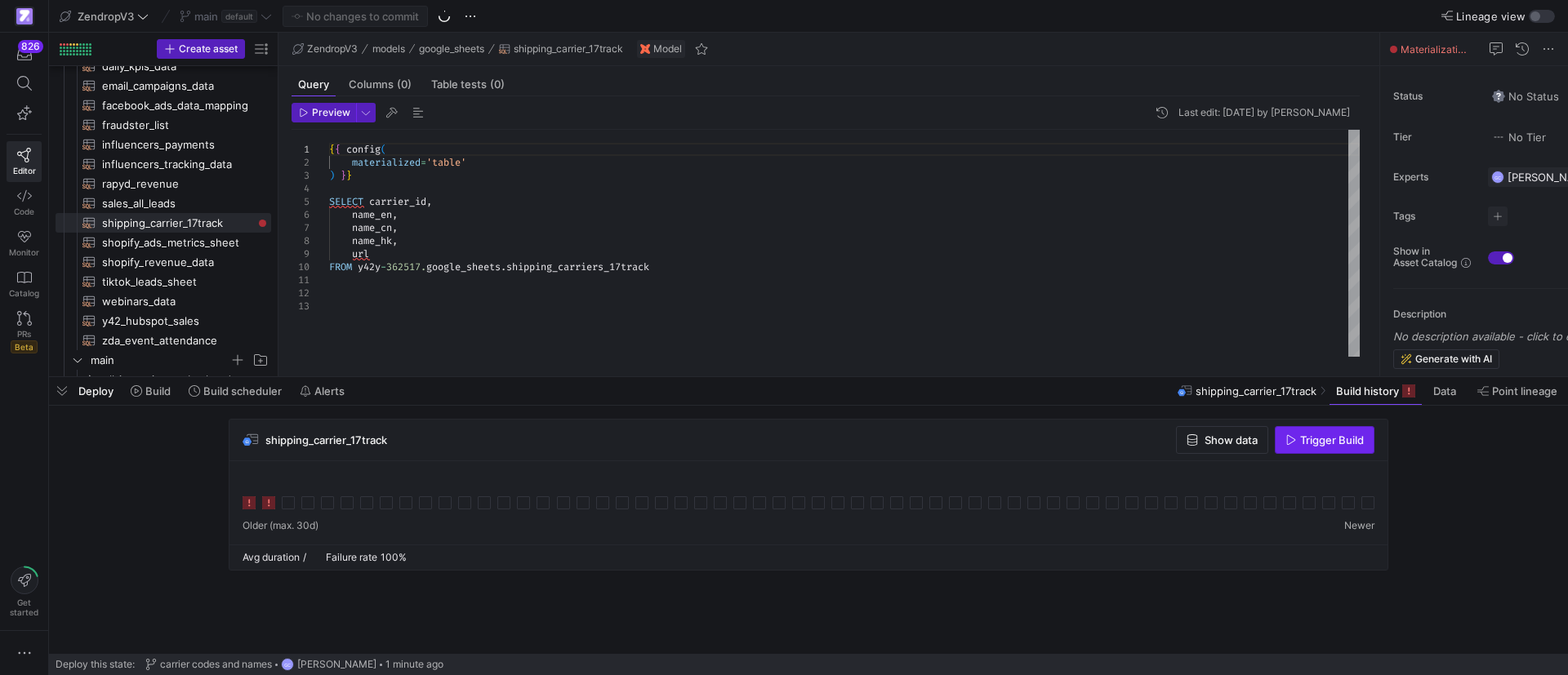
click at [1340, 442] on span "Trigger Build" at bounding box center [1332, 440] width 63 height 13
click at [212, 242] on span "shopify_ads_metrics_sheet​​​​​​​​​​" at bounding box center [177, 242] width 150 height 19
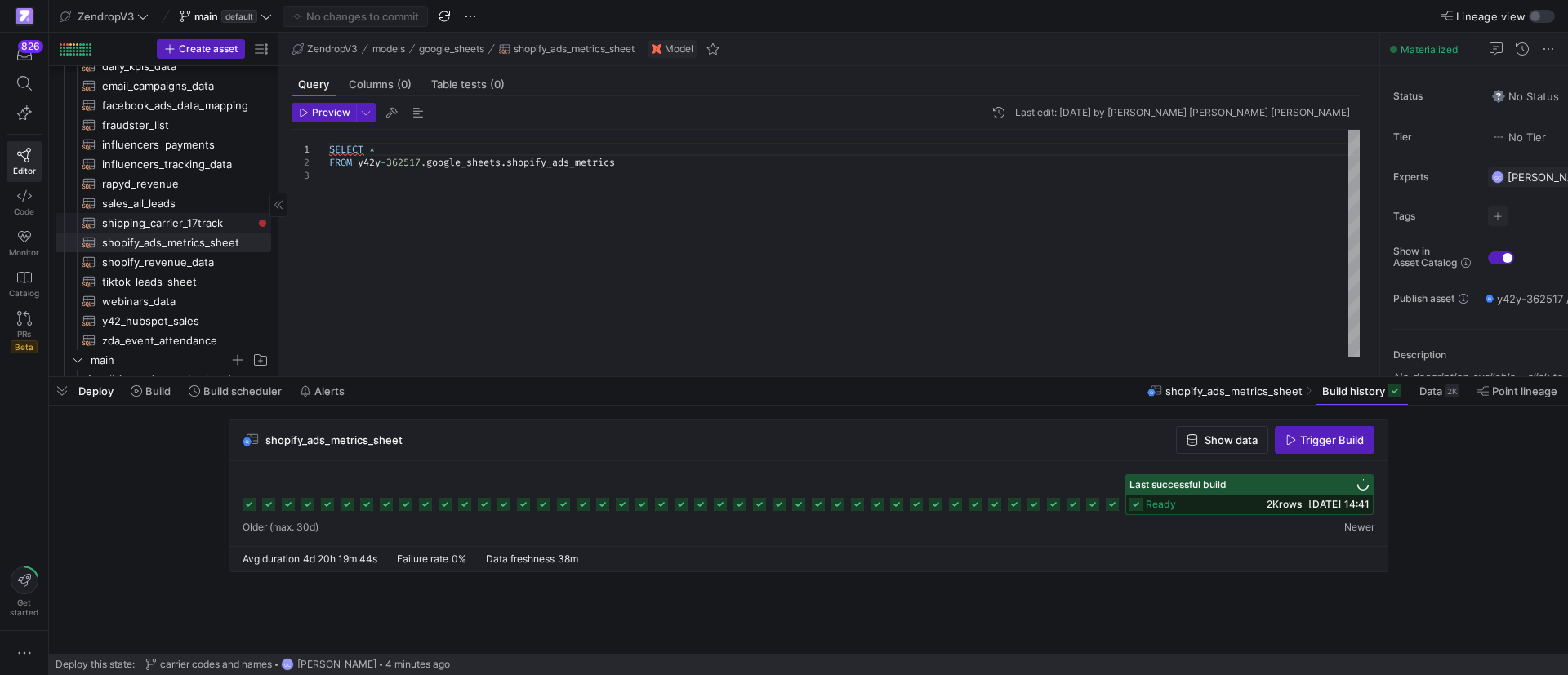
click at [190, 221] on span "shipping_carrier_17track​​​​​​​​​​" at bounding box center [177, 222] width 150 height 19
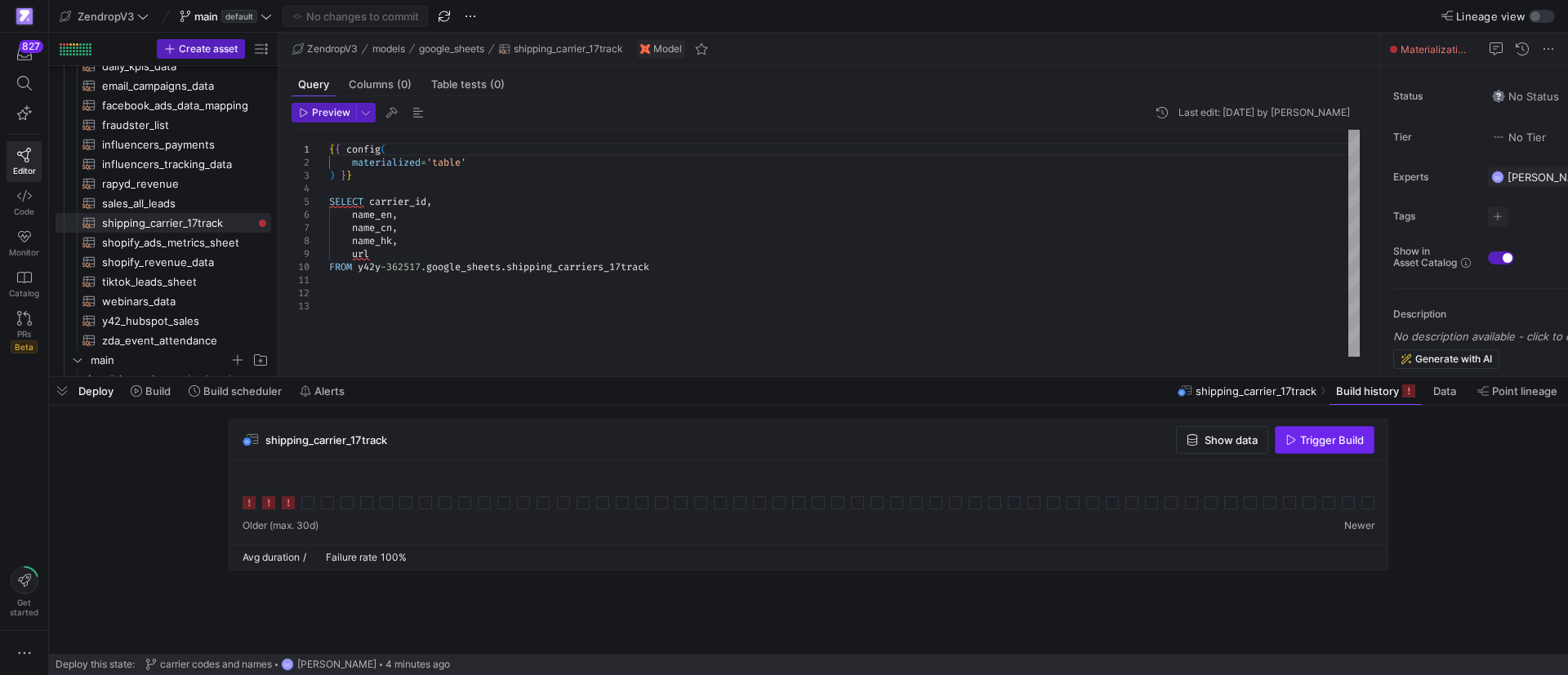
click at [1332, 446] on span "Trigger Build" at bounding box center [1332, 440] width 63 height 13
click at [209, 245] on span "shopify_ads_metrics_sheet​​​​​​​​​​" at bounding box center [177, 242] width 150 height 19
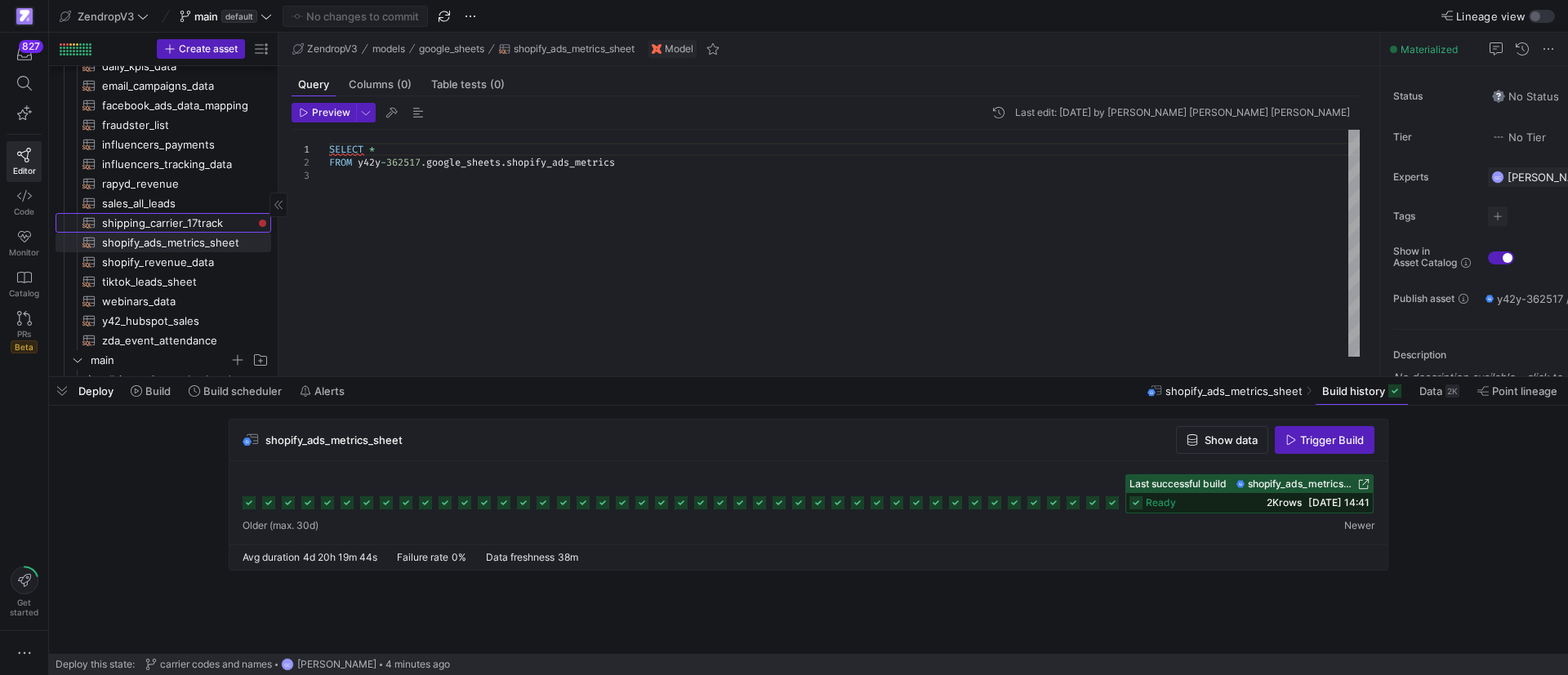
click at [176, 217] on span "shipping_carrier_17track​​​​​​​​​​" at bounding box center [177, 222] width 150 height 19
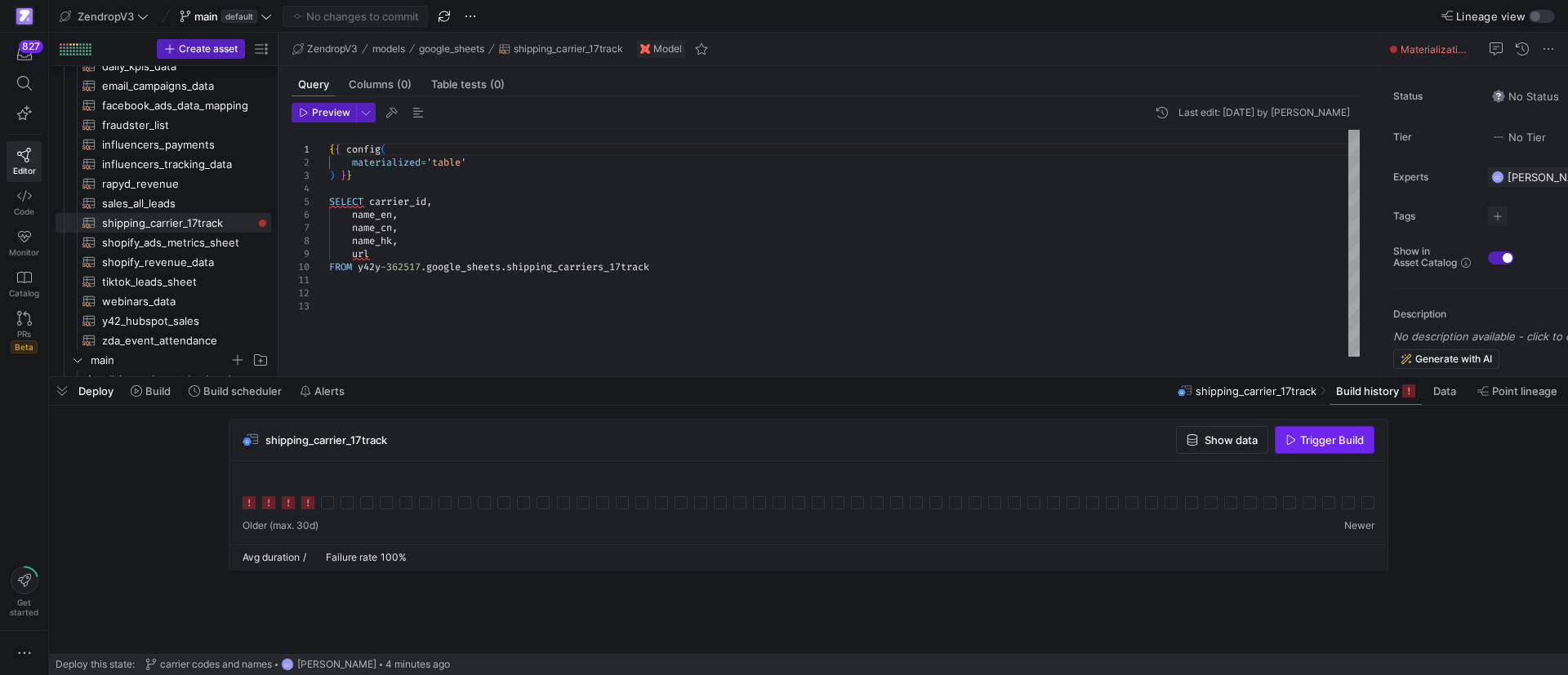
click at [1305, 432] on span "button" at bounding box center [1324, 440] width 98 height 26
click at [176, 279] on span "tiktok_leads_sheet​​​​​​​​​​" at bounding box center [177, 282] width 150 height 19
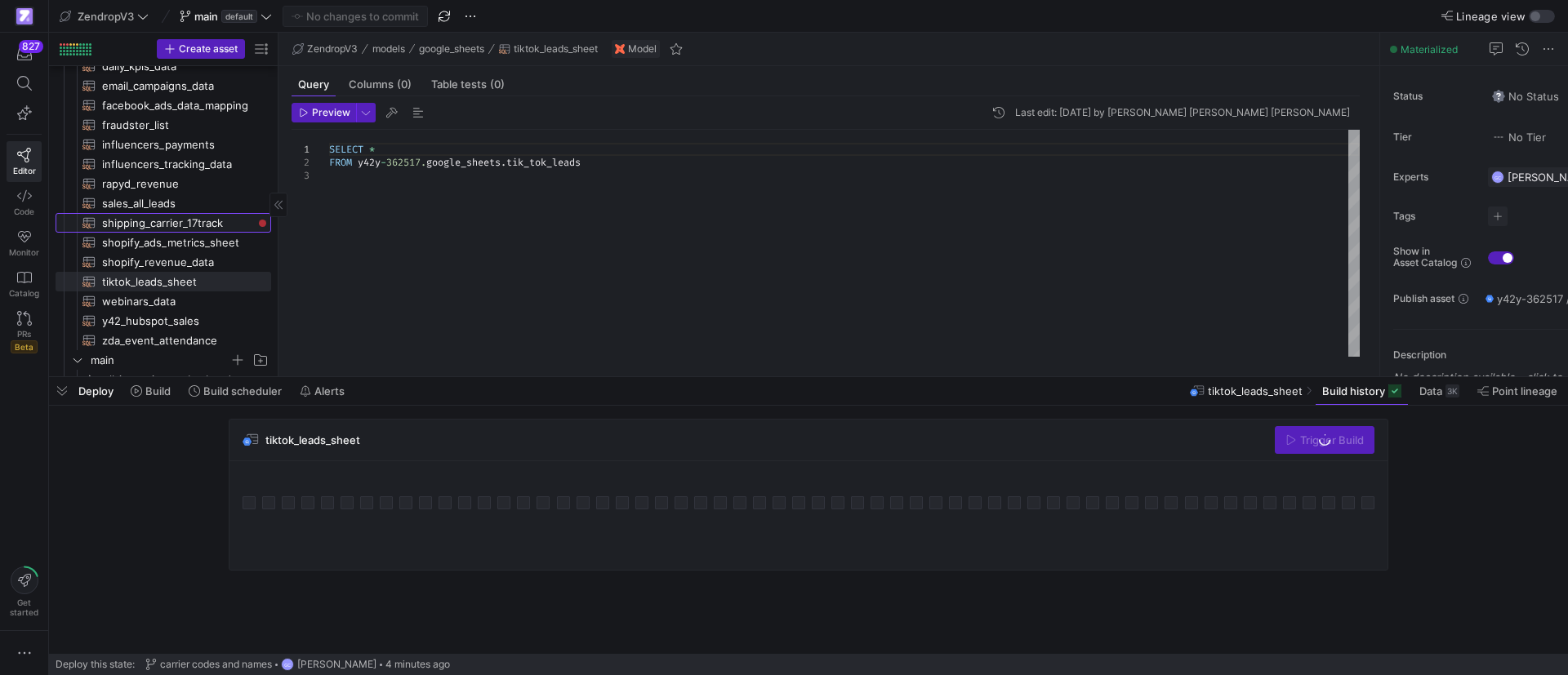
click at [171, 225] on span "shipping_carrier_17track​​​​​​​​​​" at bounding box center [177, 222] width 150 height 19
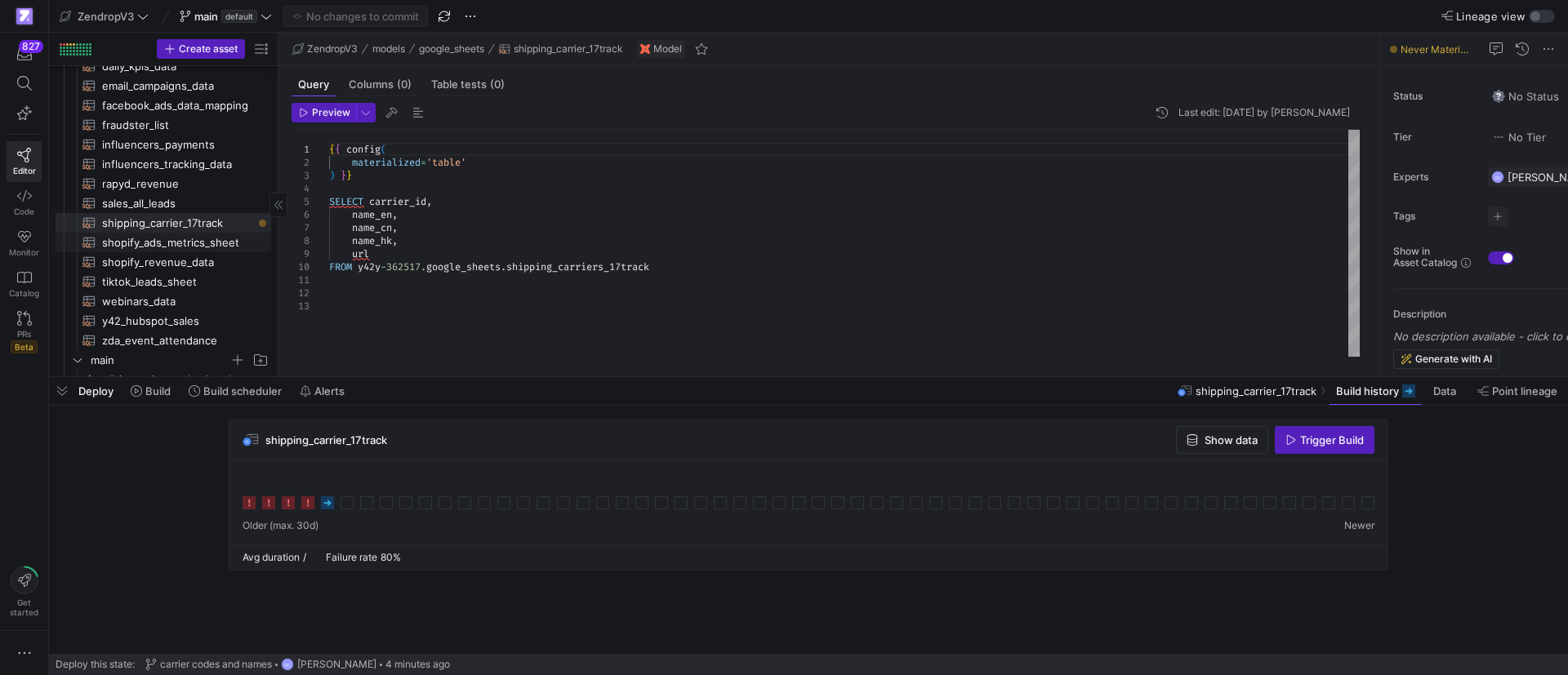
click at [168, 240] on span "shopify_ads_metrics_sheet​​​​​​​​​​" at bounding box center [177, 242] width 150 height 19
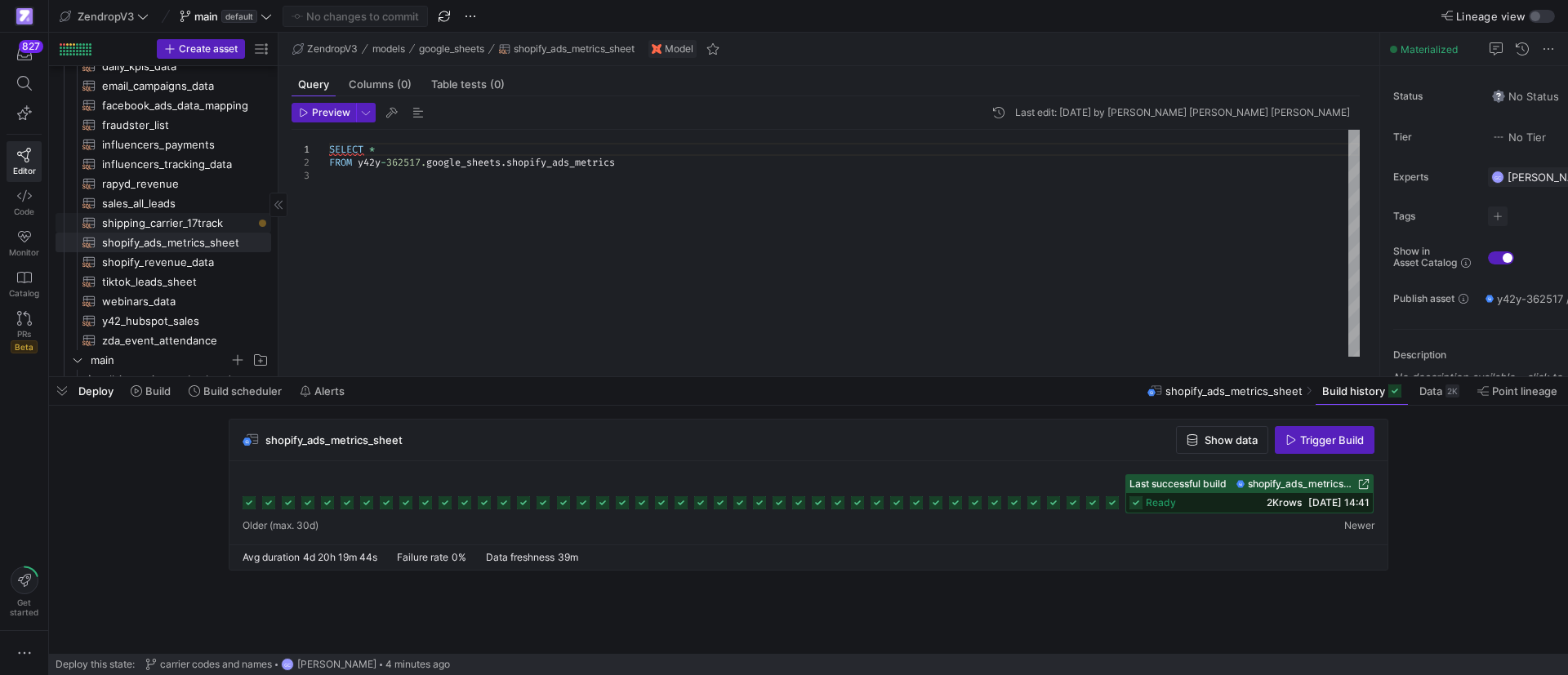
click at [172, 223] on span "shipping_carrier_17track​​​​​​​​​​" at bounding box center [177, 222] width 150 height 19
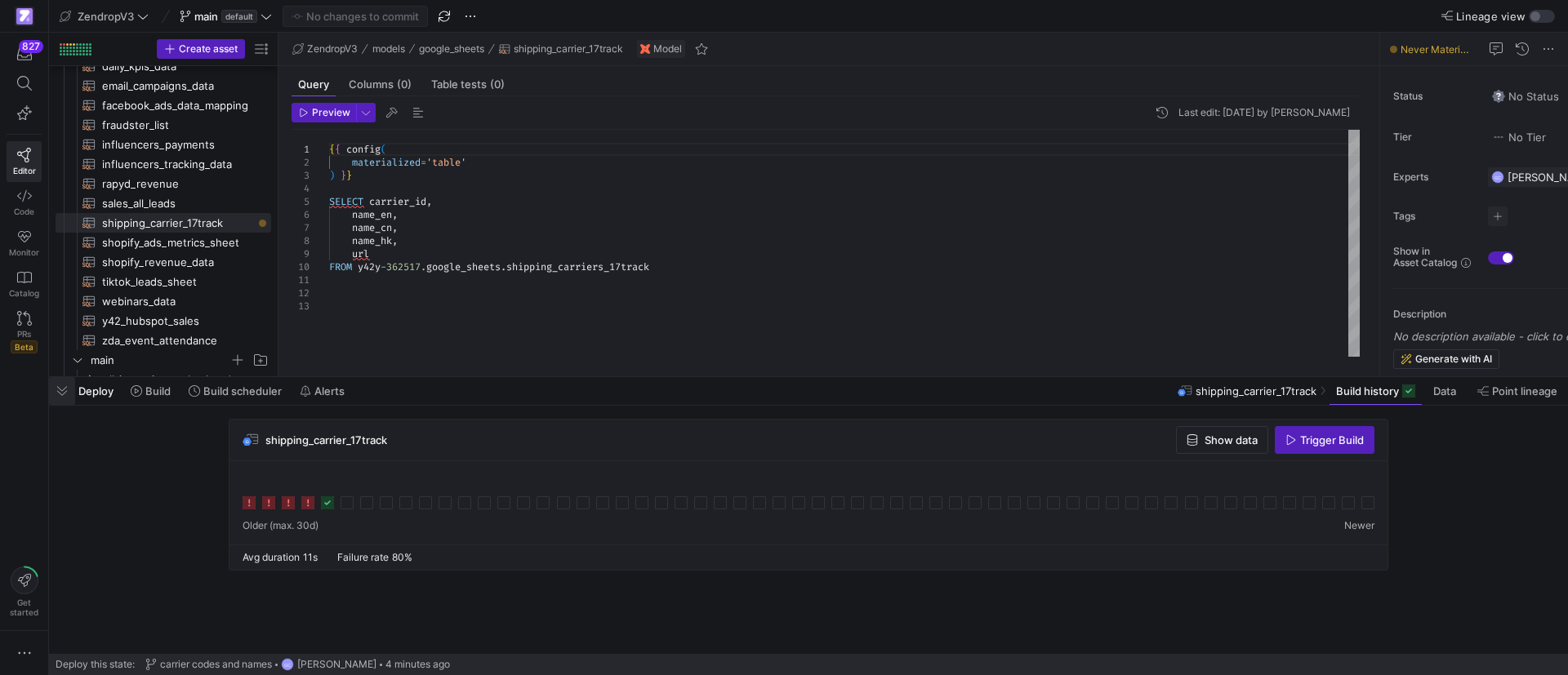
click at [59, 391] on span "button" at bounding box center [62, 391] width 26 height 28
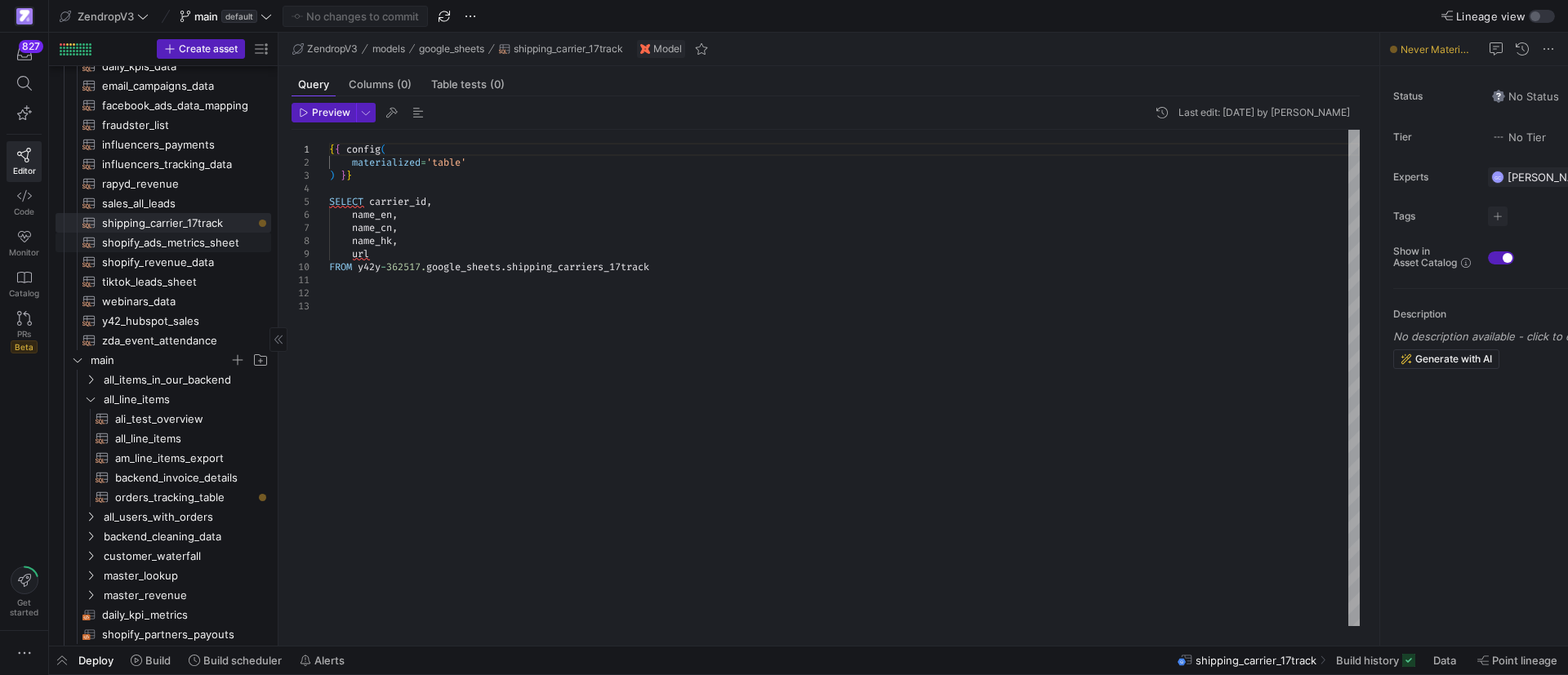
click at [198, 250] on span "shopify_ads_metrics_sheet​​​​​​​​​​" at bounding box center [177, 242] width 150 height 19
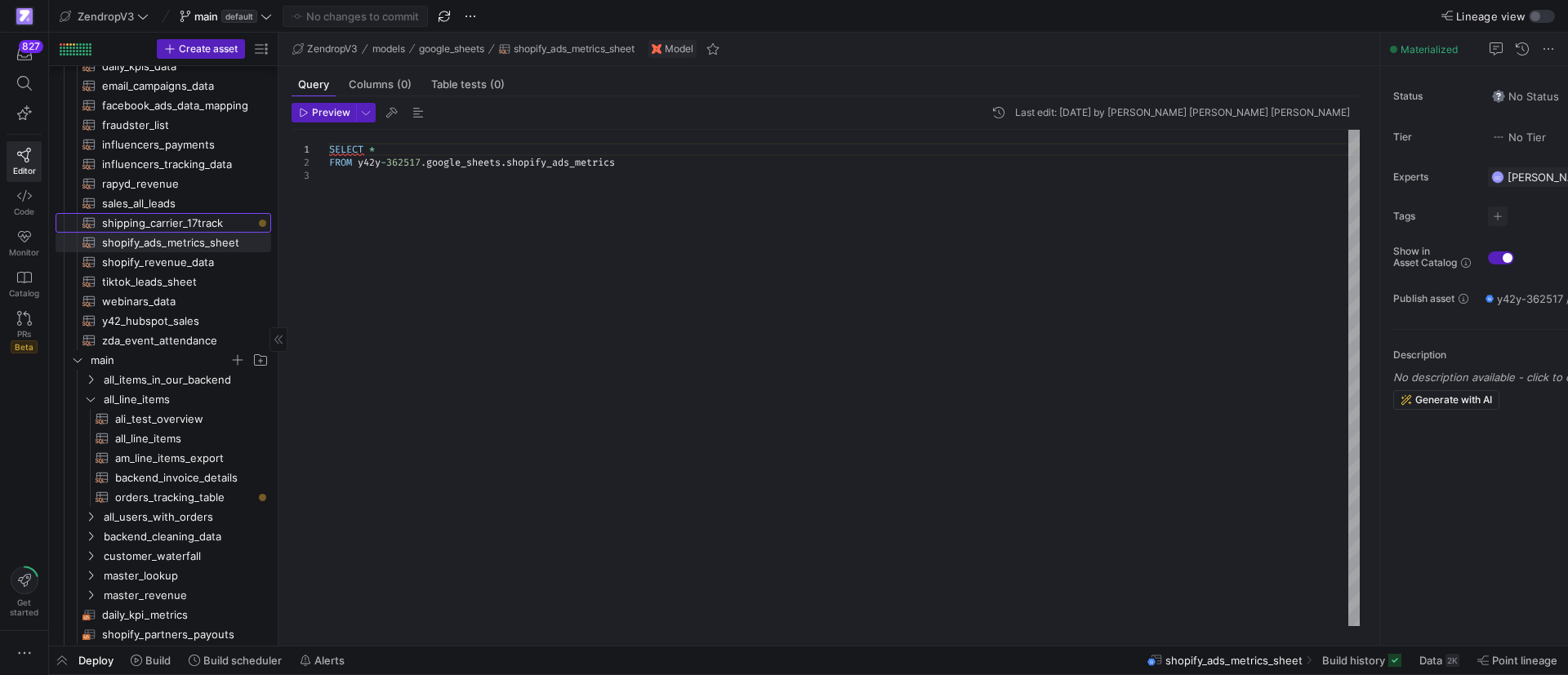
click at [206, 222] on span "shipping_carrier_17track​​​​​​​​​​" at bounding box center [177, 222] width 150 height 19
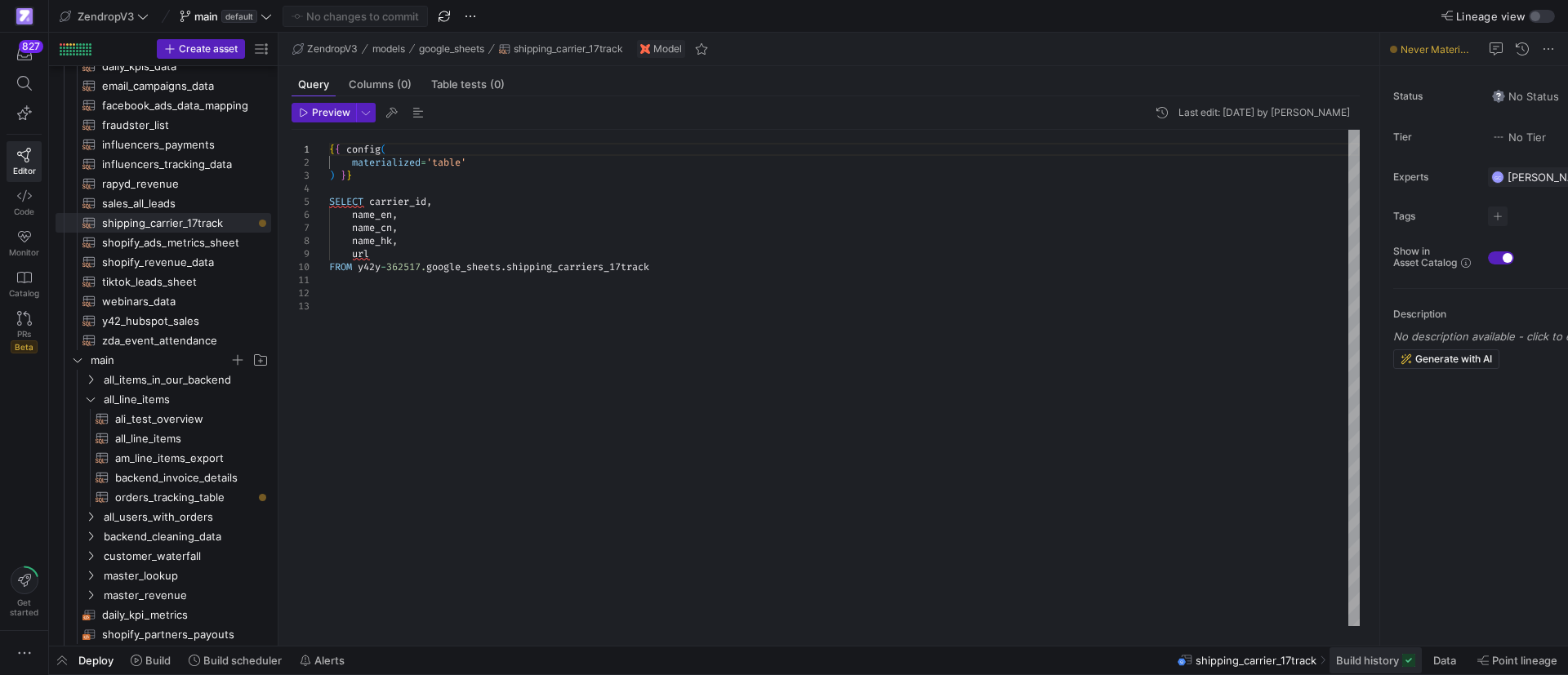
click at [1372, 660] on span "Build history" at bounding box center [1367, 660] width 63 height 13
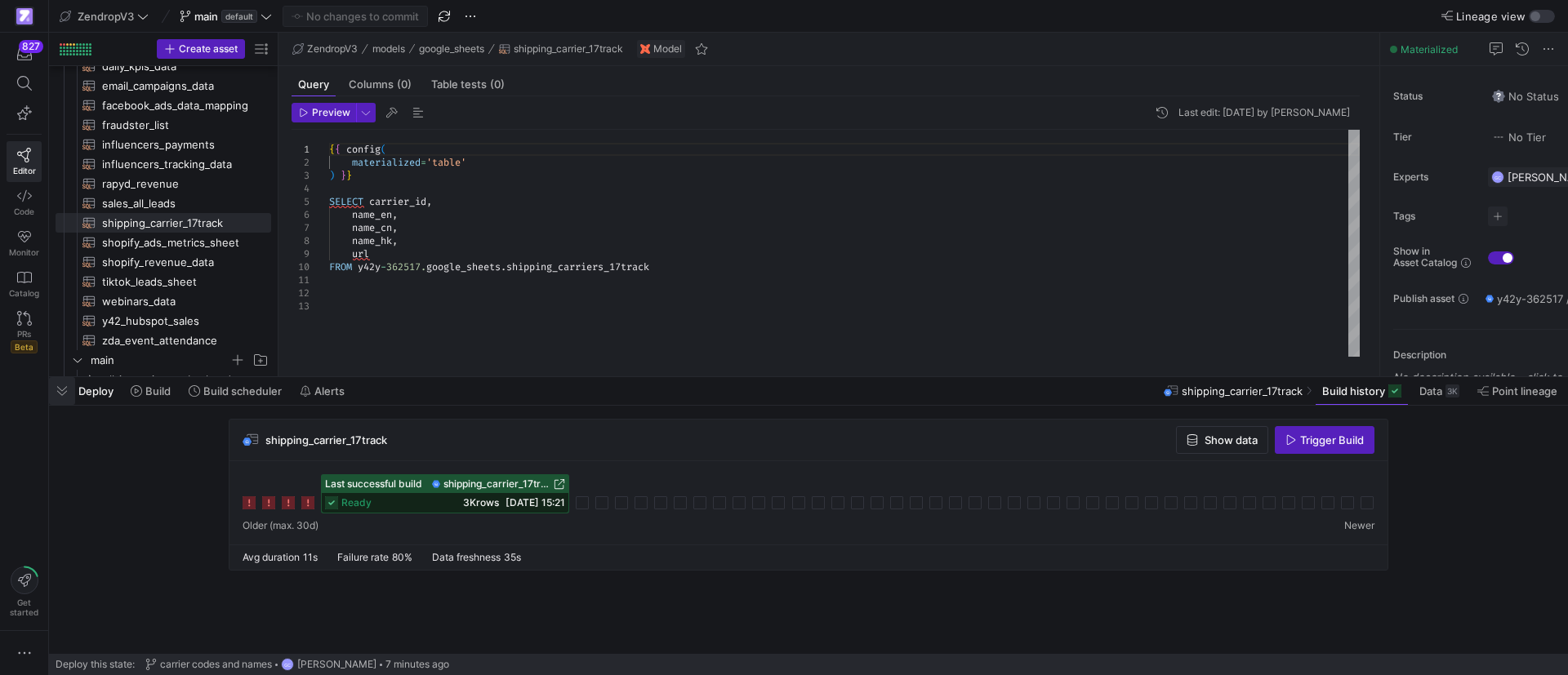
click at [68, 396] on span "button" at bounding box center [62, 391] width 26 height 28
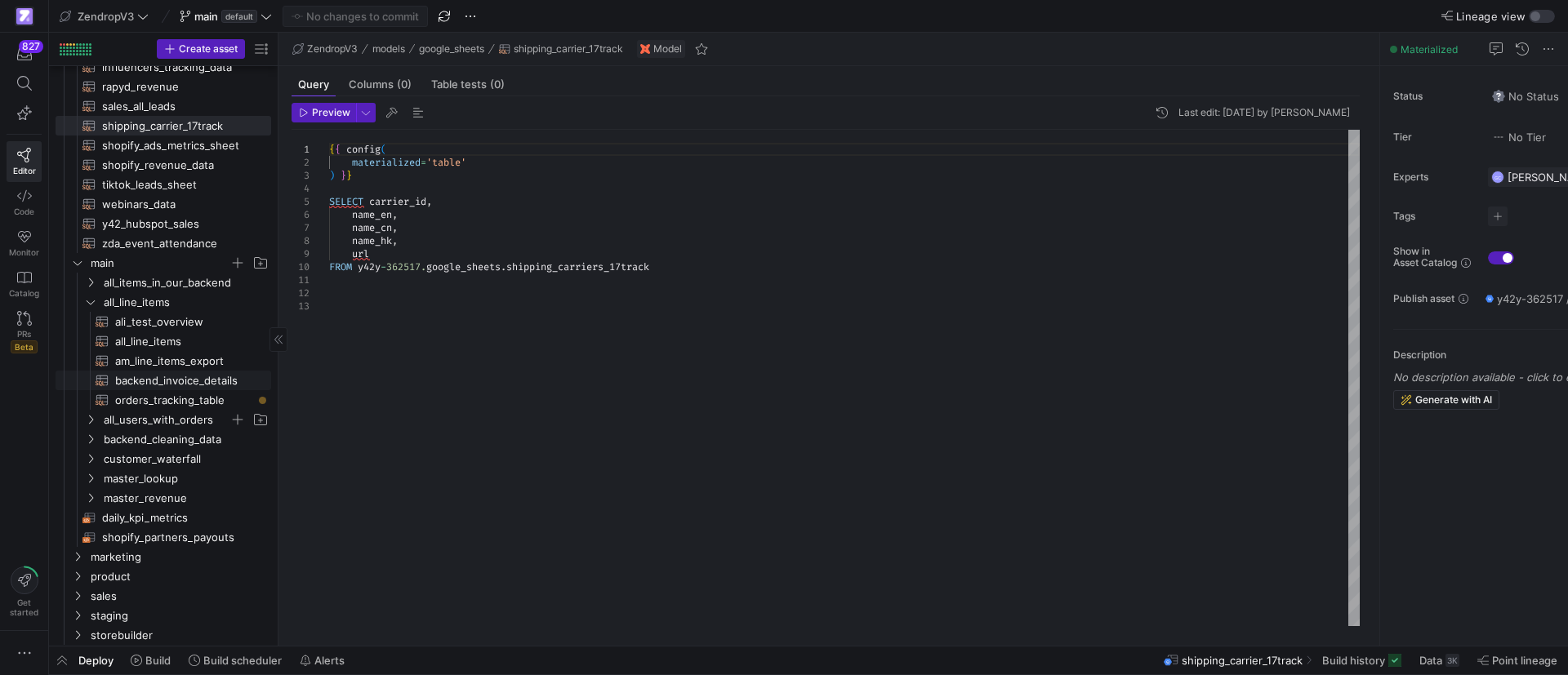
scroll to position [368, 0]
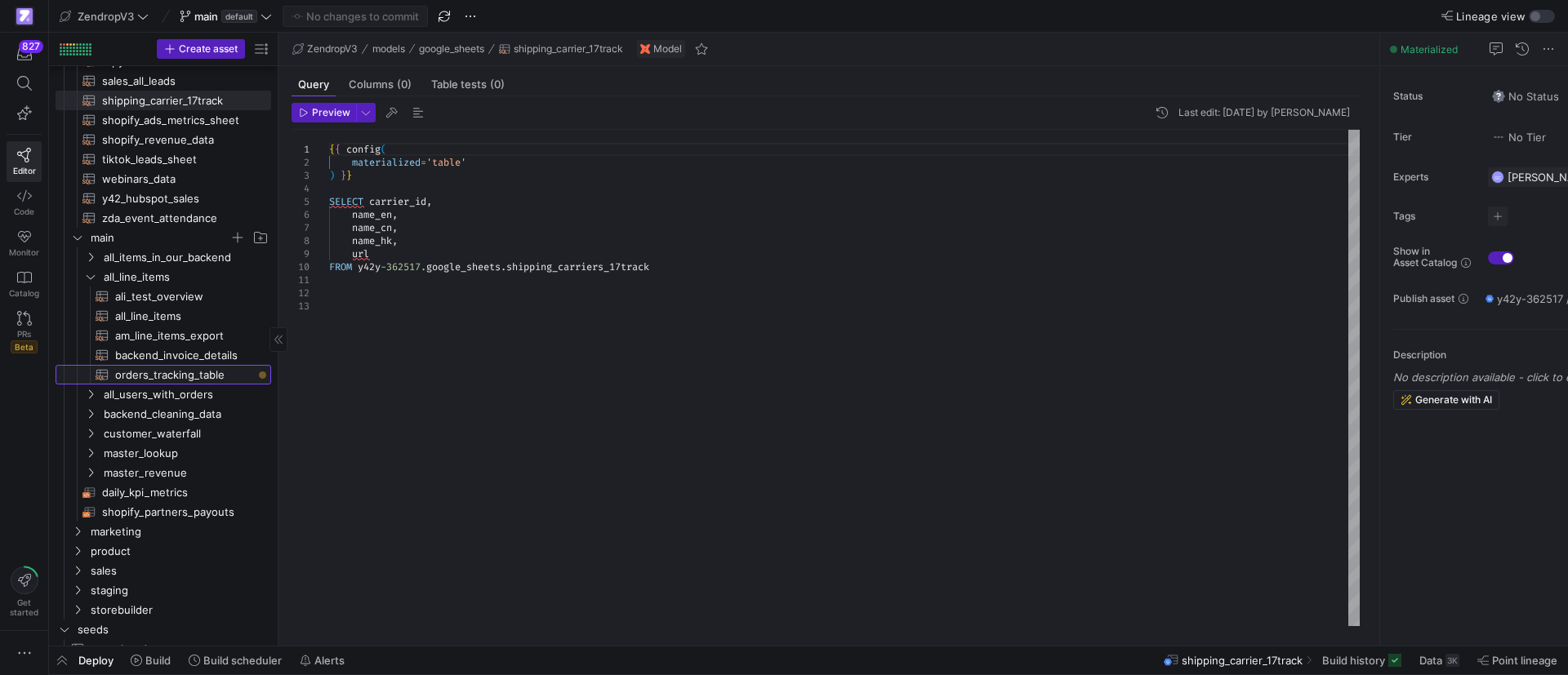
click at [204, 381] on span "orders_tracking_table​​​​​​​​​​" at bounding box center [183, 375] width 137 height 19
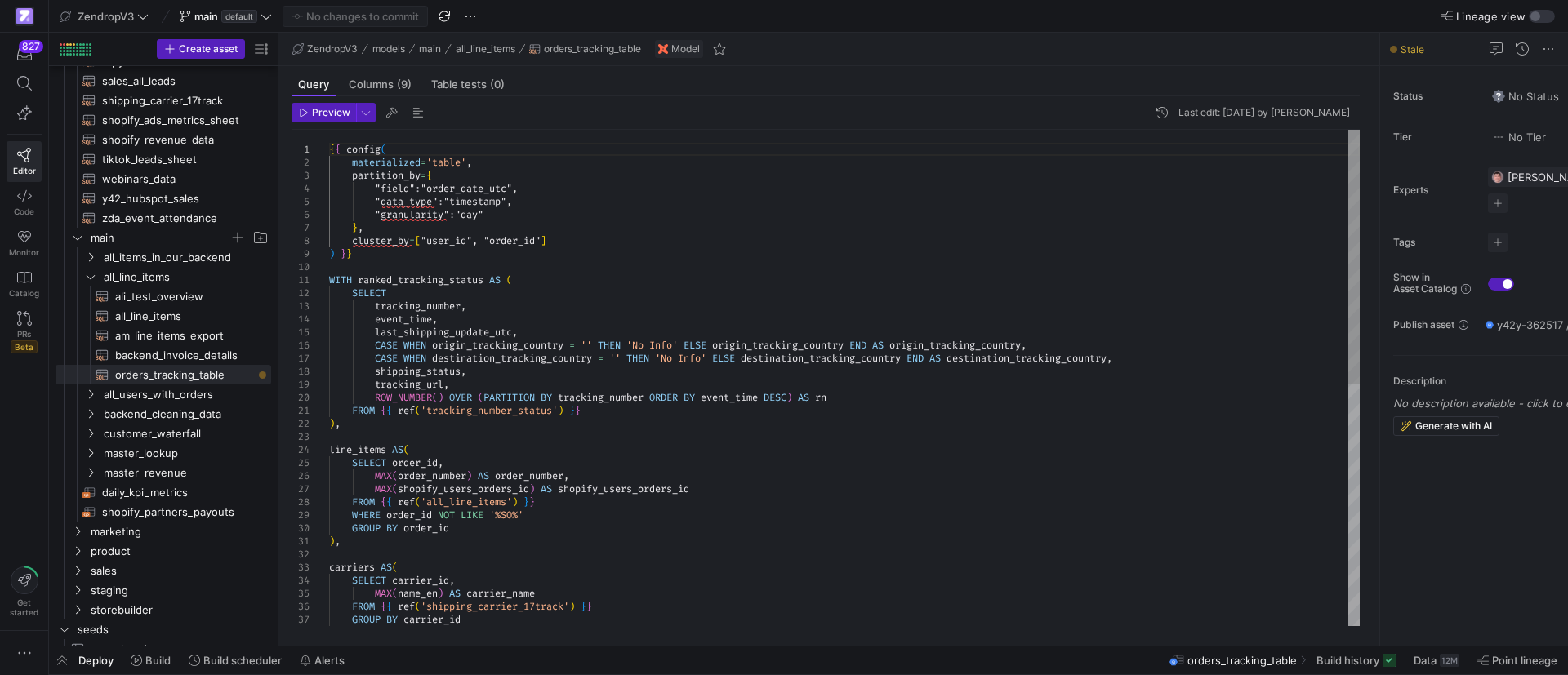
scroll to position [39, 0]
click at [551, 439] on div "{ { config ( materialized = 'table' , partition_by = { "field" : "order_date_ut…" at bounding box center [844, 613] width 1030 height 967
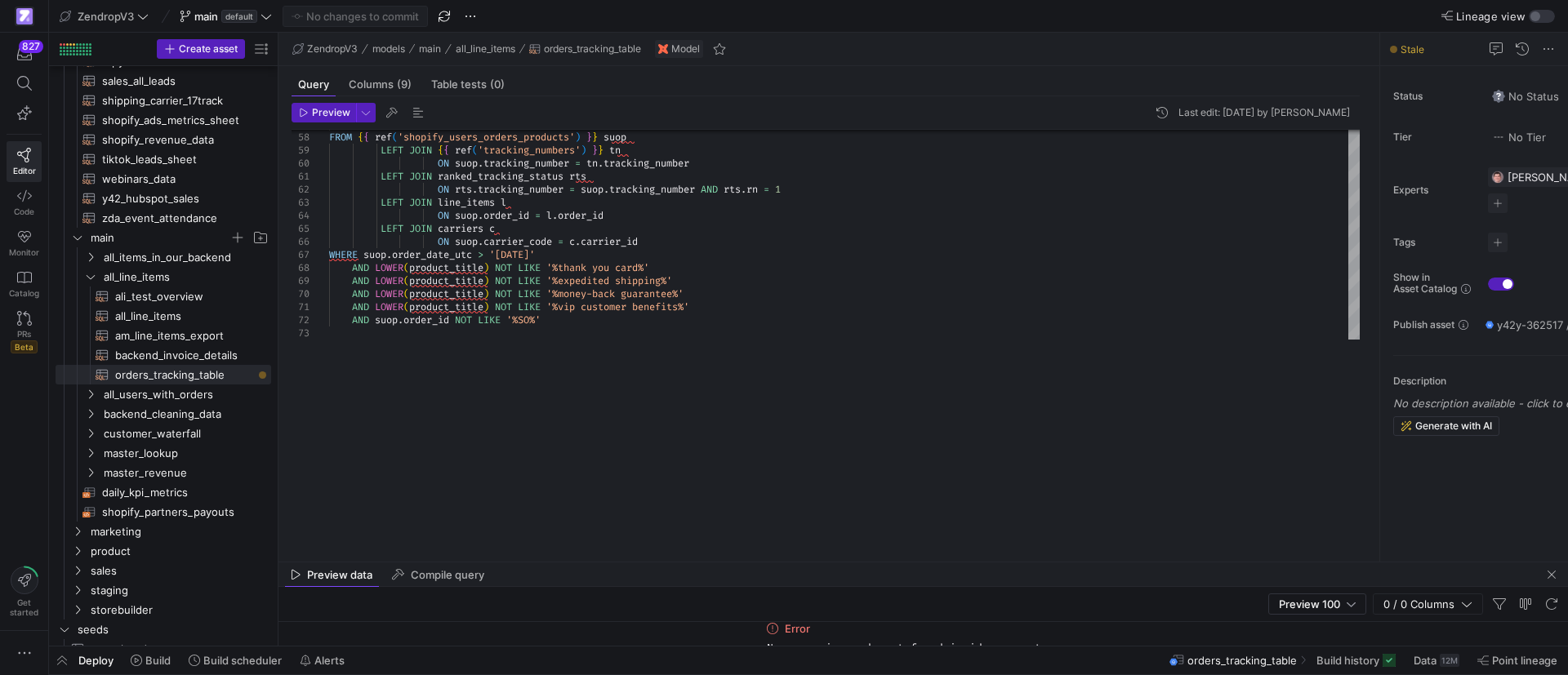
drag, startPoint x: 560, startPoint y: 360, endPoint x: 548, endPoint y: 569, distance: 209.3
click at [548, 569] on as-split "ZendropV3 models main all_line_items orders_tracking_table Model Query Columns …" at bounding box center [923, 339] width 1289 height 613
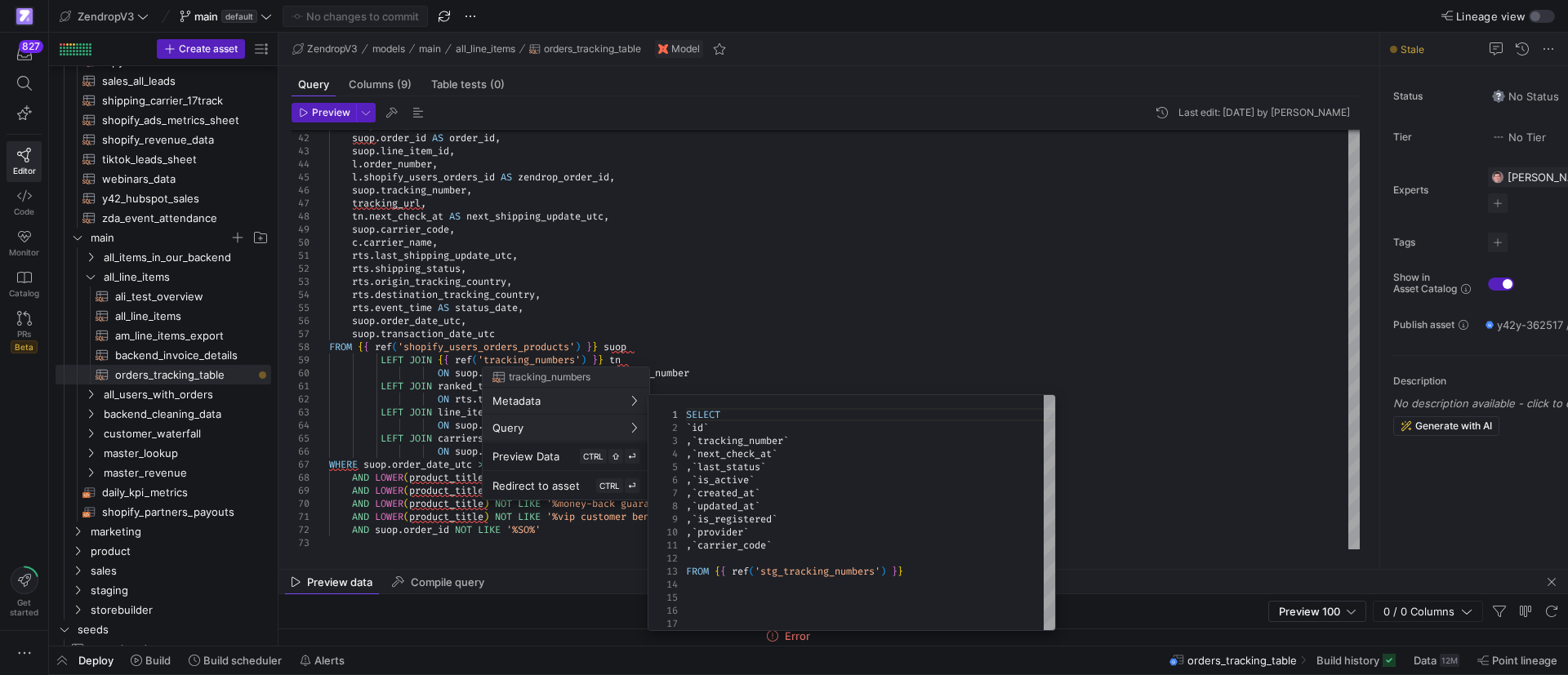
click at [478, 441] on div at bounding box center [784, 337] width 1568 height 675
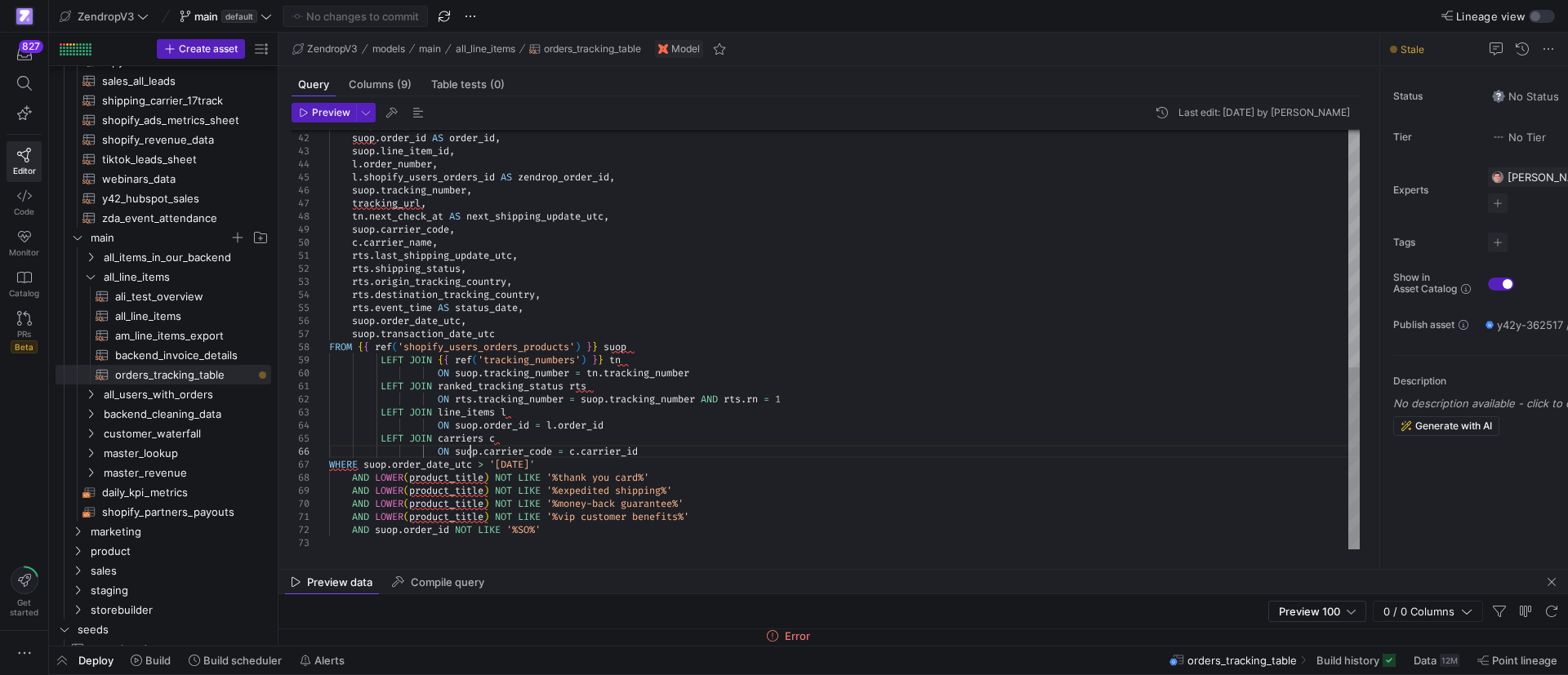
click at [473, 453] on div "suop . transaction_date_utc FROM { { ref ( 'shopify_users_orders_products' ) } …" at bounding box center [844, 66] width 1030 height 967
click at [473, 452] on div "suop . transaction_date_utc FROM { { ref ( 'shopify_users_orders_products' ) } …" at bounding box center [844, 66] width 1030 height 967
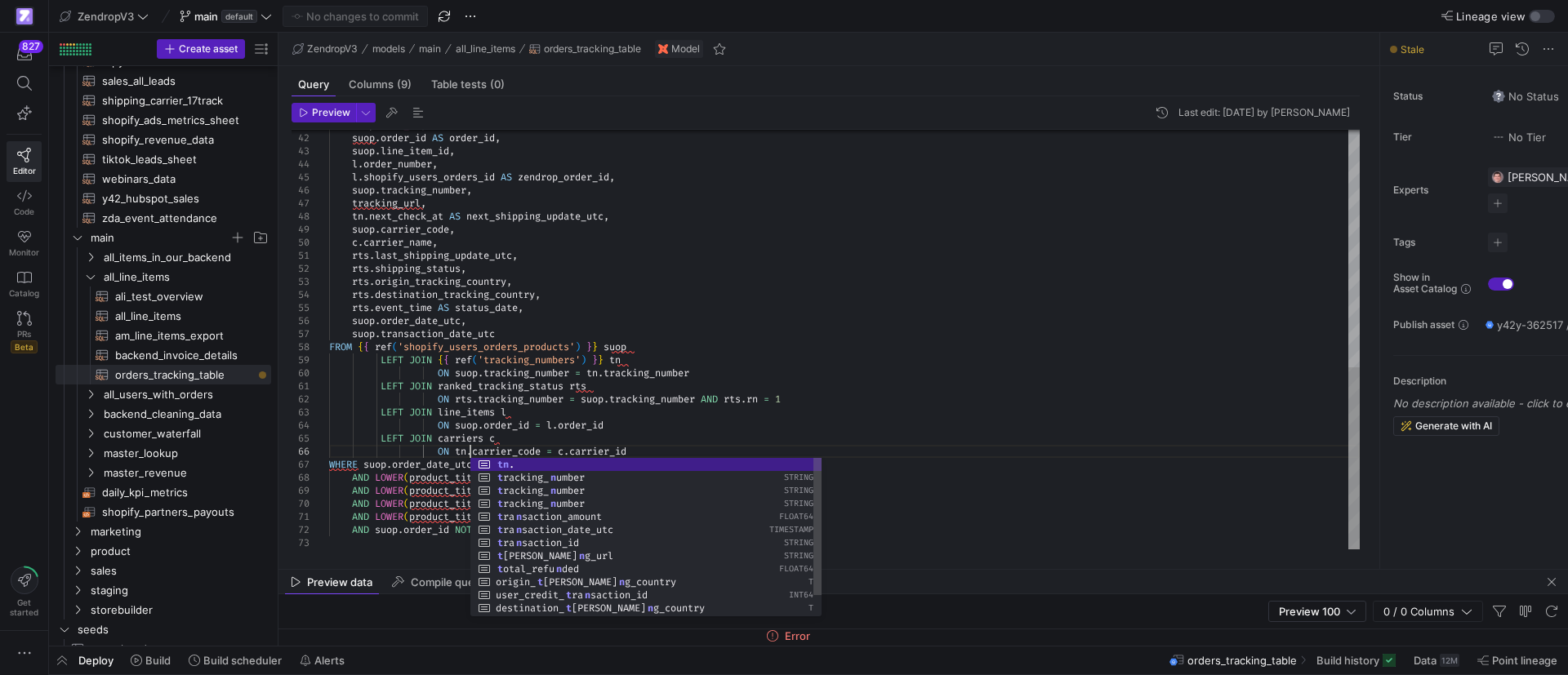
scroll to position [65, 140]
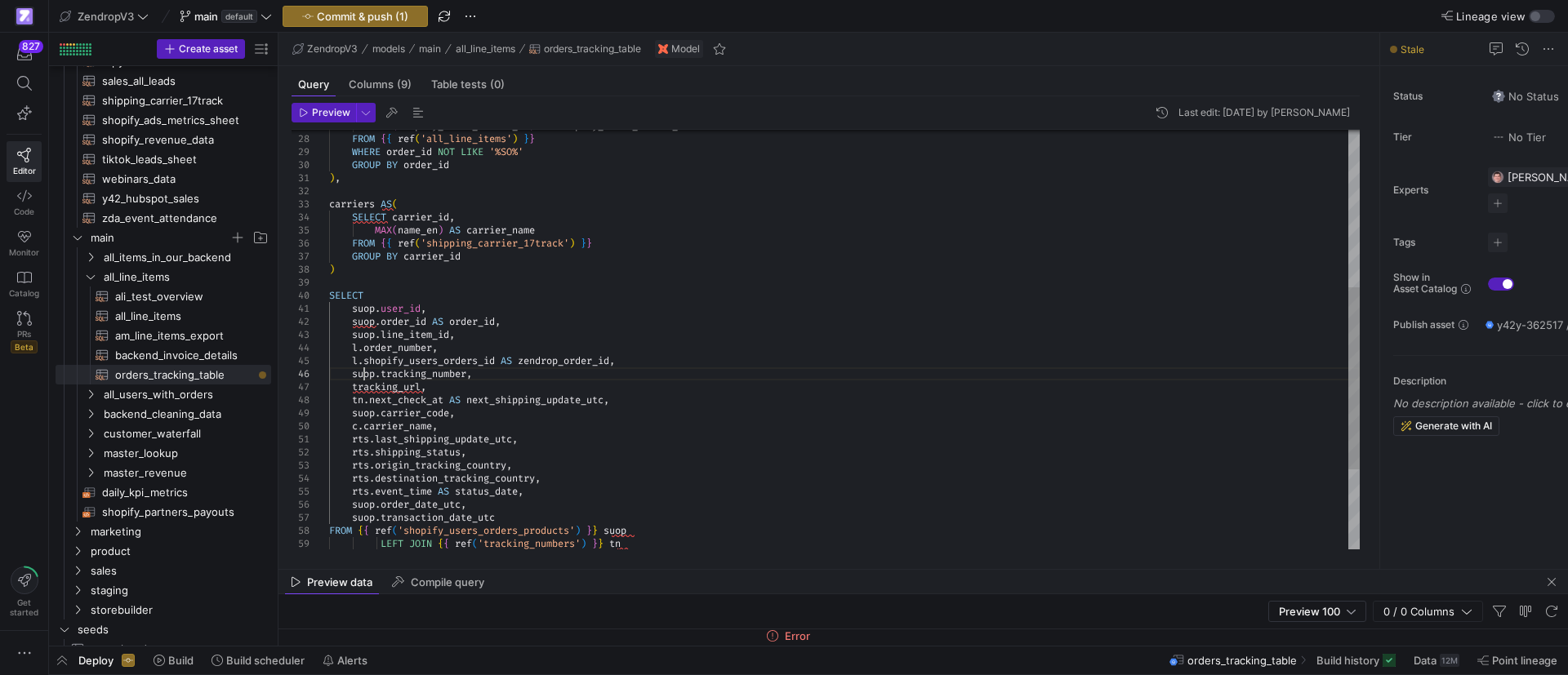
click at [364, 377] on div "suop . transaction_date_utc FROM { { ref ( 'shopify_users_orders_products' ) } …" at bounding box center [844, 250] width 1030 height 967
click at [356, 408] on div "suop . transaction_date_utc FROM { { ref ( 'shopify_users_orders_products' ) } …" at bounding box center [844, 250] width 1030 height 967
click at [359, 408] on div "suop . transaction_date_utc FROM { { ref ( 'shopify_users_orders_products' ) } …" at bounding box center [844, 250] width 1030 height 967
click at [360, 409] on div "suop . transaction_date_utc FROM { { ref ( 'shopify_users_orders_products' ) } …" at bounding box center [844, 250] width 1030 height 967
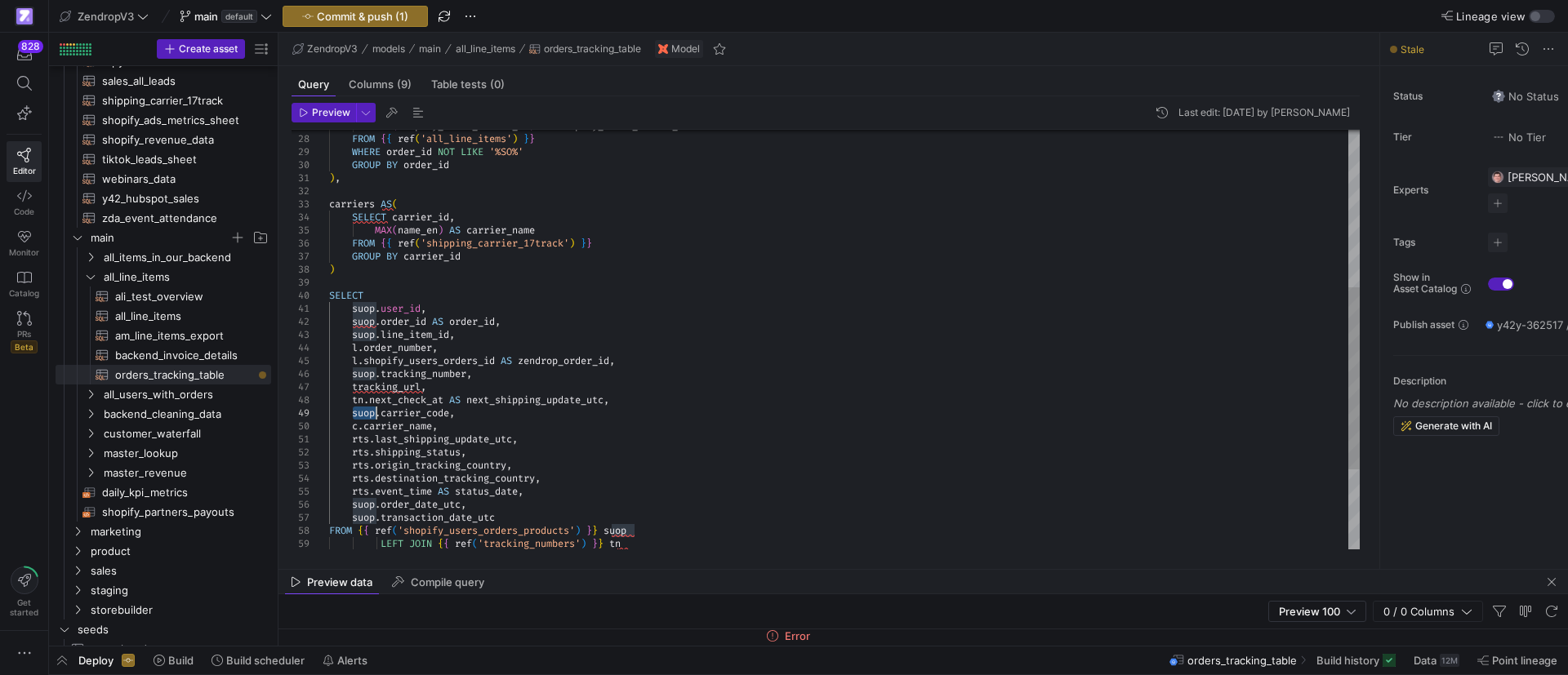
click at [360, 409] on div "suop . transaction_date_utc FROM { { ref ( 'shopify_users_orders_products' ) } …" at bounding box center [844, 250] width 1030 height 967
click at [694, 405] on div "suop . transaction_date_utc FROM { { ref ( 'shopify_users_orders_products' ) } …" at bounding box center [844, 250] width 1030 height 967
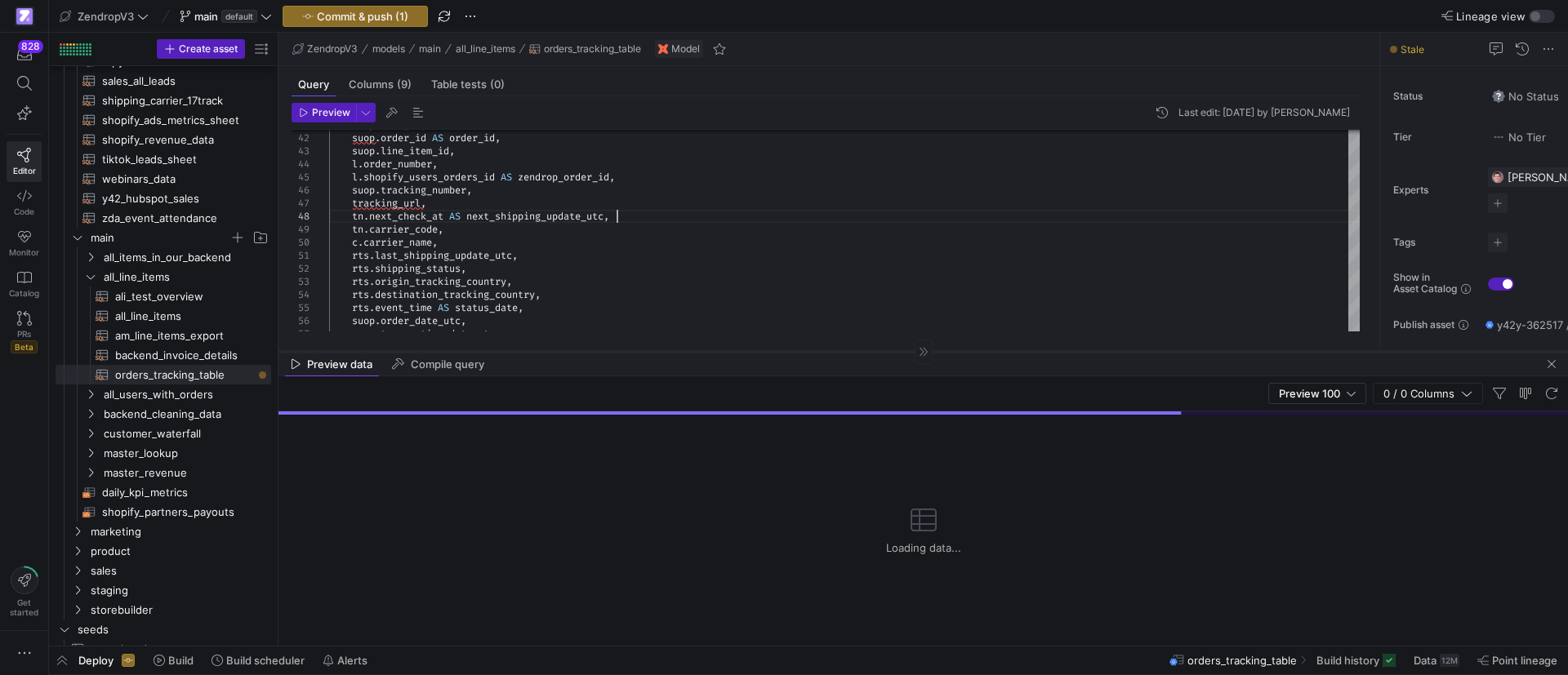
drag, startPoint x: 748, startPoint y: 569, endPoint x: 843, endPoint y: 352, distance: 236.9
click at [843, 352] on div at bounding box center [923, 351] width 1289 height 1
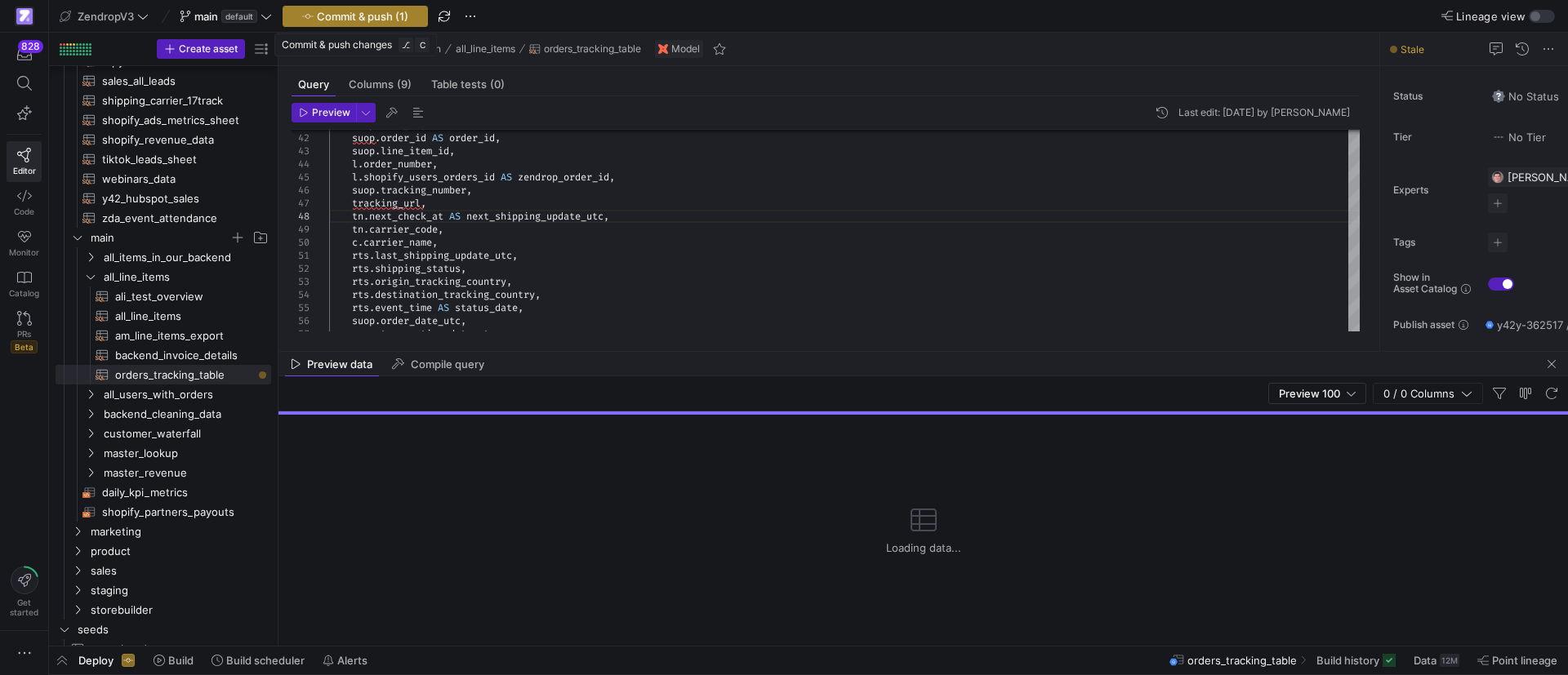
type textarea "suop.user_id, suop.order_id AS order_id, suop.line_item_id, l.order_number, l.s…"
click at [396, 13] on span "Commit & push (1)" at bounding box center [362, 16] width 92 height 13
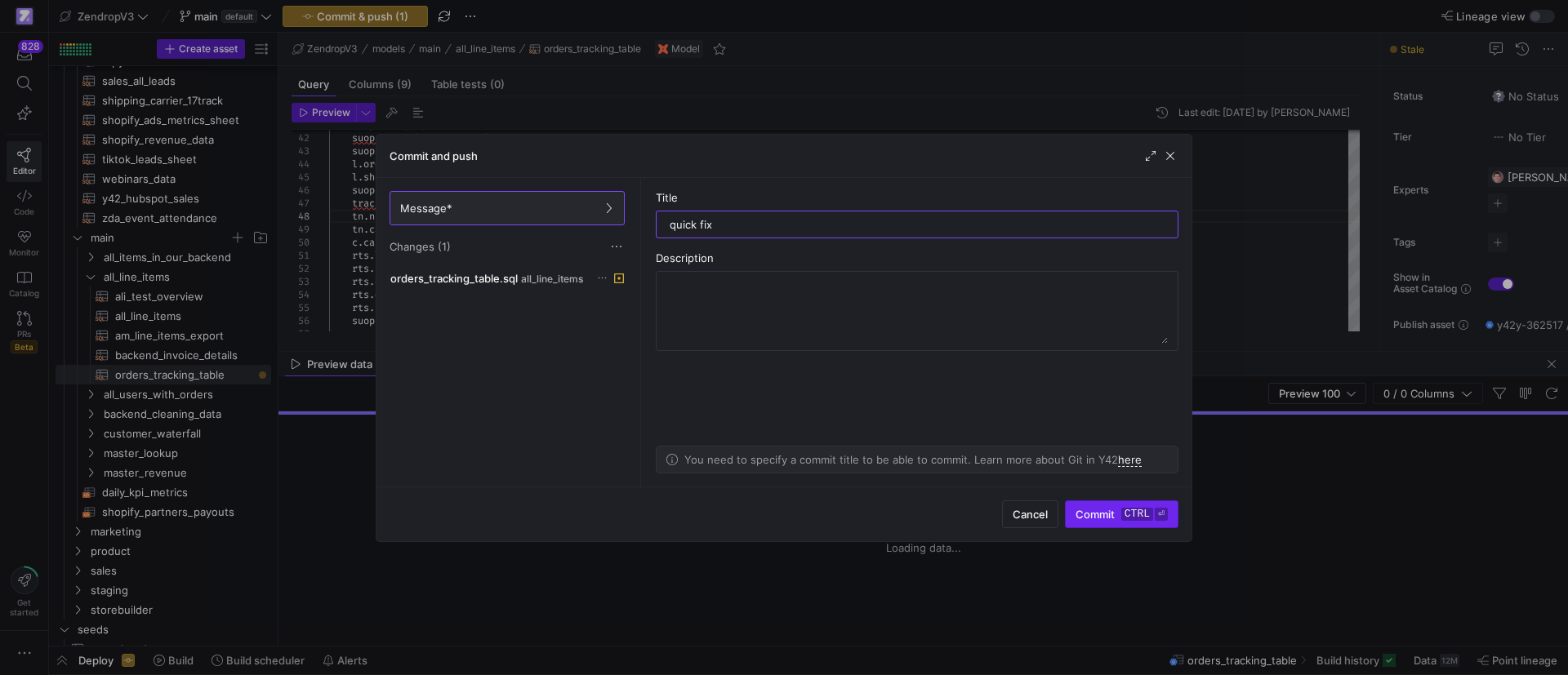
type input "quick fix"
click at [1109, 518] on span "Commit ctrl ⏎" at bounding box center [1121, 514] width 92 height 13
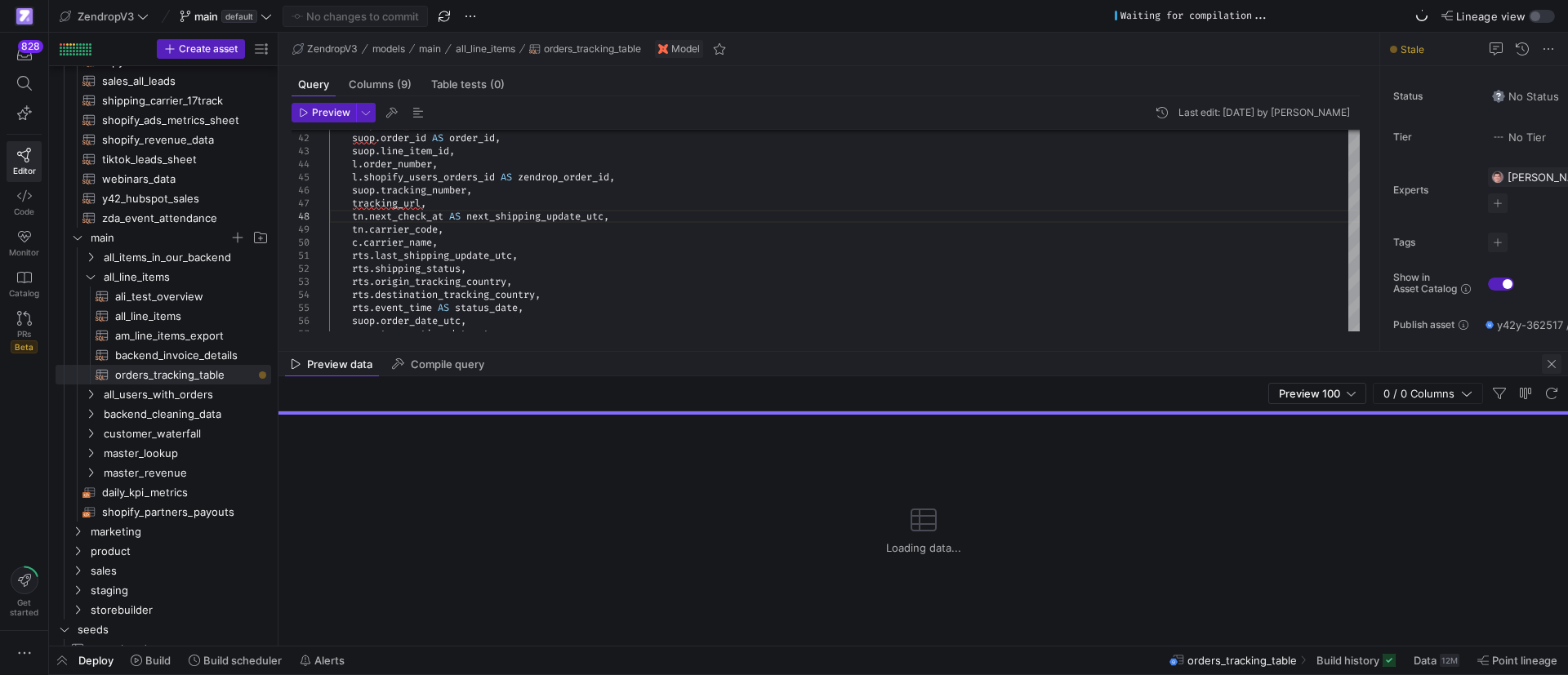
click at [1550, 364] on span "button" at bounding box center [1551, 364] width 20 height 20
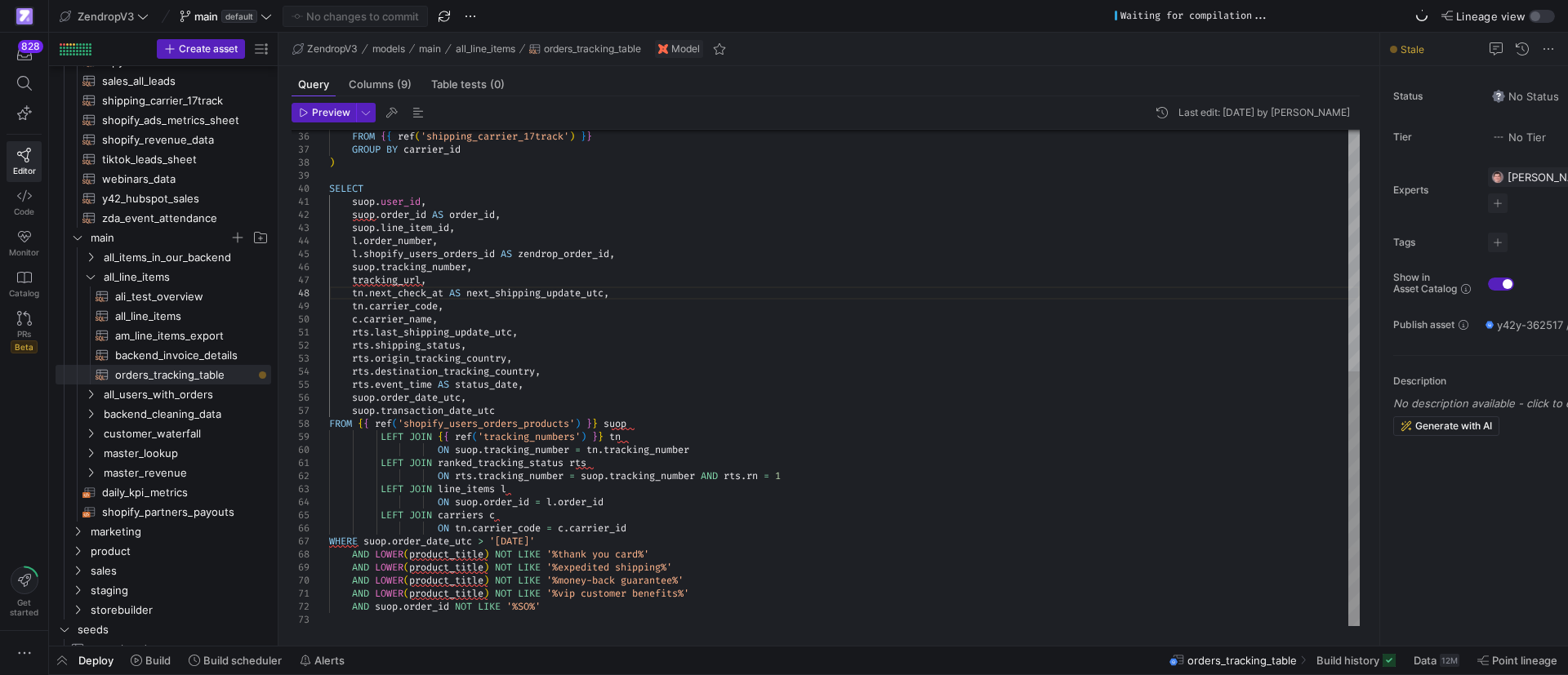
click at [814, 458] on div "suop . transaction_date_utc suop . user_id , suop . order_id AS order_id , suop…" at bounding box center [844, 143] width 1030 height 967
click at [1346, 668] on span at bounding box center [1355, 660] width 92 height 26
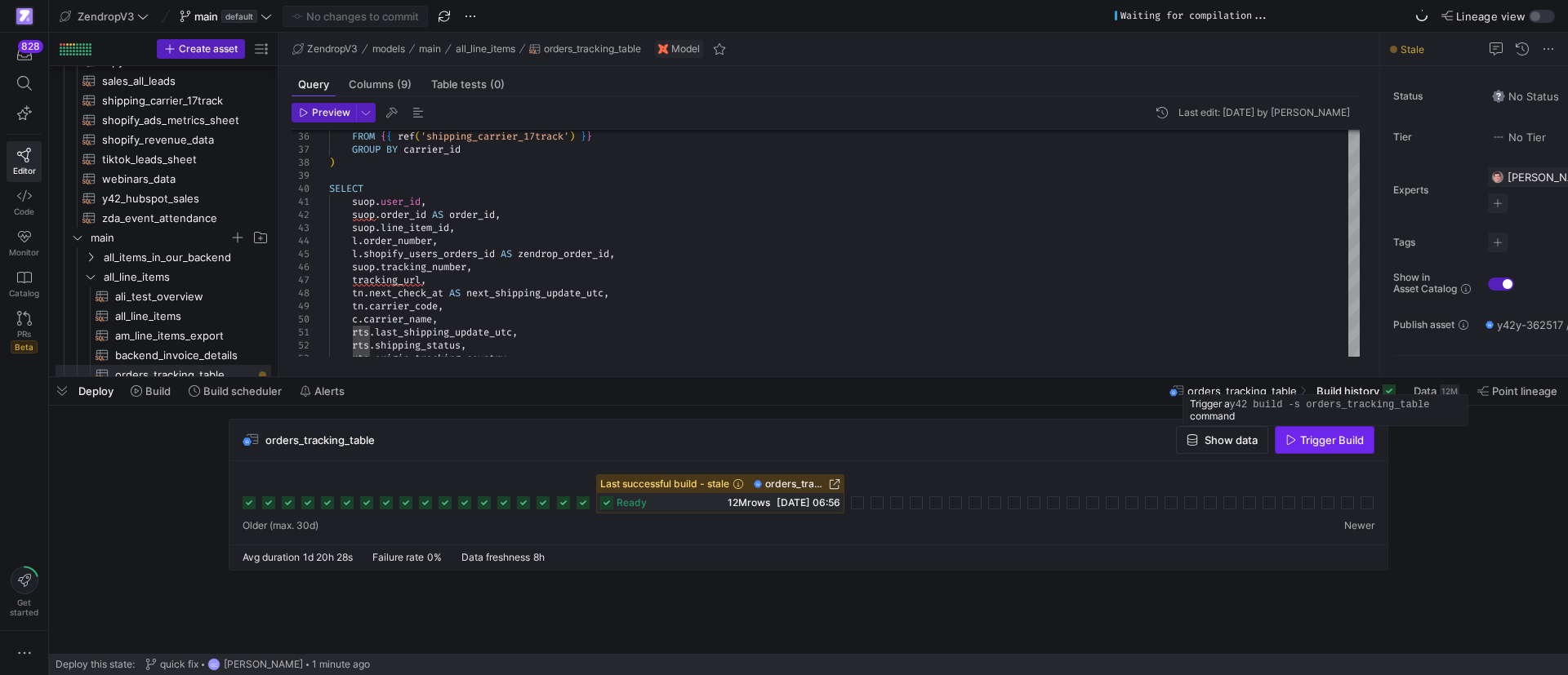
click at [1307, 447] on span "button" at bounding box center [1324, 440] width 98 height 26
click at [131, 303] on span "ali_test_overview​​​​​​​​​​" at bounding box center [183, 296] width 137 height 19
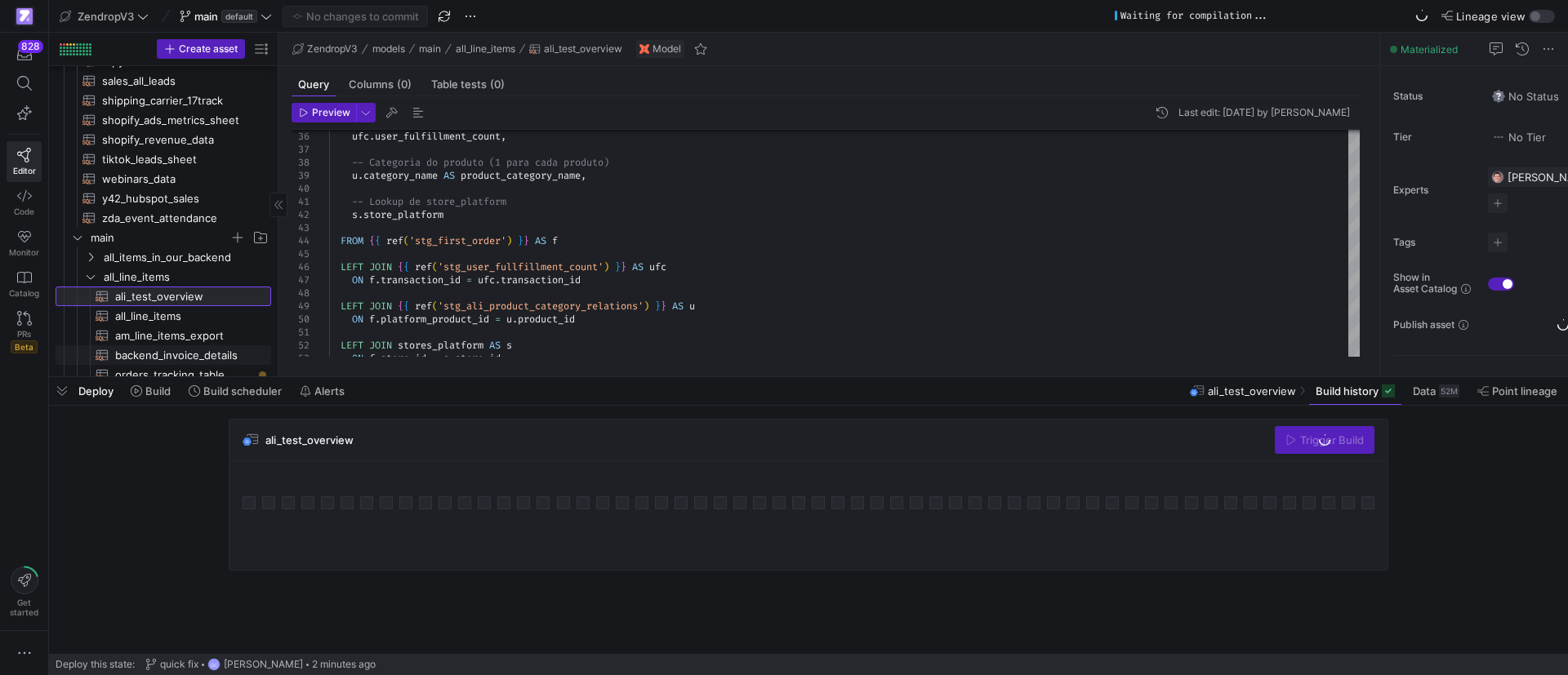
scroll to position [490, 0]
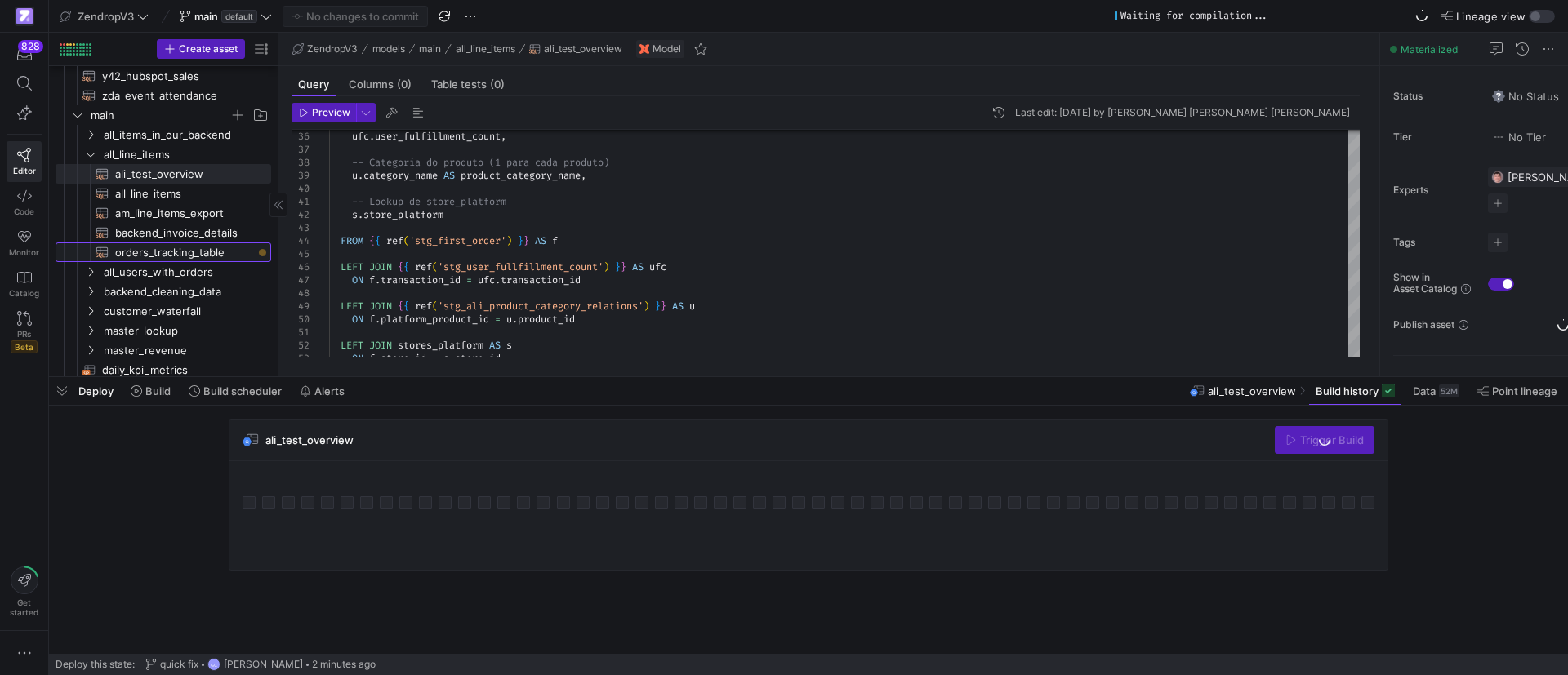
click at [188, 249] on span "orders_tracking_table​​​​​​​​​​" at bounding box center [183, 252] width 137 height 19
type textarea "{{ config( materialized='table', partition_by={ "field": "order_date_utc", "dat…"
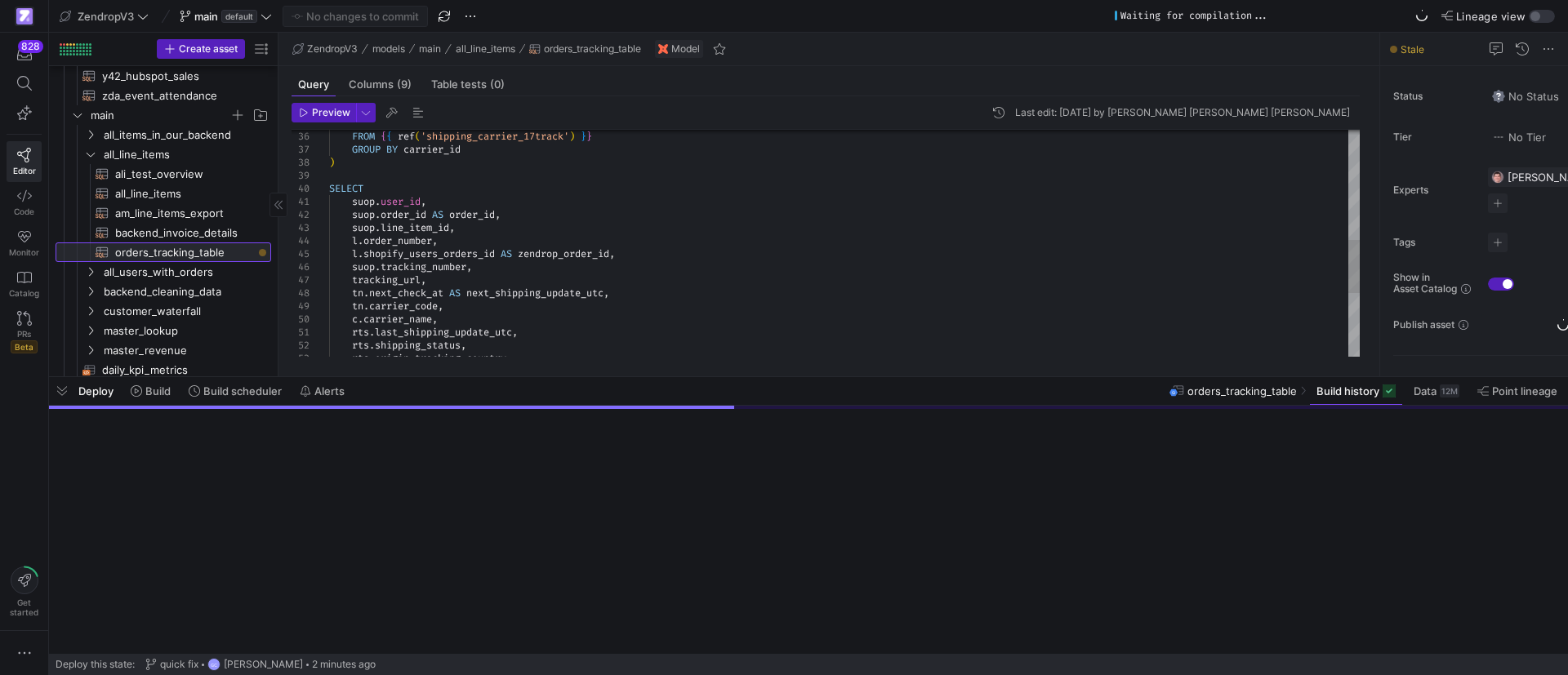
scroll to position [105, 222]
